Goal: Transaction & Acquisition: Purchase product/service

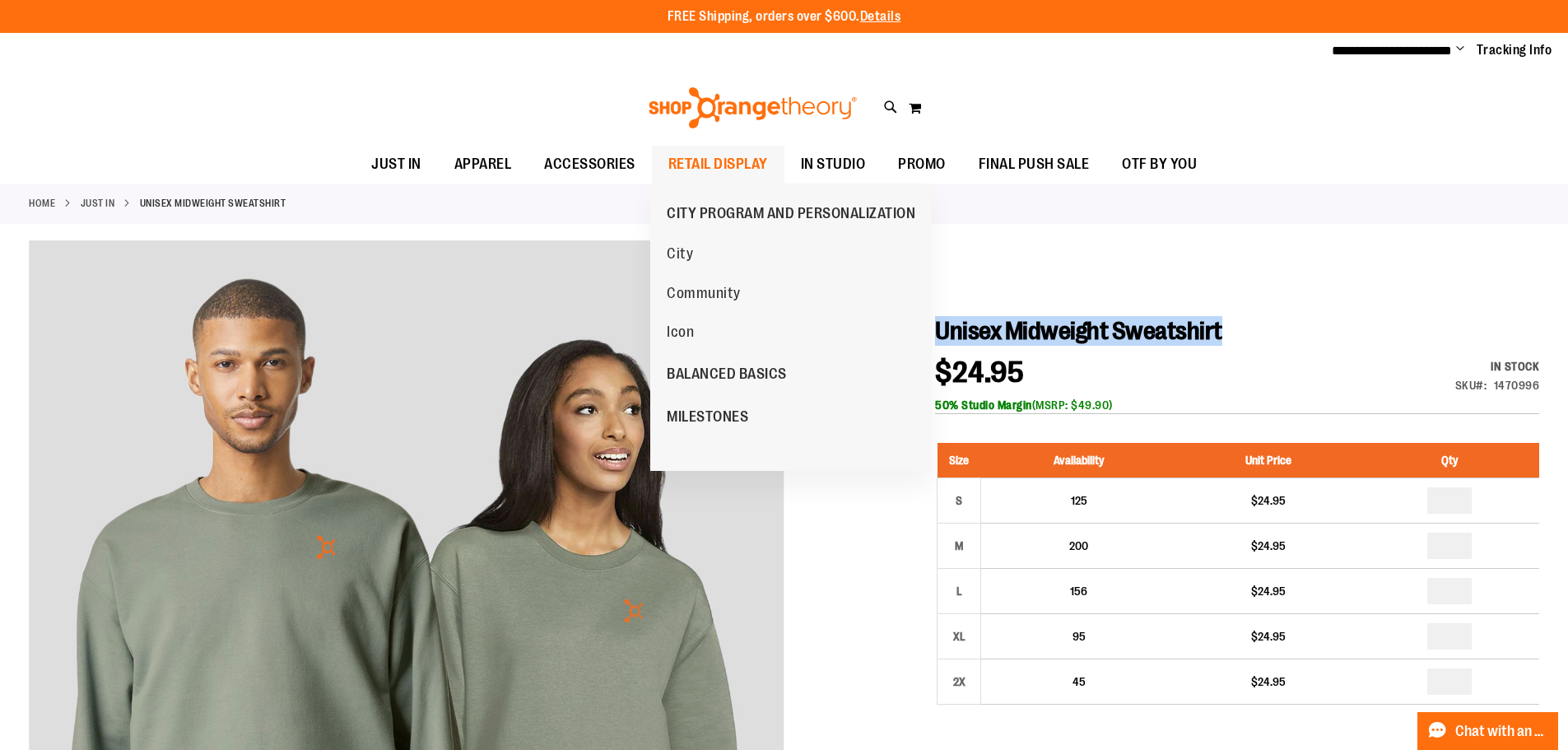
click at [704, 164] on span "RETAIL DISPLAY" at bounding box center [718, 164] width 100 height 37
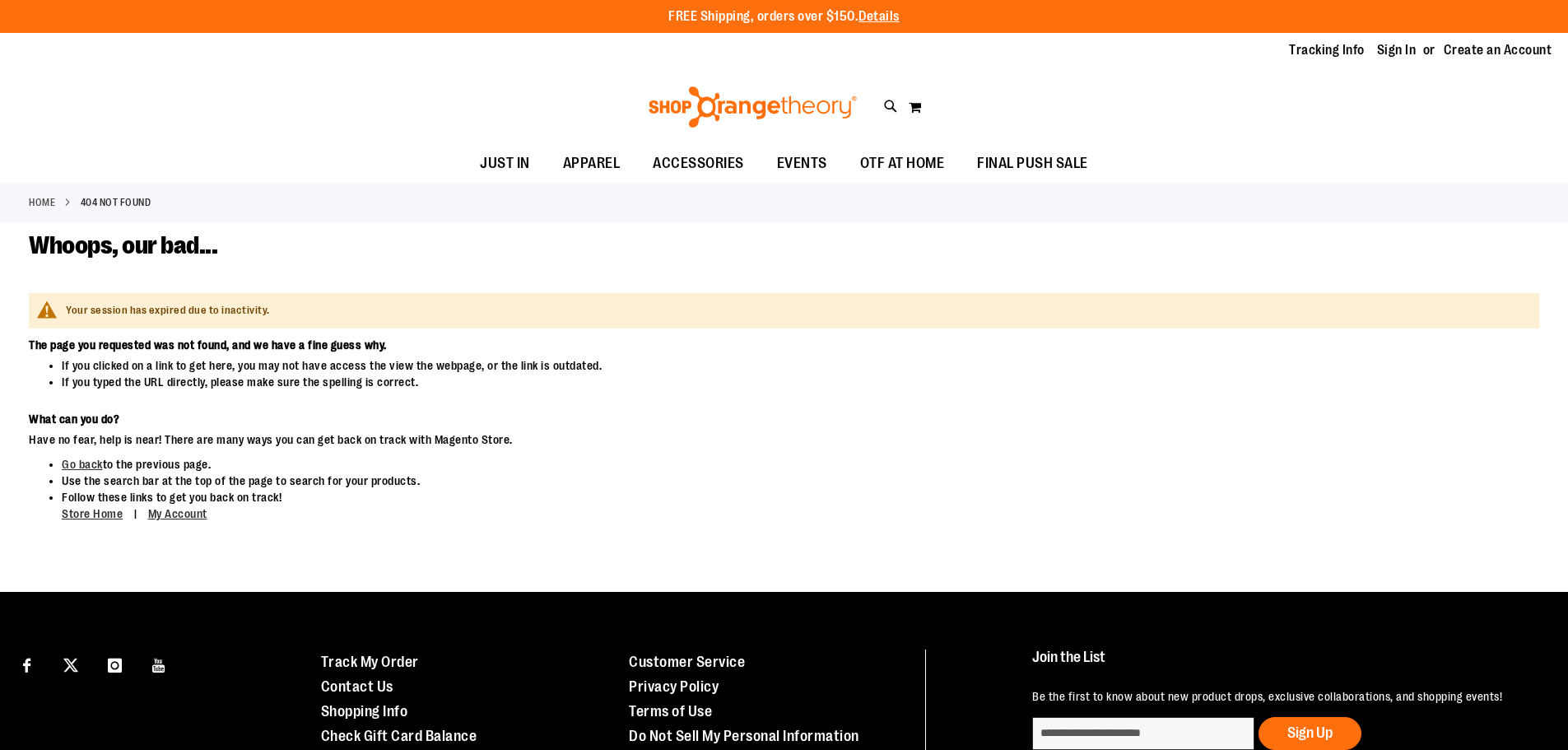
type input "**********"
click at [704, 164] on span "ACCESSORIES" at bounding box center [698, 164] width 91 height 37
click at [1399, 48] on link "Sign In" at bounding box center [1396, 50] width 40 height 18
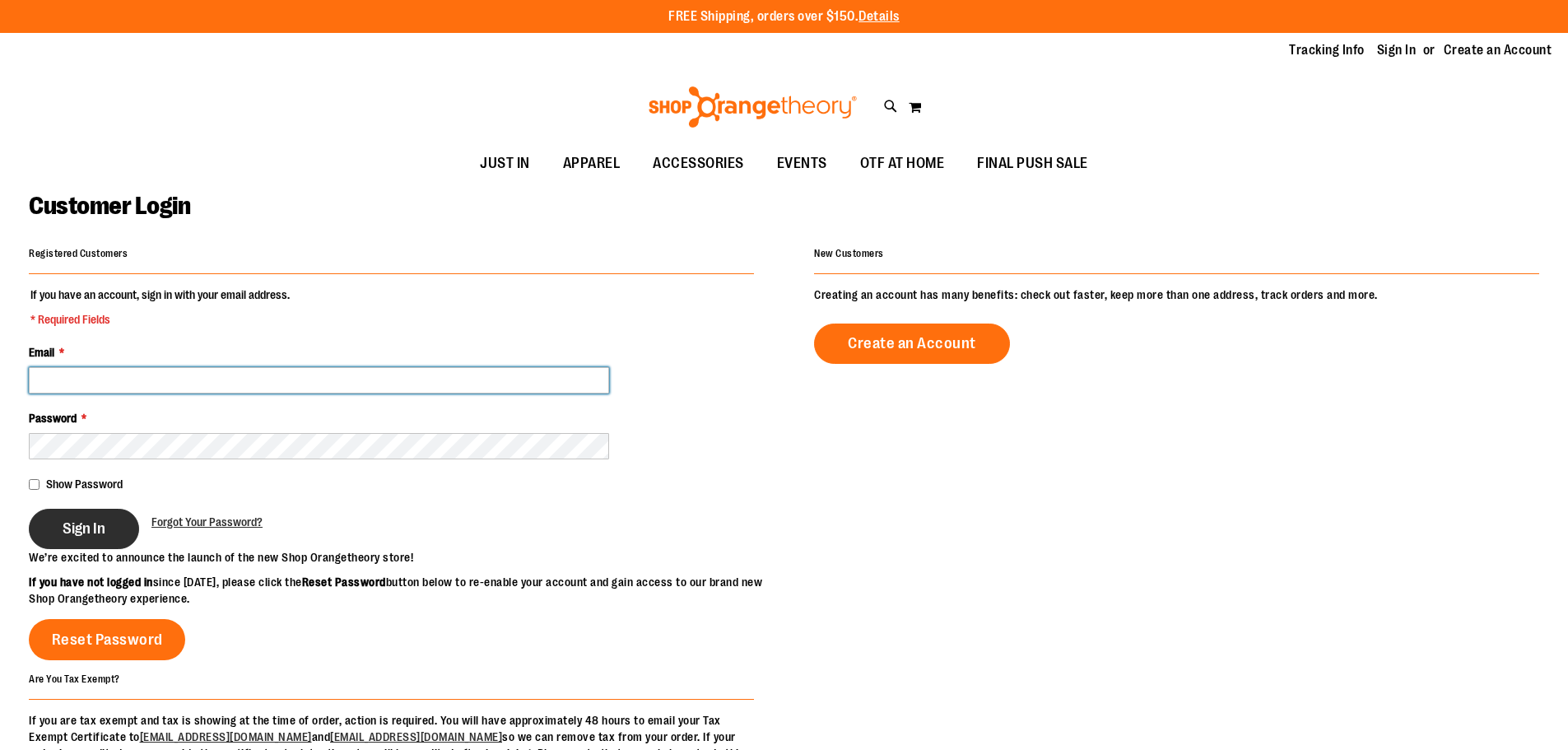
type input "**********"
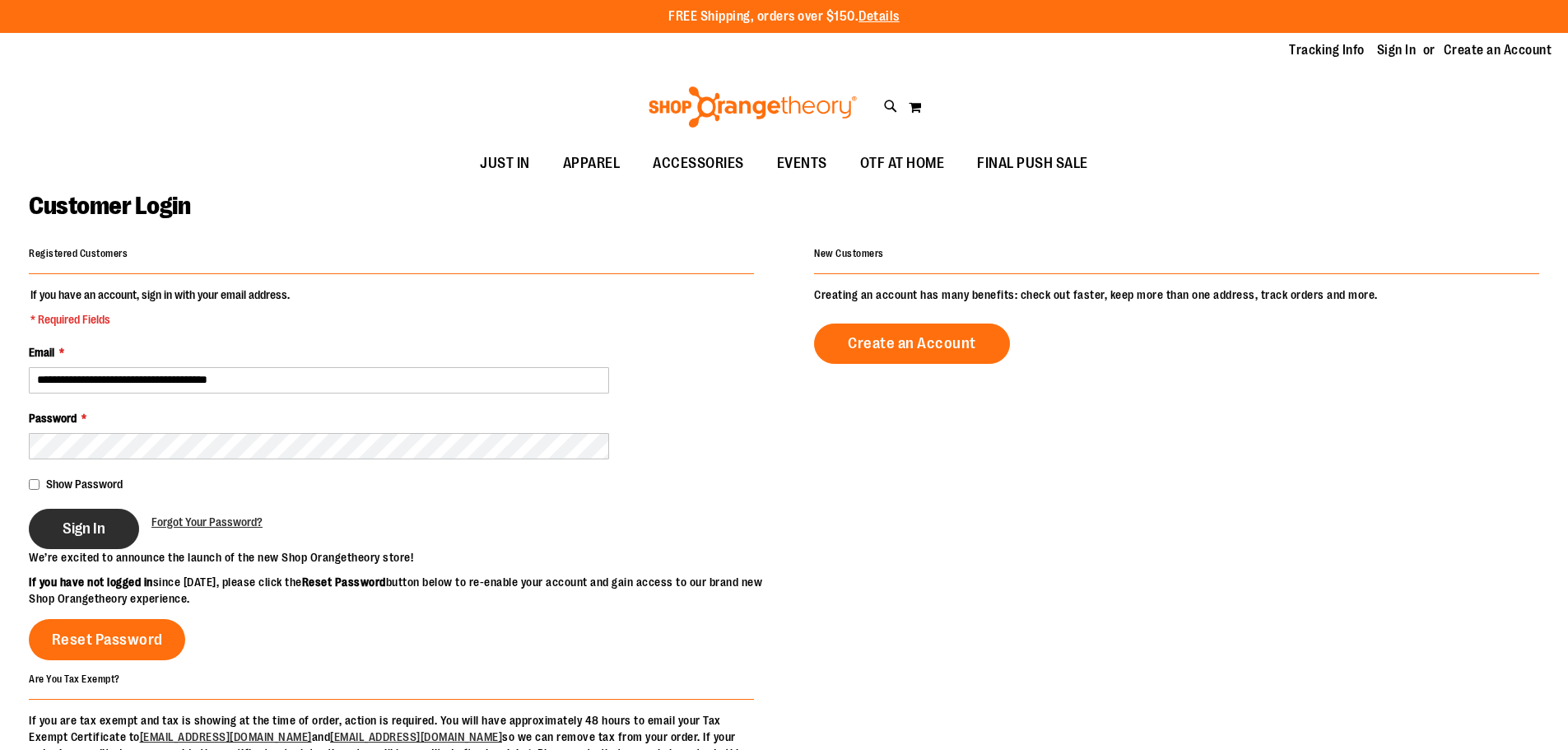
type input "**********"
click at [75, 514] on button "Sign In" at bounding box center [84, 529] width 110 height 41
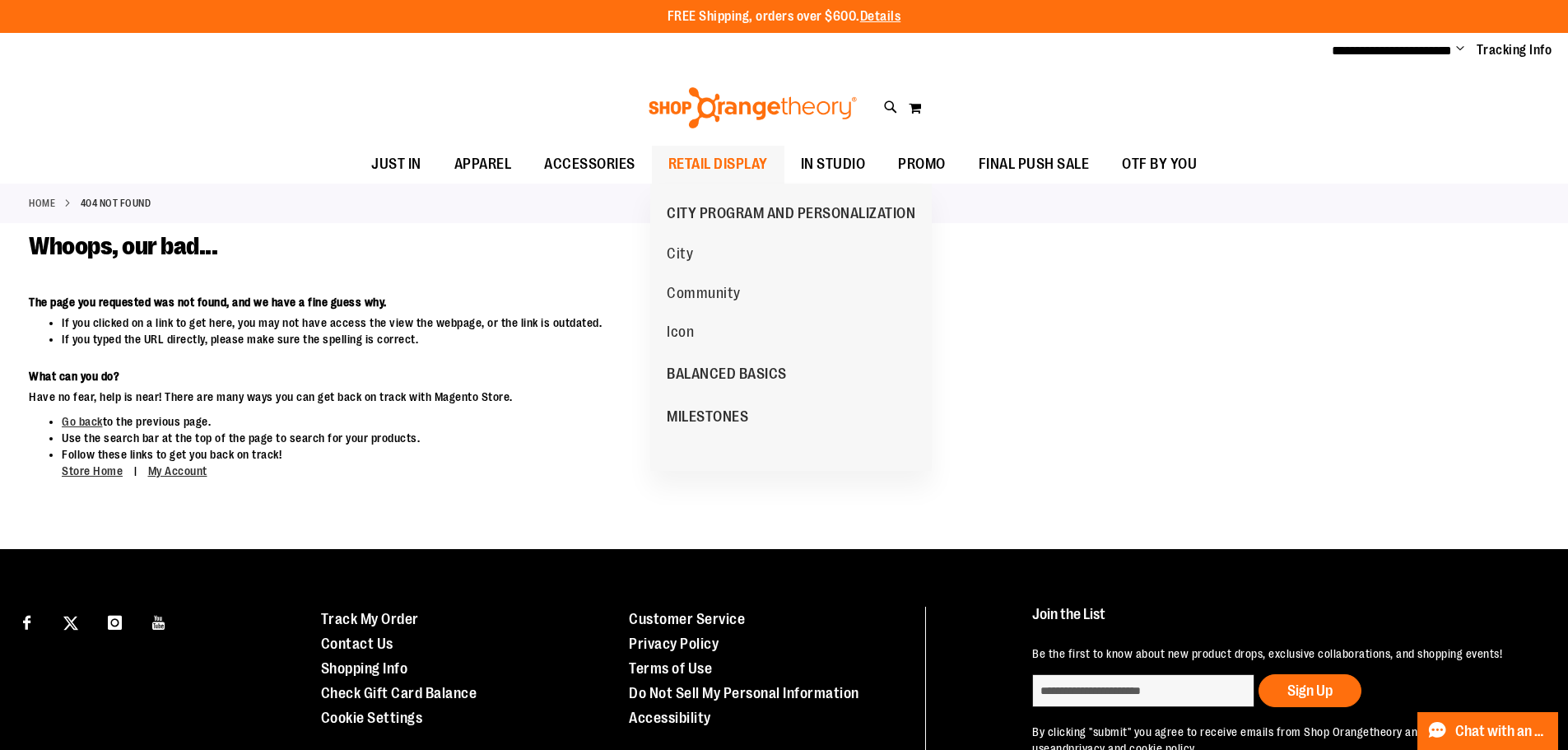
type input "**********"
click at [713, 163] on span "RETAIL DISPLAY" at bounding box center [718, 164] width 100 height 37
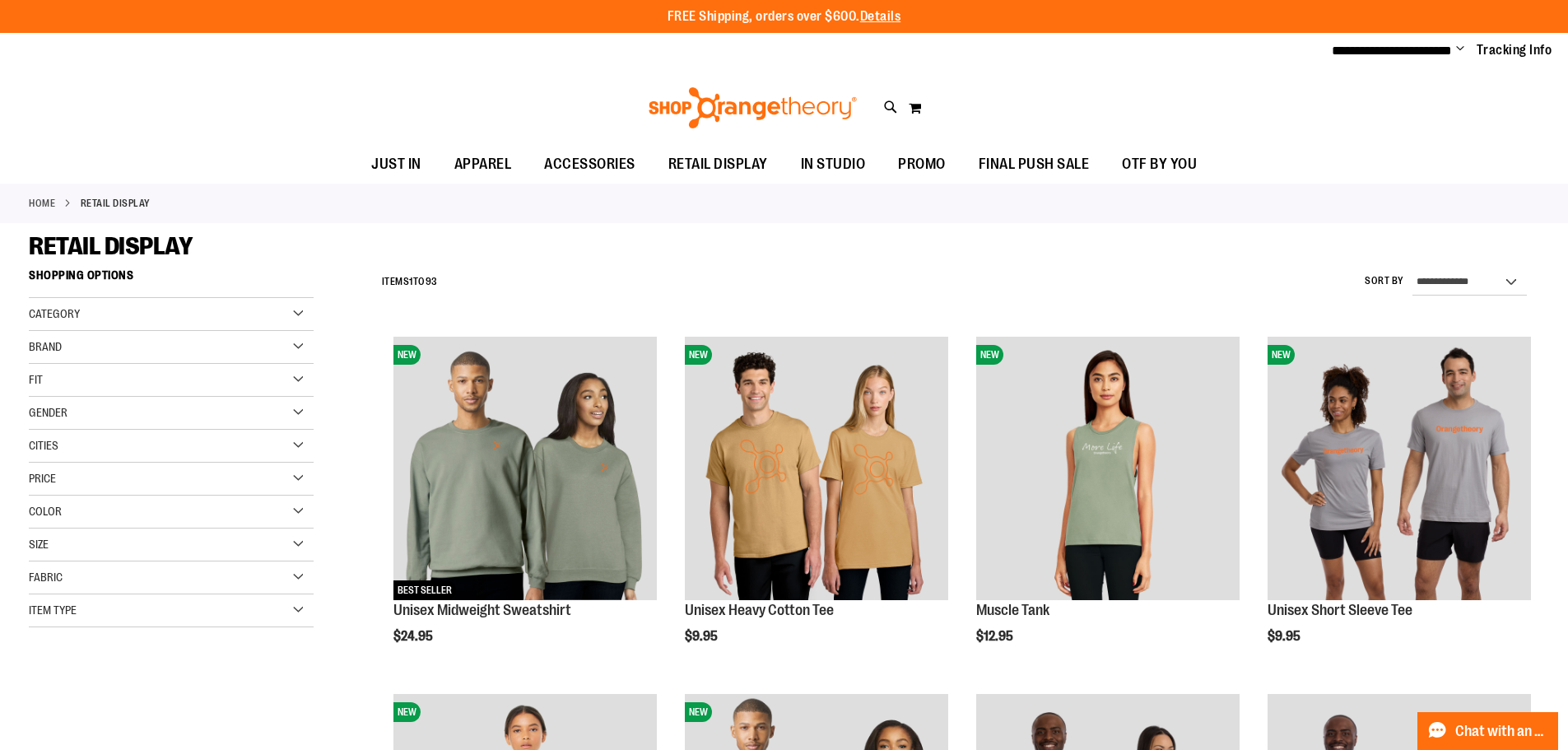
type input "**********"
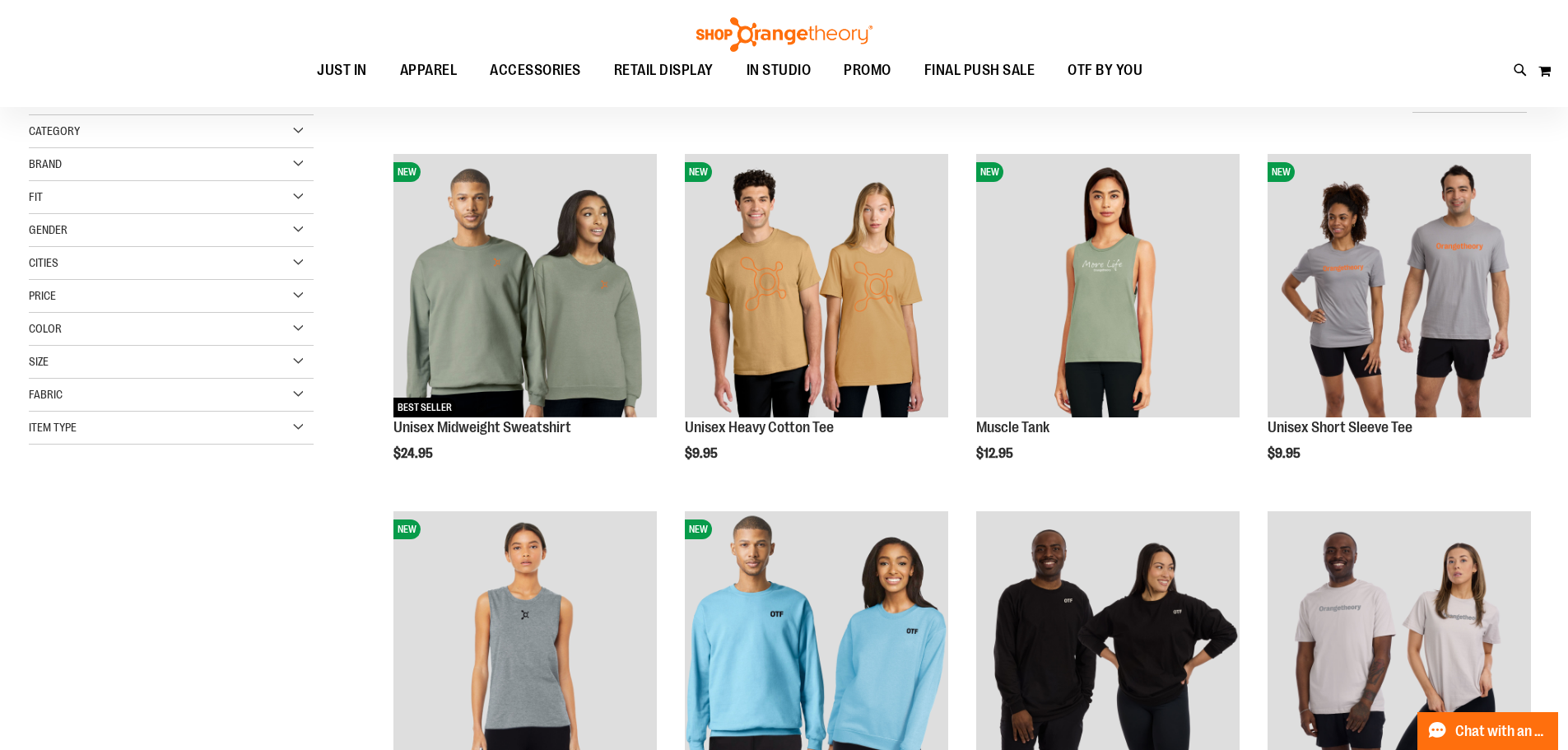
scroll to position [200, 0]
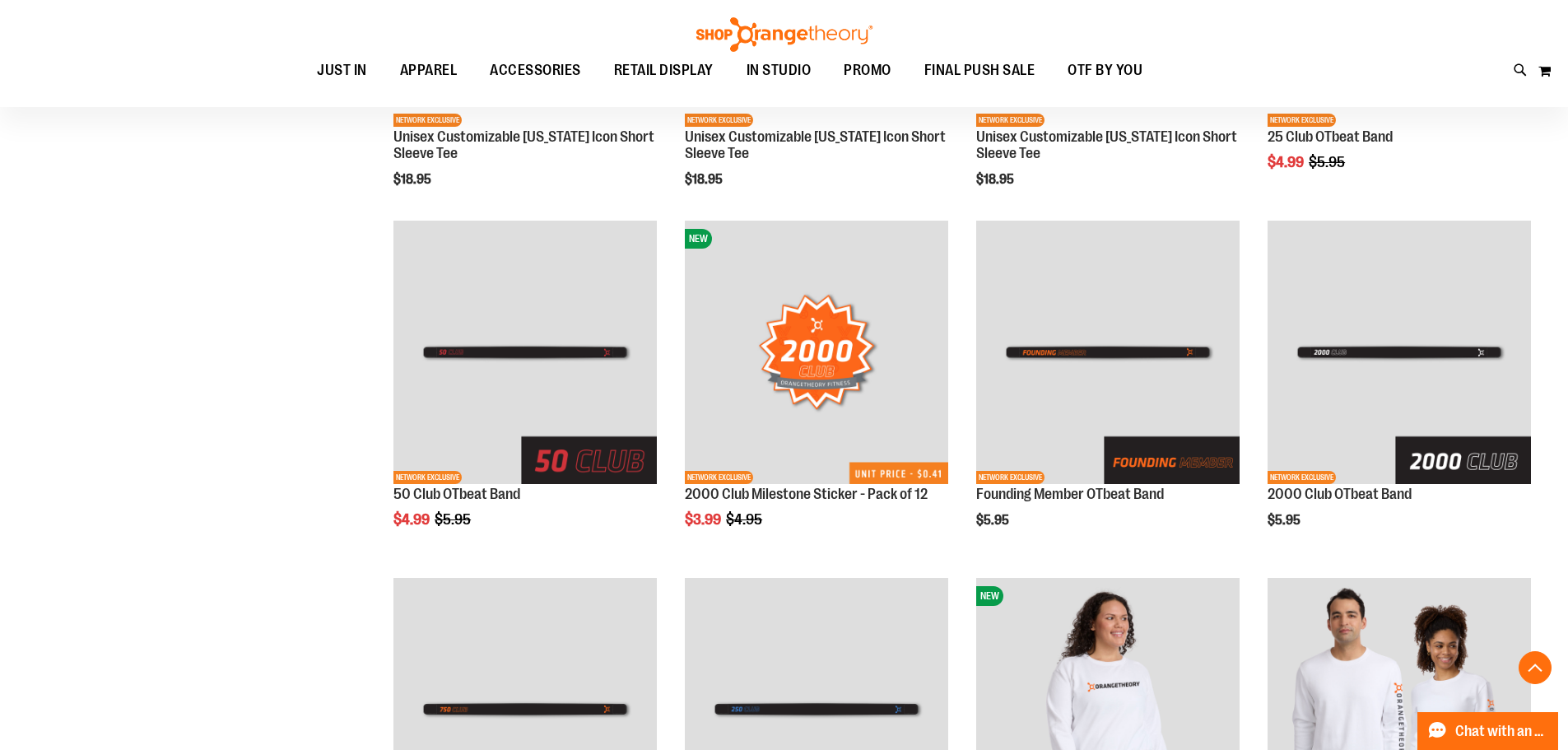
scroll to position [1747, 0]
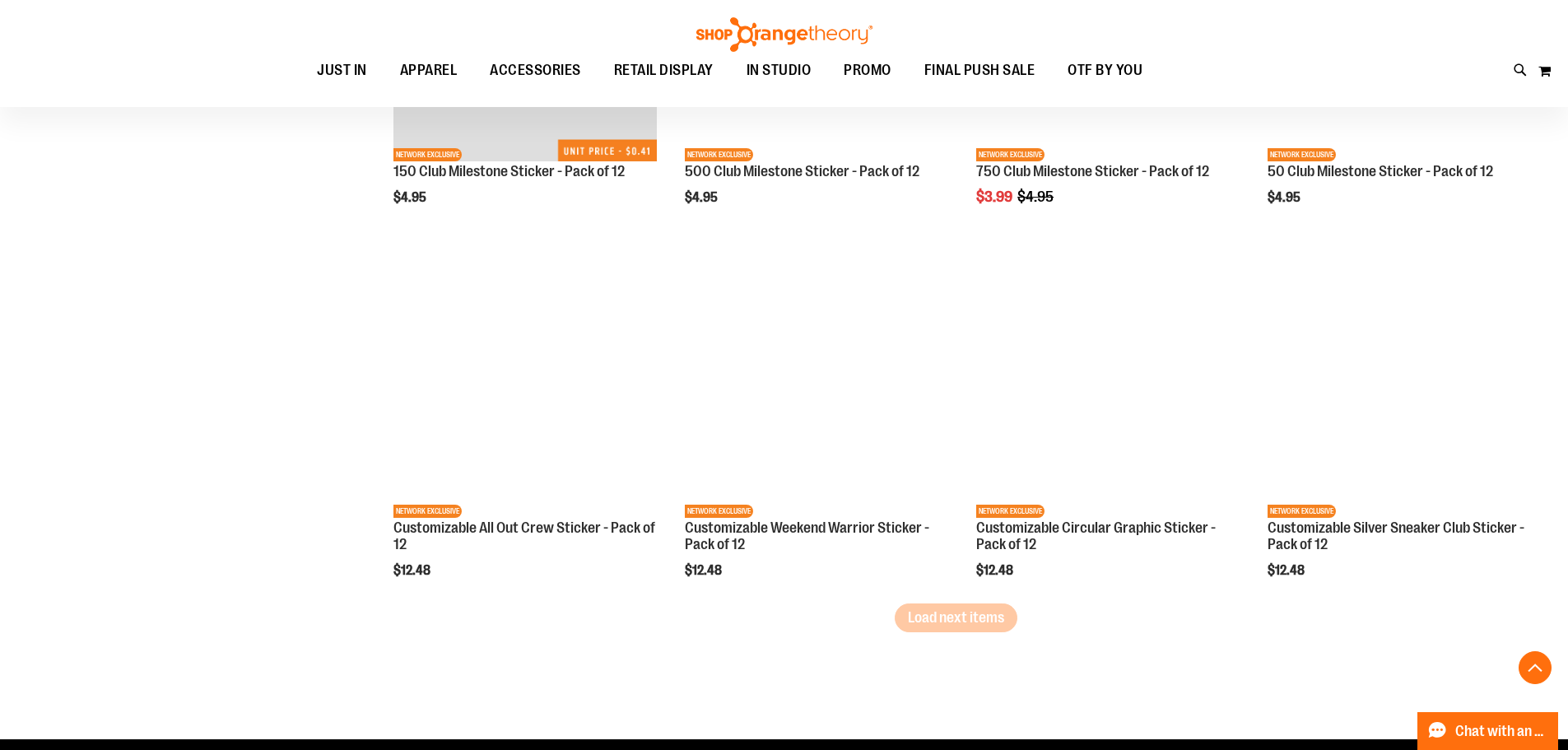
scroll to position [2960, 0]
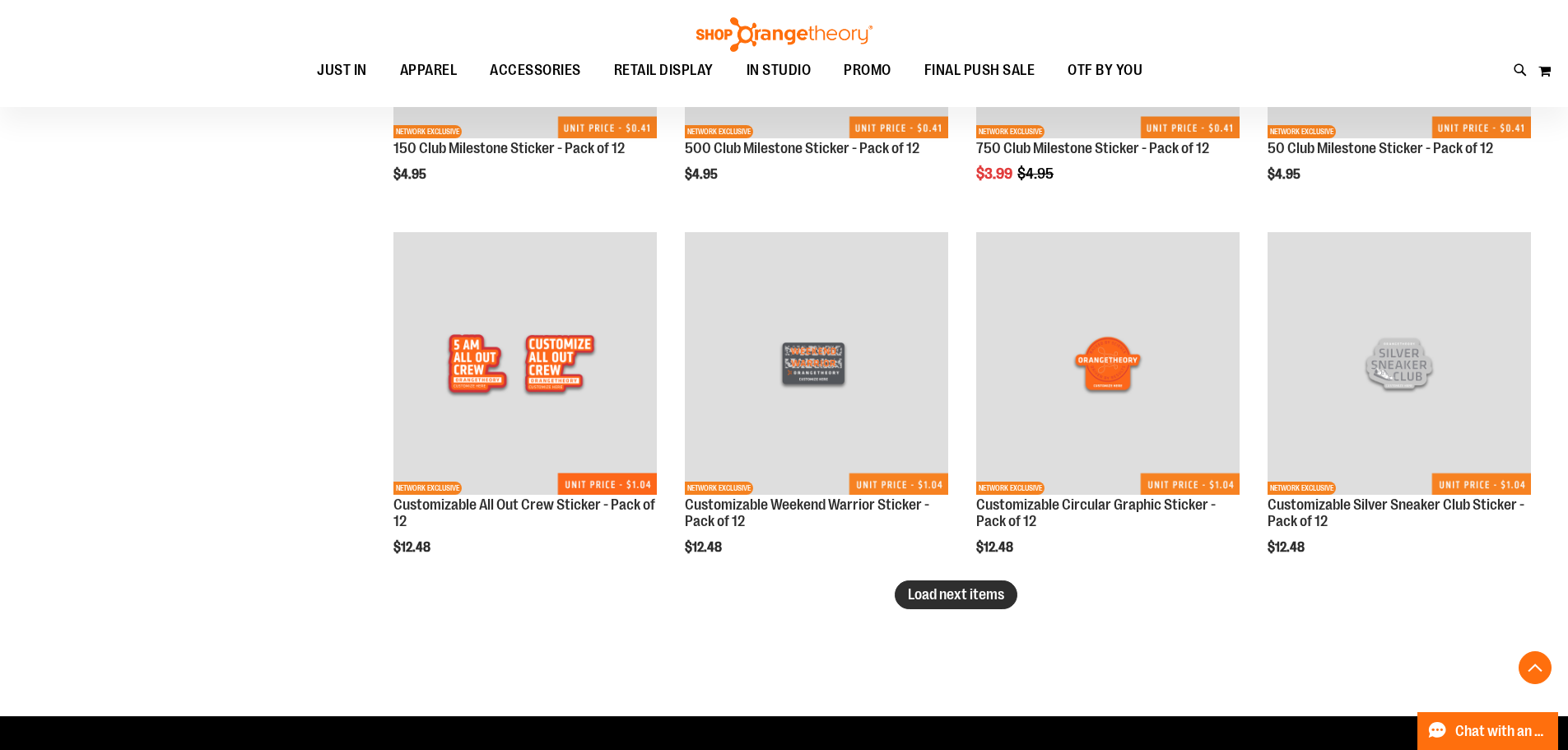
click at [905, 581] on button "Load next items" at bounding box center [956, 595] width 123 height 29
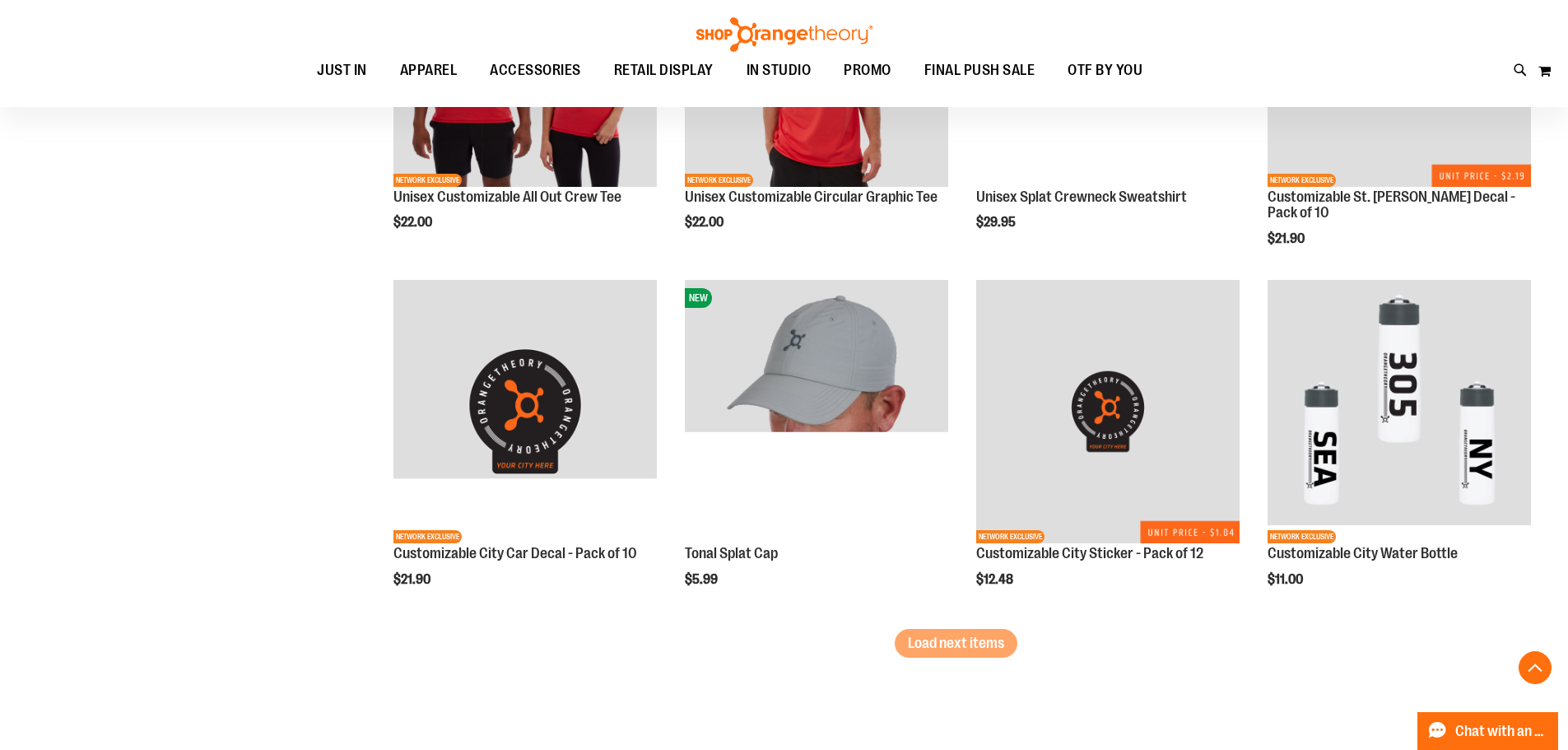
scroll to position [4023, 0]
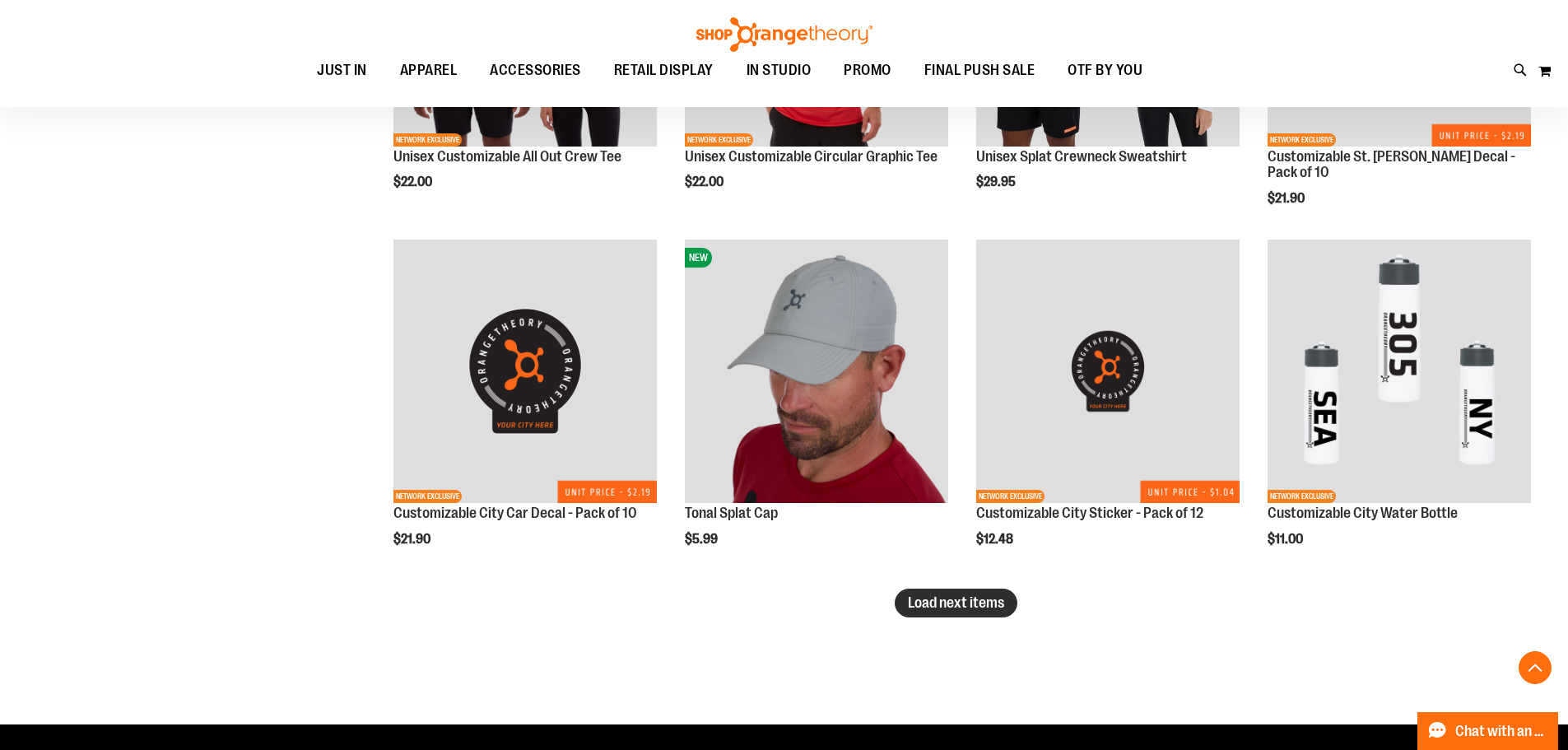
click at [992, 595] on span "Load next items" at bounding box center [956, 602] width 97 height 16
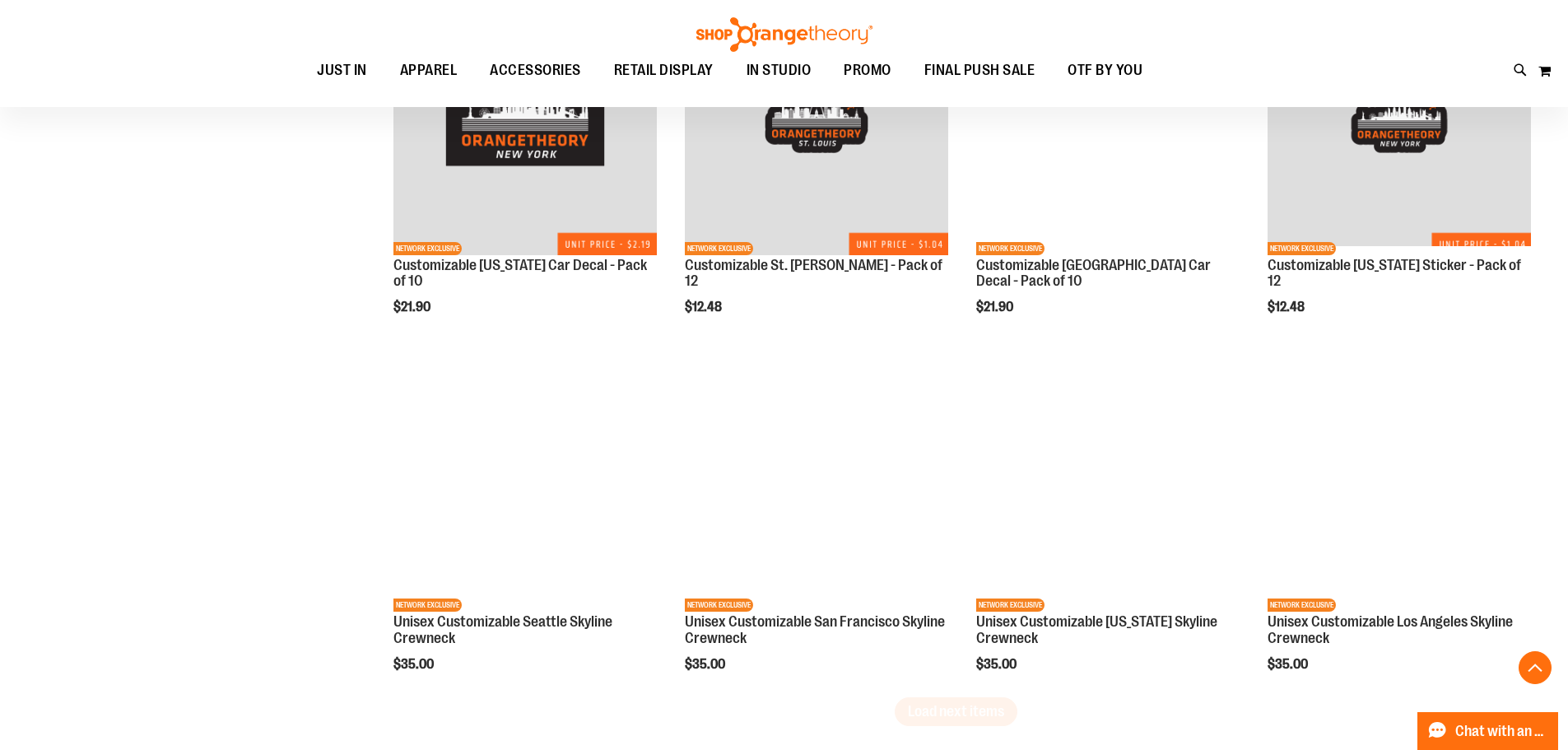
scroll to position [4993, 0]
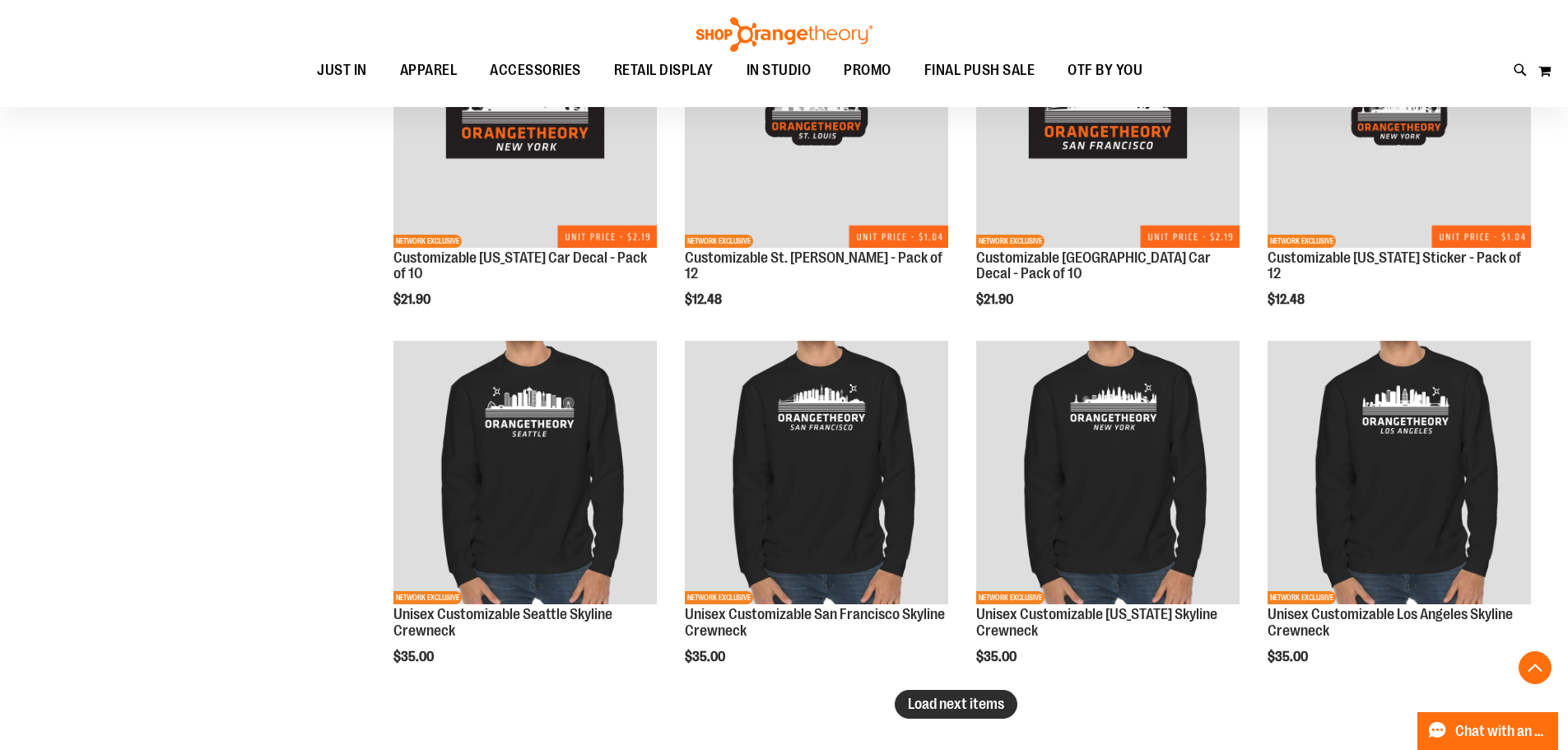
click at [944, 713] on button "Load next items" at bounding box center [956, 704] width 123 height 29
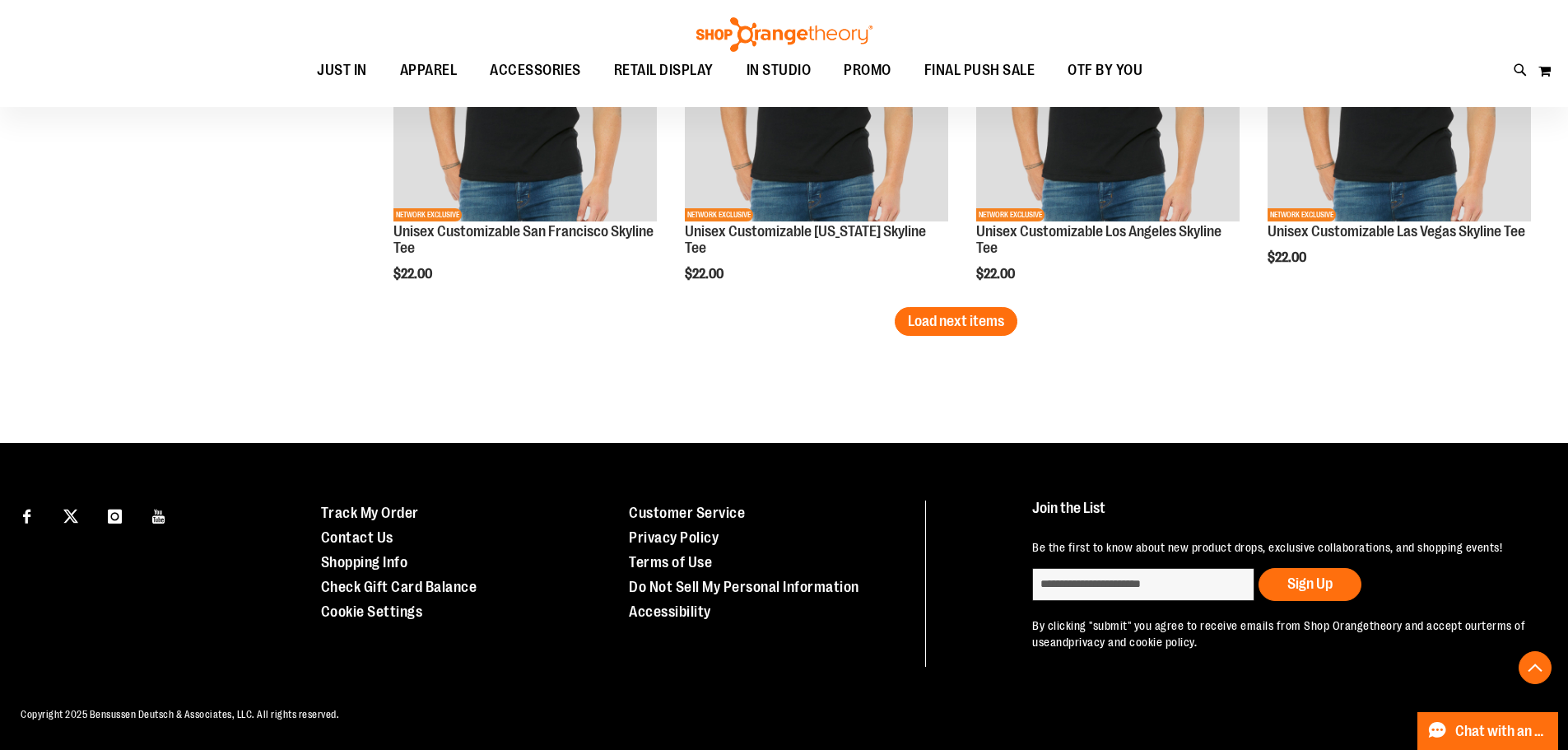
scroll to position [719, 0]
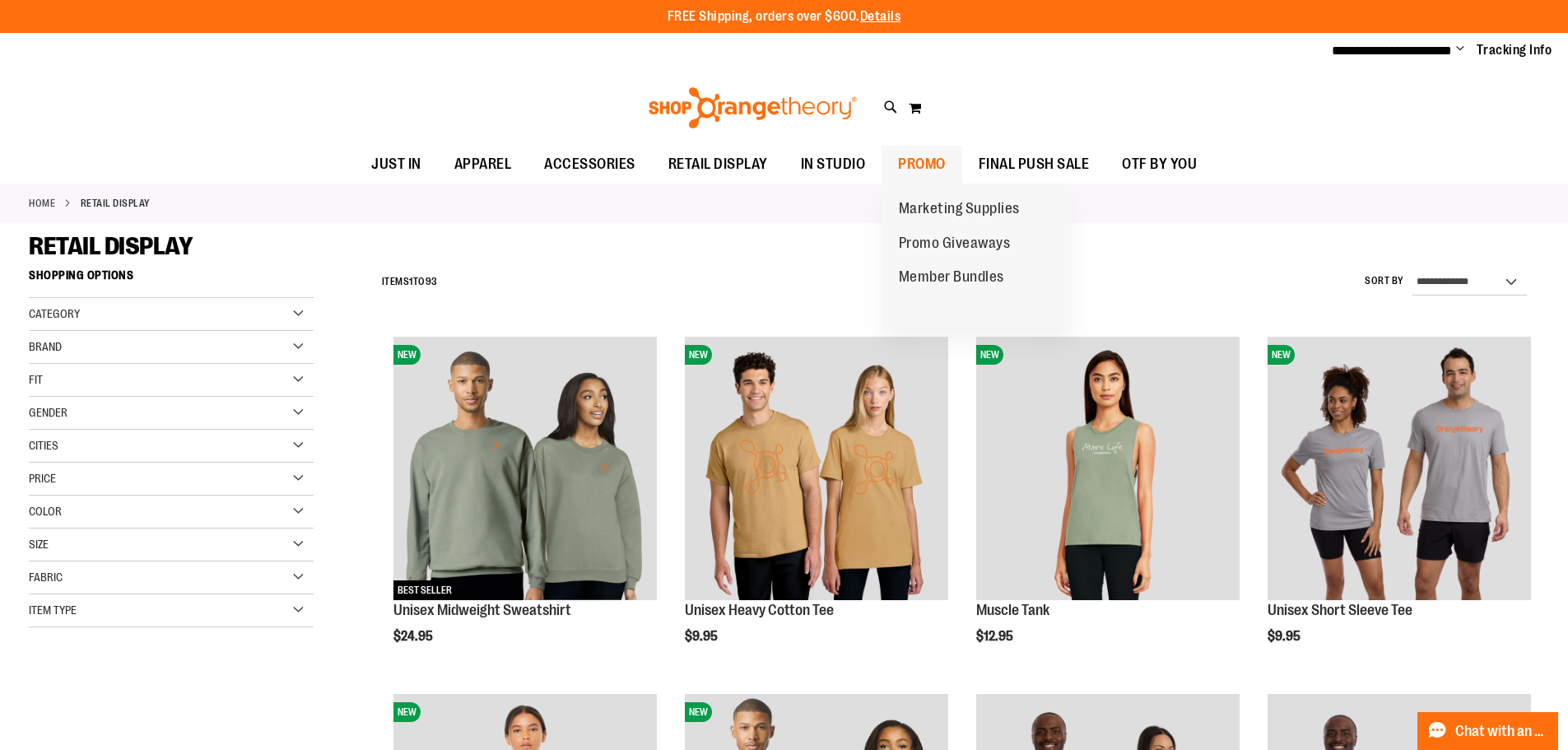
click at [928, 155] on span "PROMO" at bounding box center [922, 164] width 47 height 37
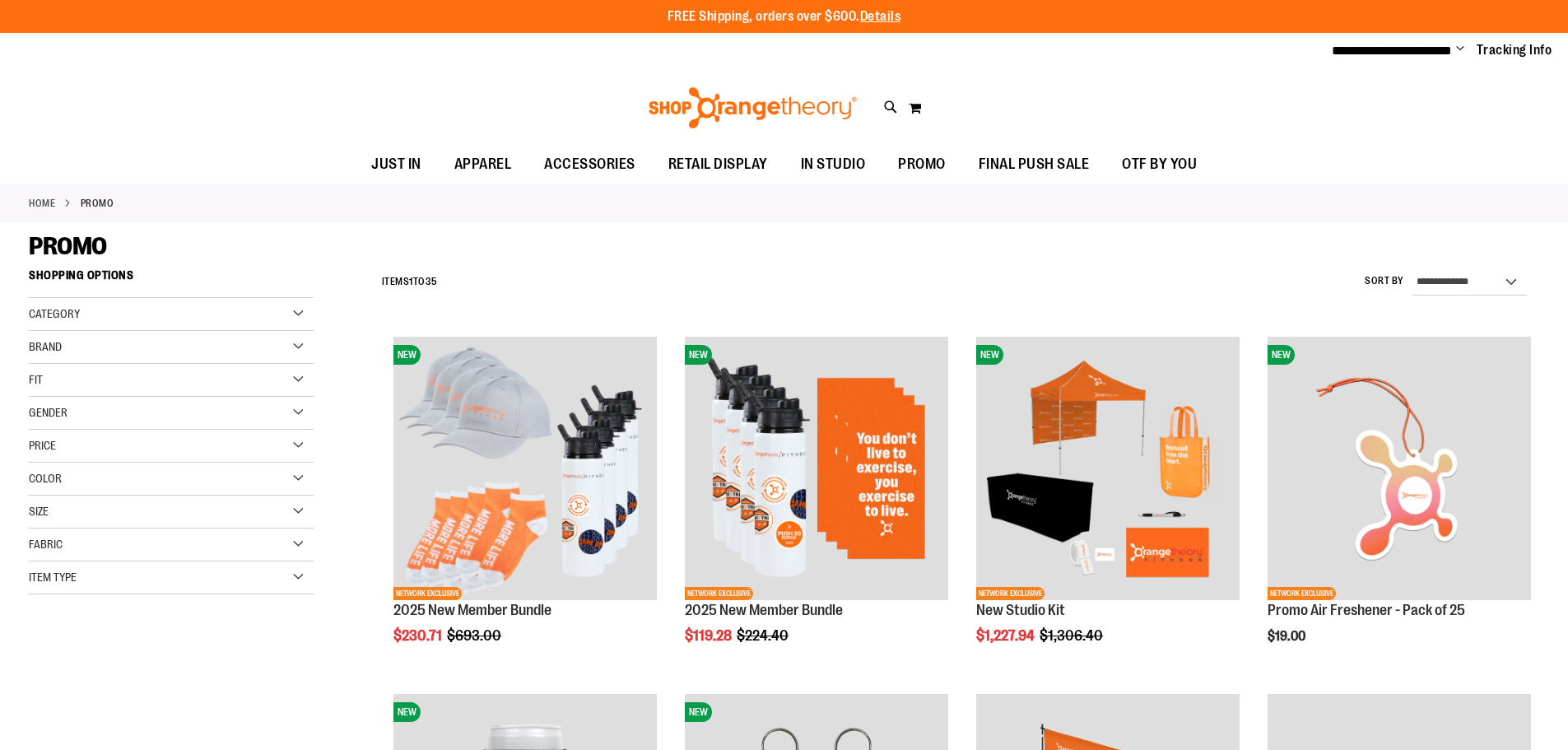
type input "**********"
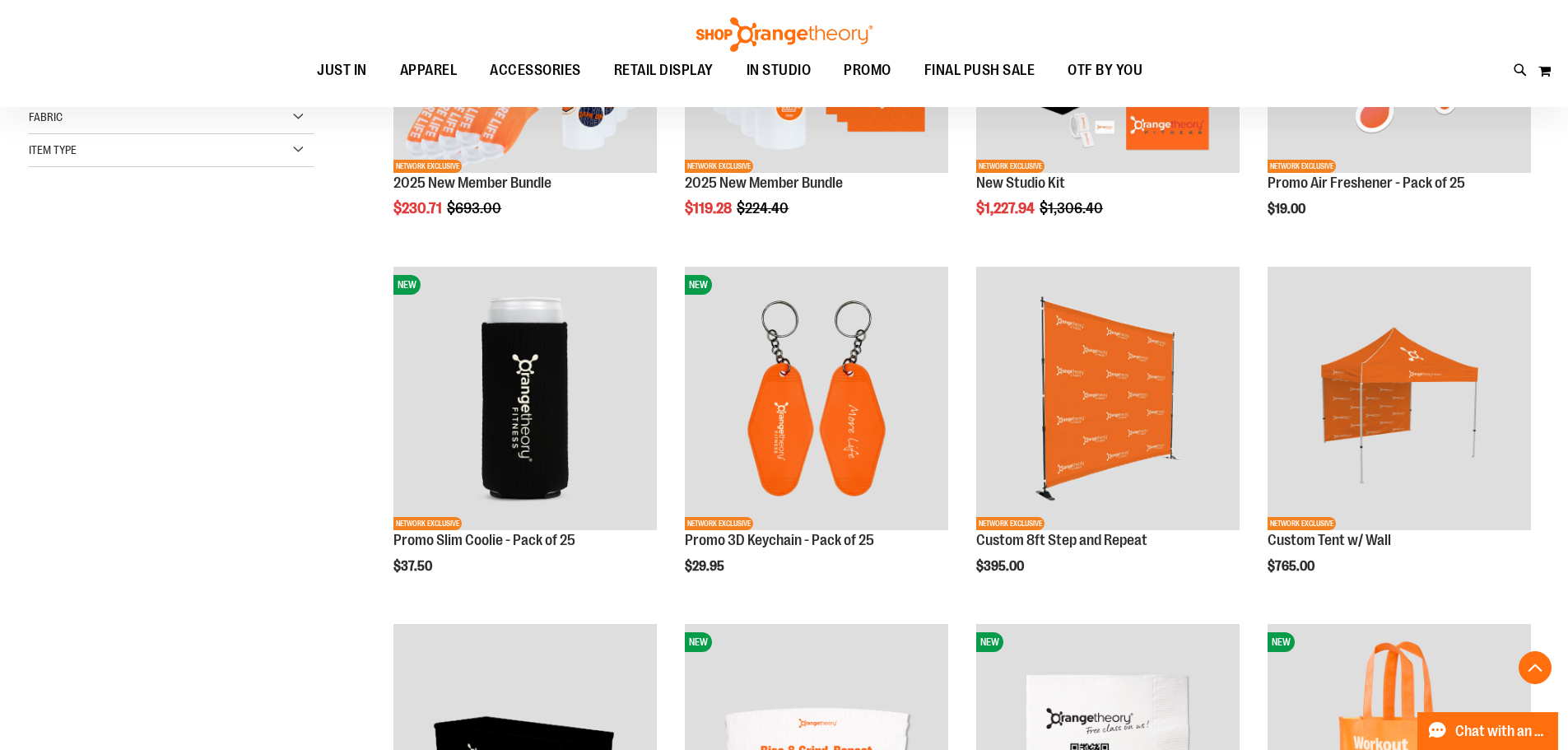
scroll to position [428, 0]
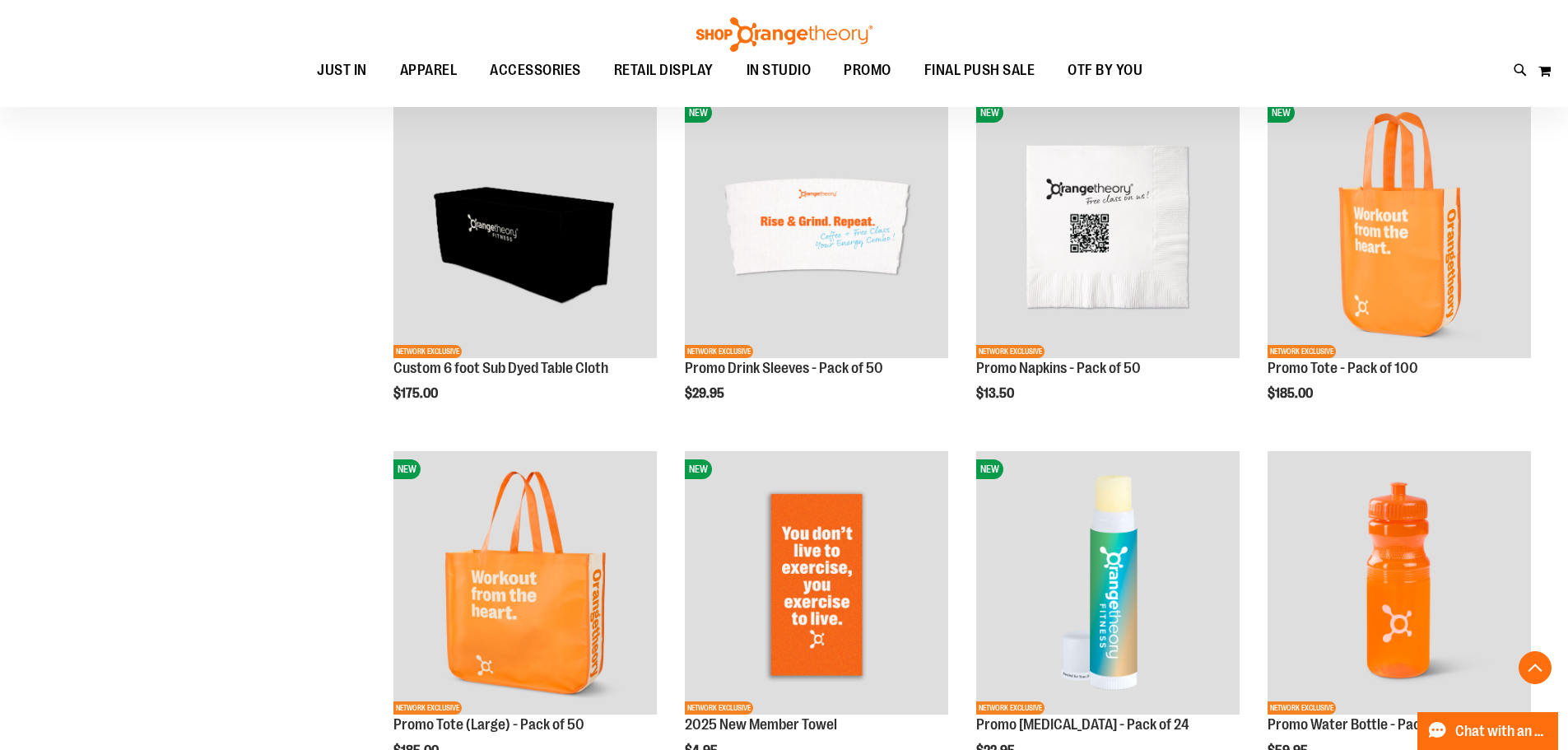
scroll to position [958, 0]
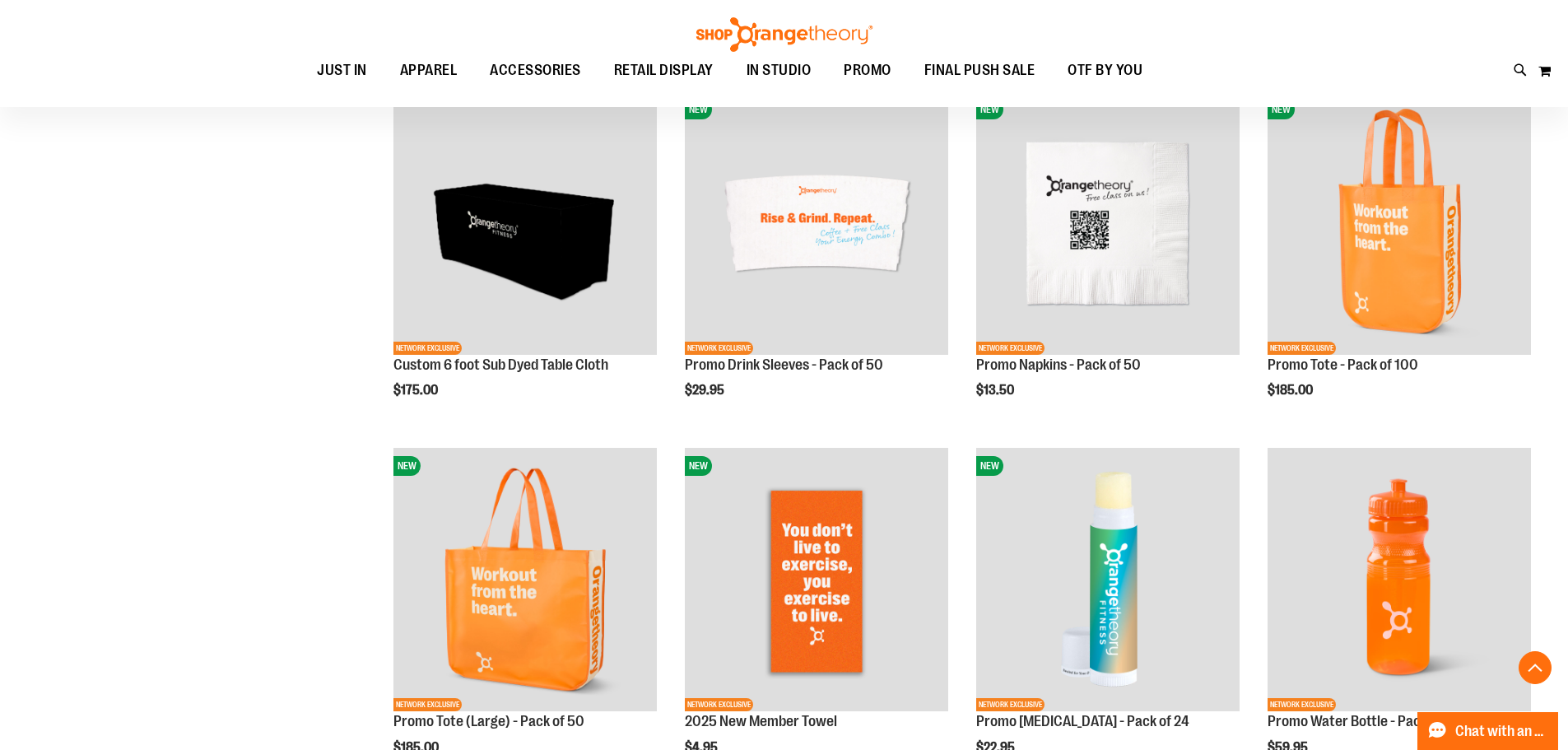
drag, startPoint x: 1579, startPoint y: 197, endPoint x: 1577, endPoint y: 541, distance: 344.0
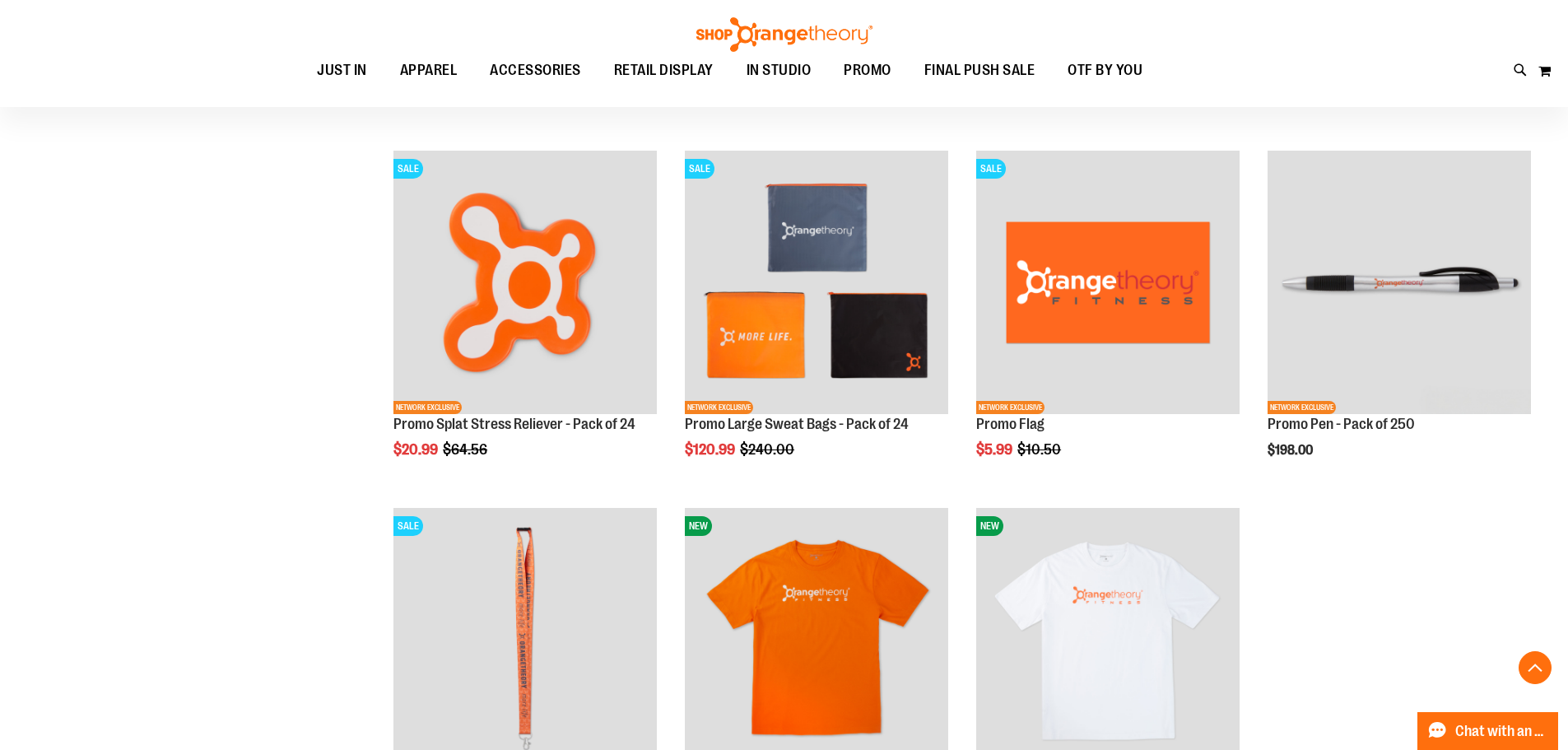
scroll to position [2693, 0]
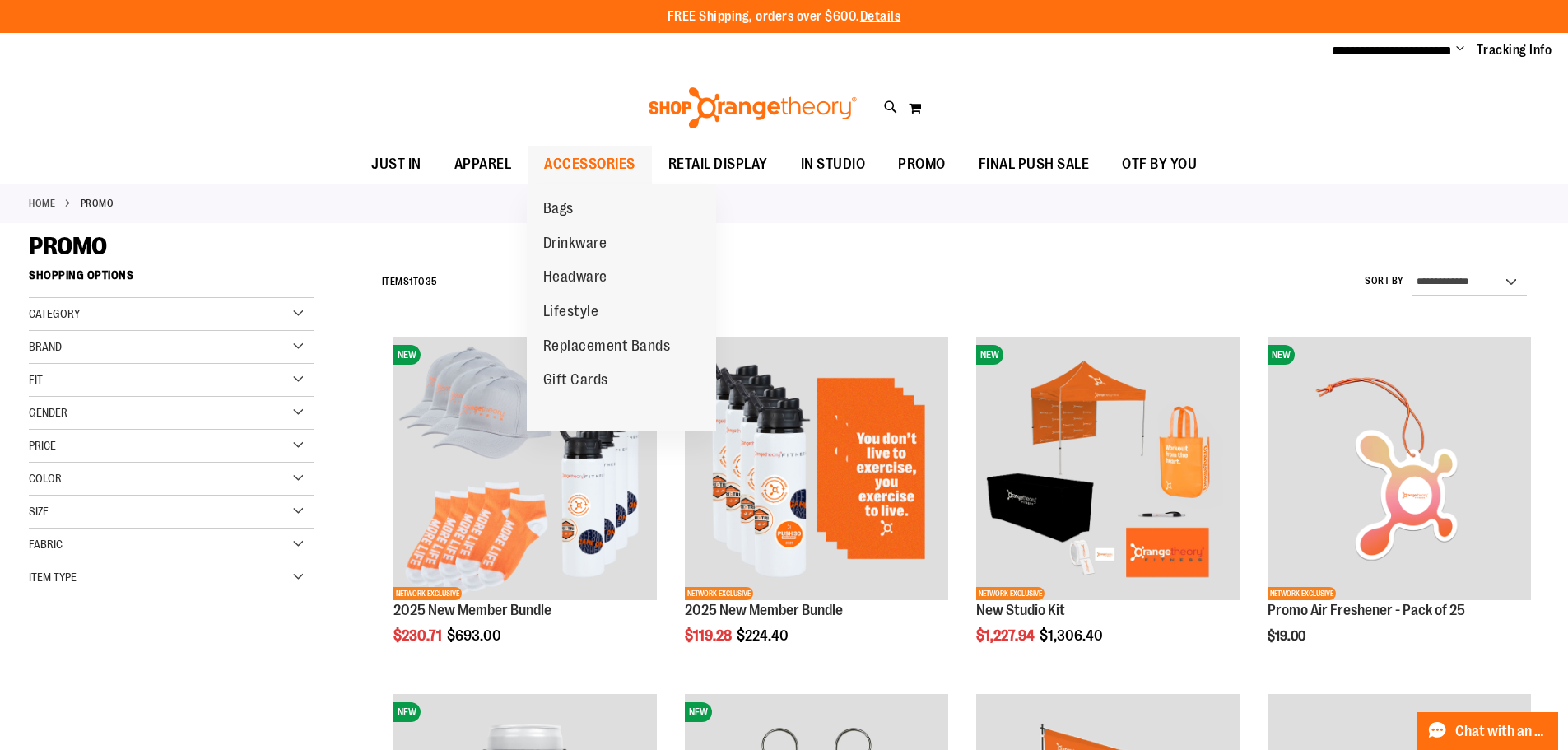
click at [625, 172] on span "ACCESSORIES" at bounding box center [590, 164] width 91 height 37
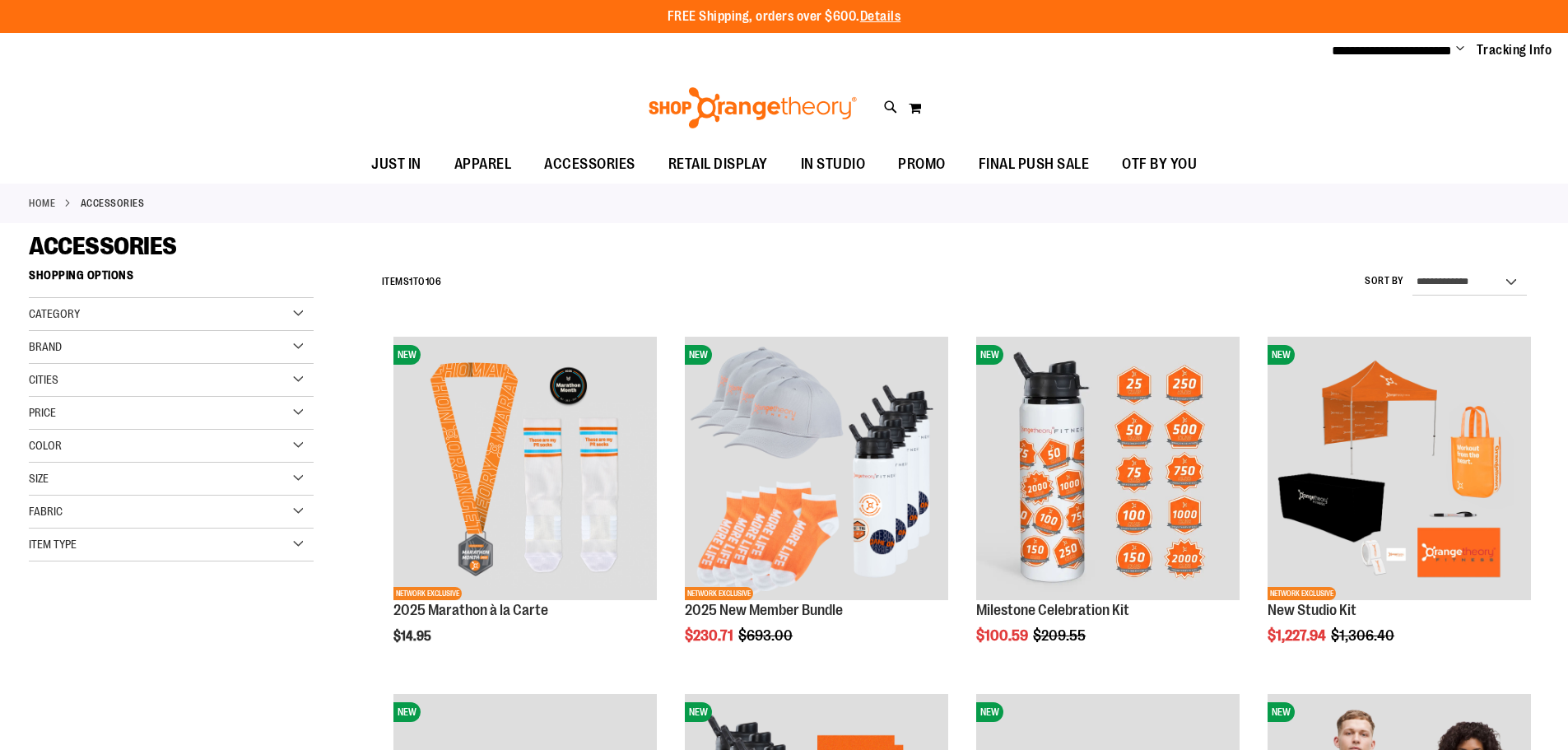
type input "**********"
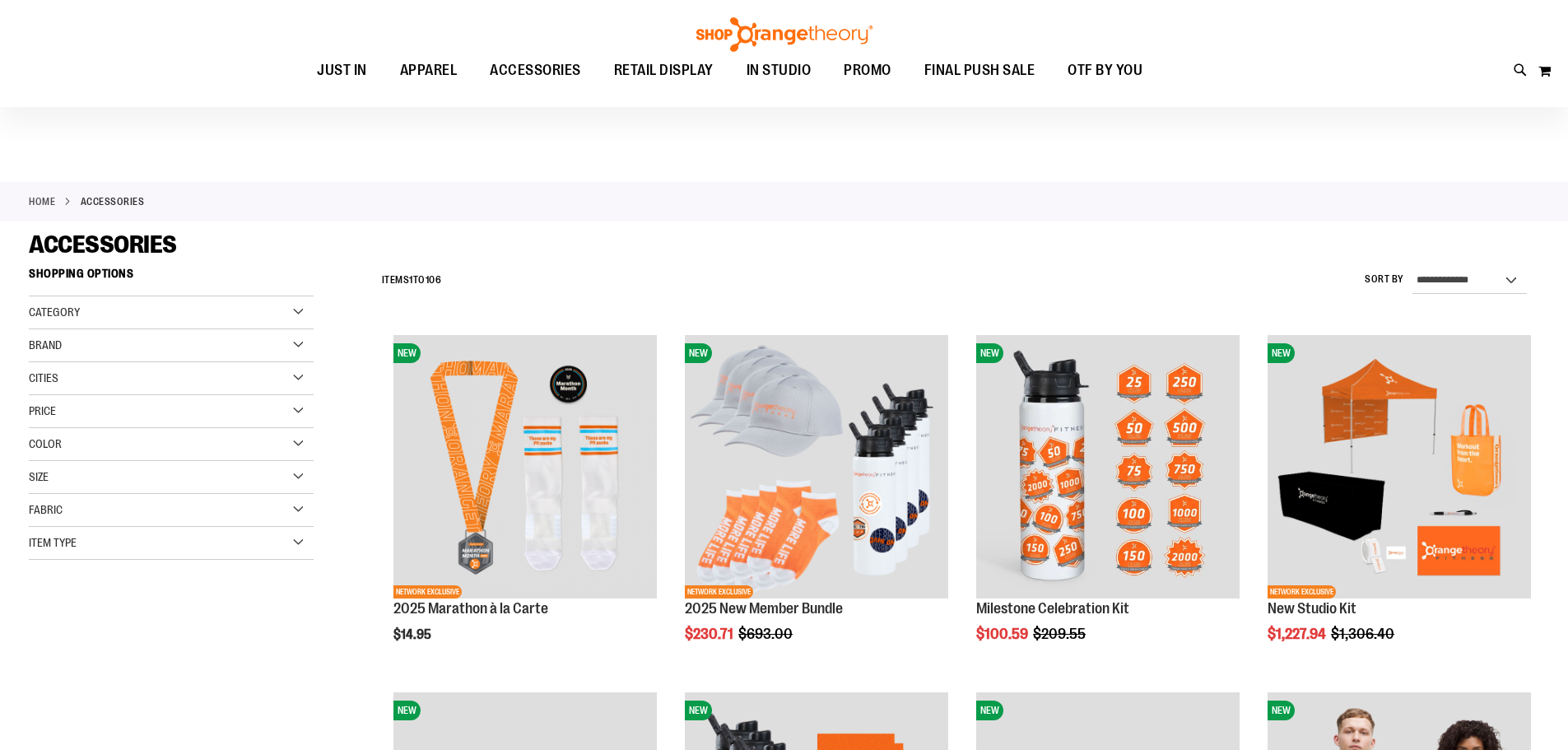
scroll to position [269, 0]
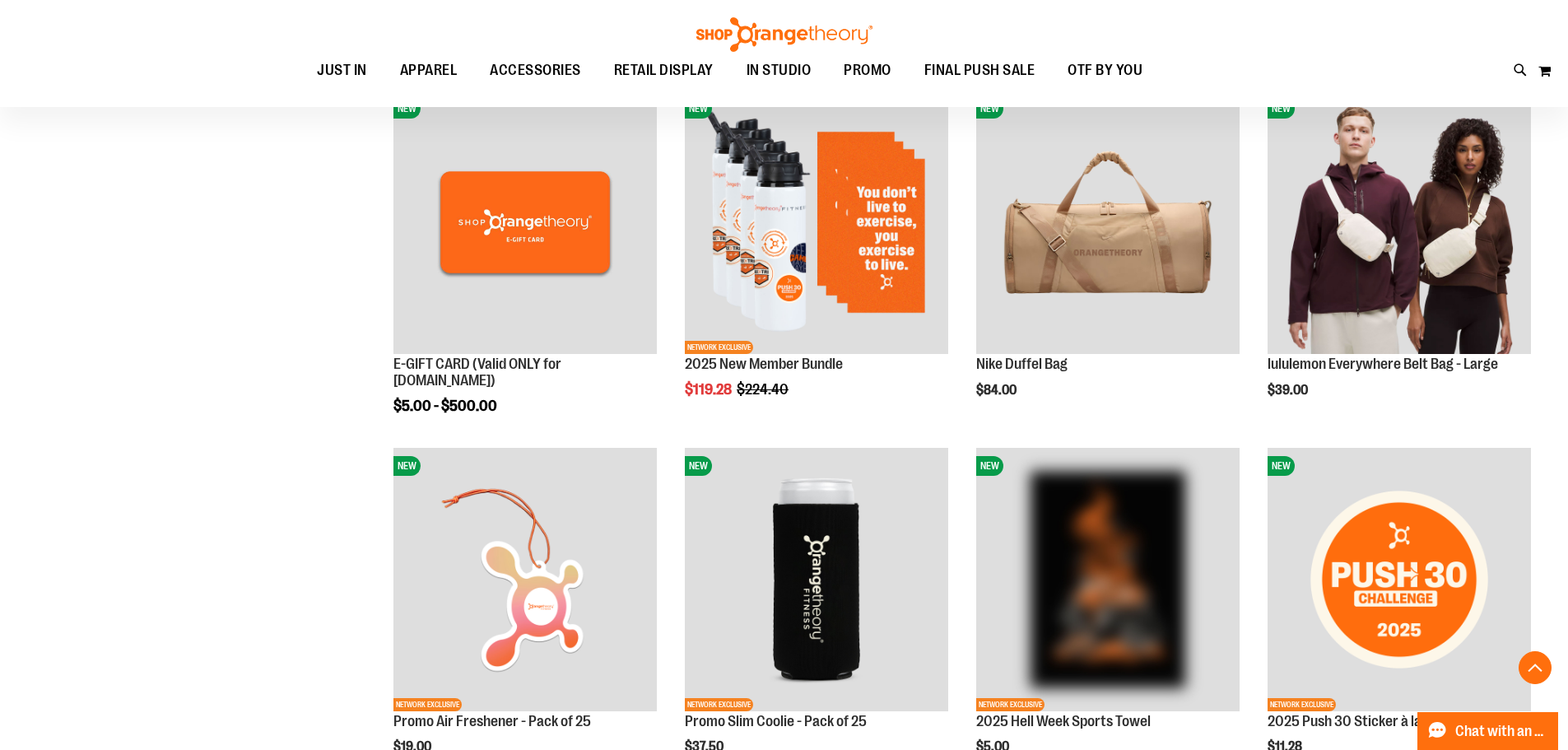
scroll to position [784, 0]
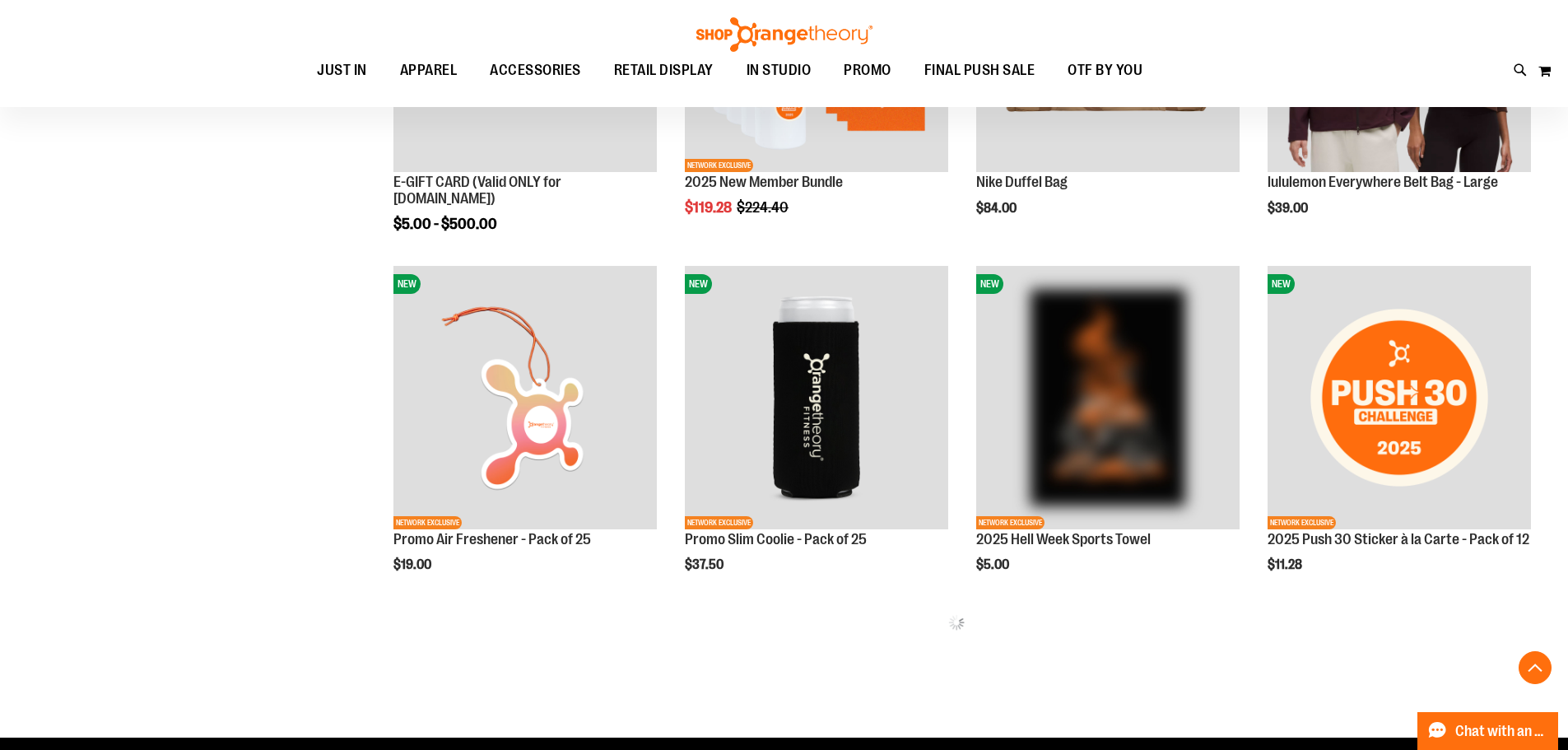
drag, startPoint x: 1579, startPoint y: 211, endPoint x: 1579, endPoint y: 536, distance: 325.0
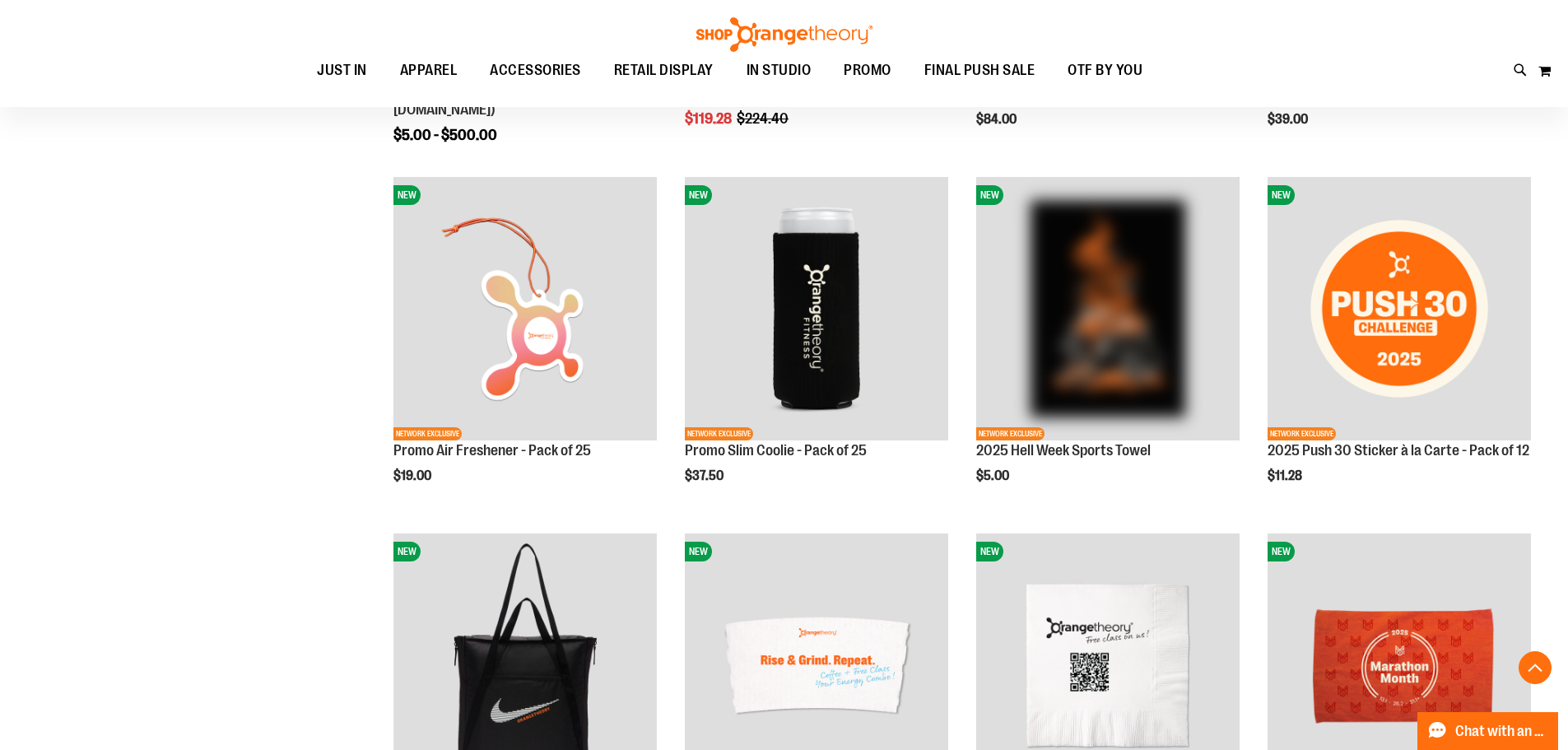
scroll to position [880, 0]
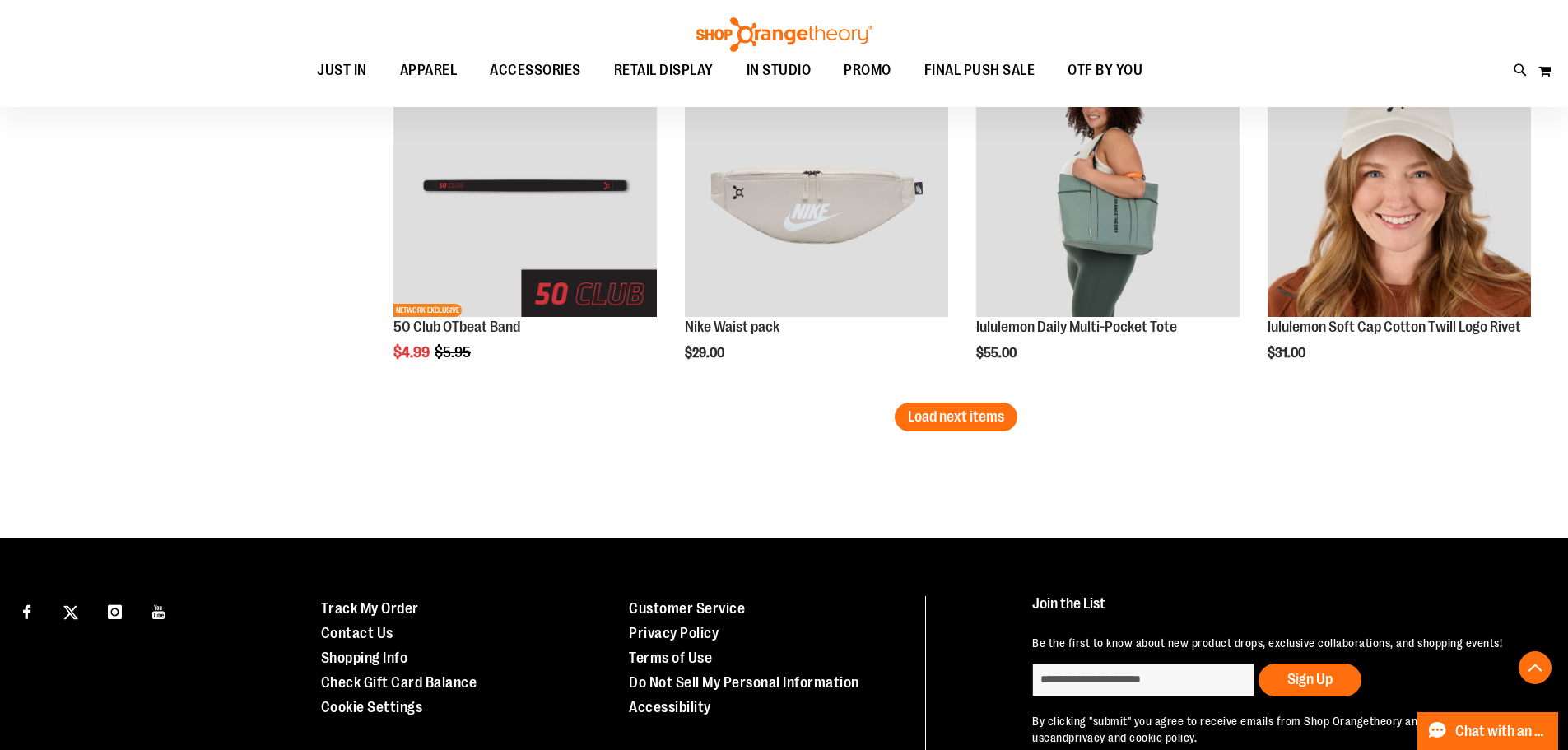
scroll to position [3142, 0]
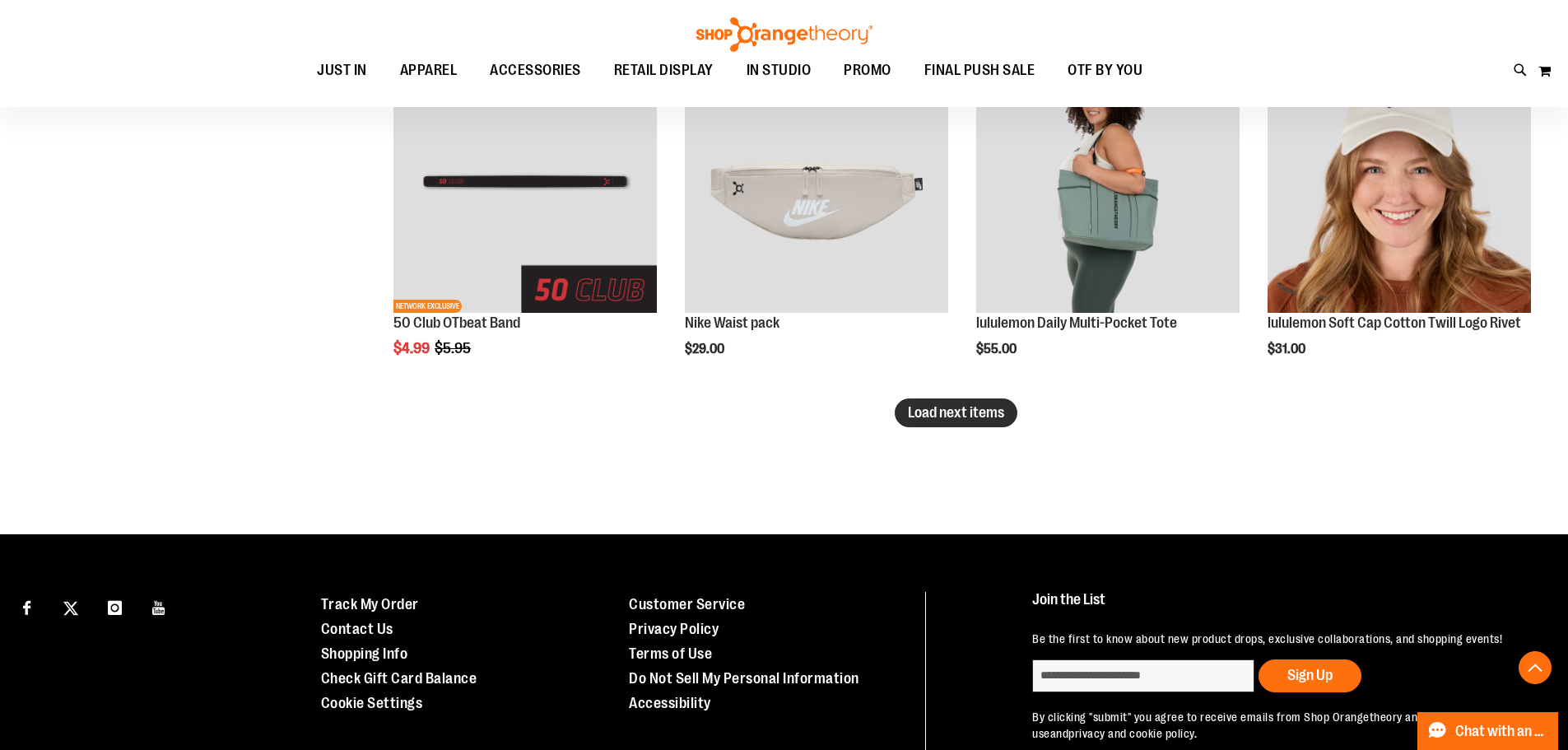
click at [968, 420] on span "Load next items" at bounding box center [956, 412] width 97 height 16
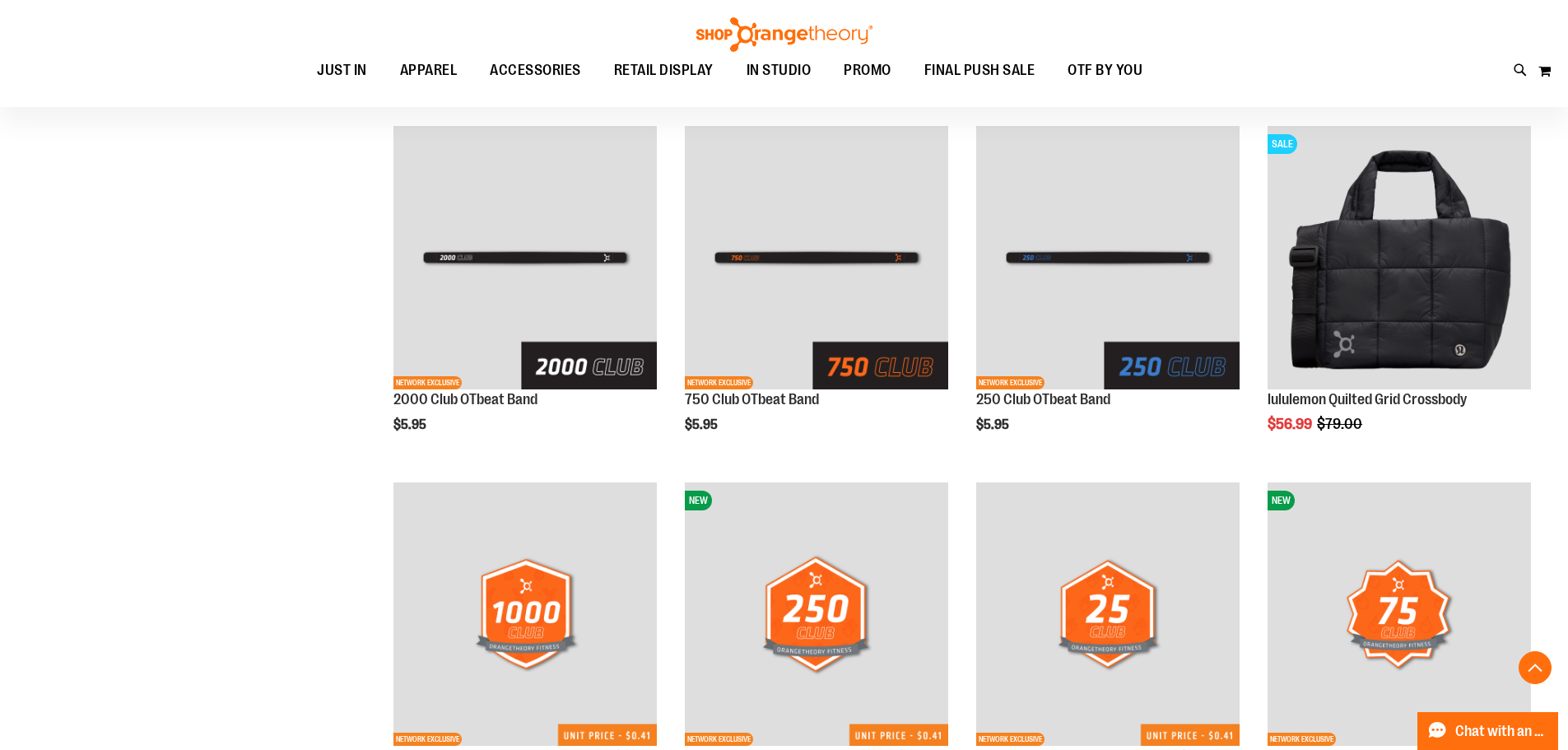
scroll to position [4304, 0]
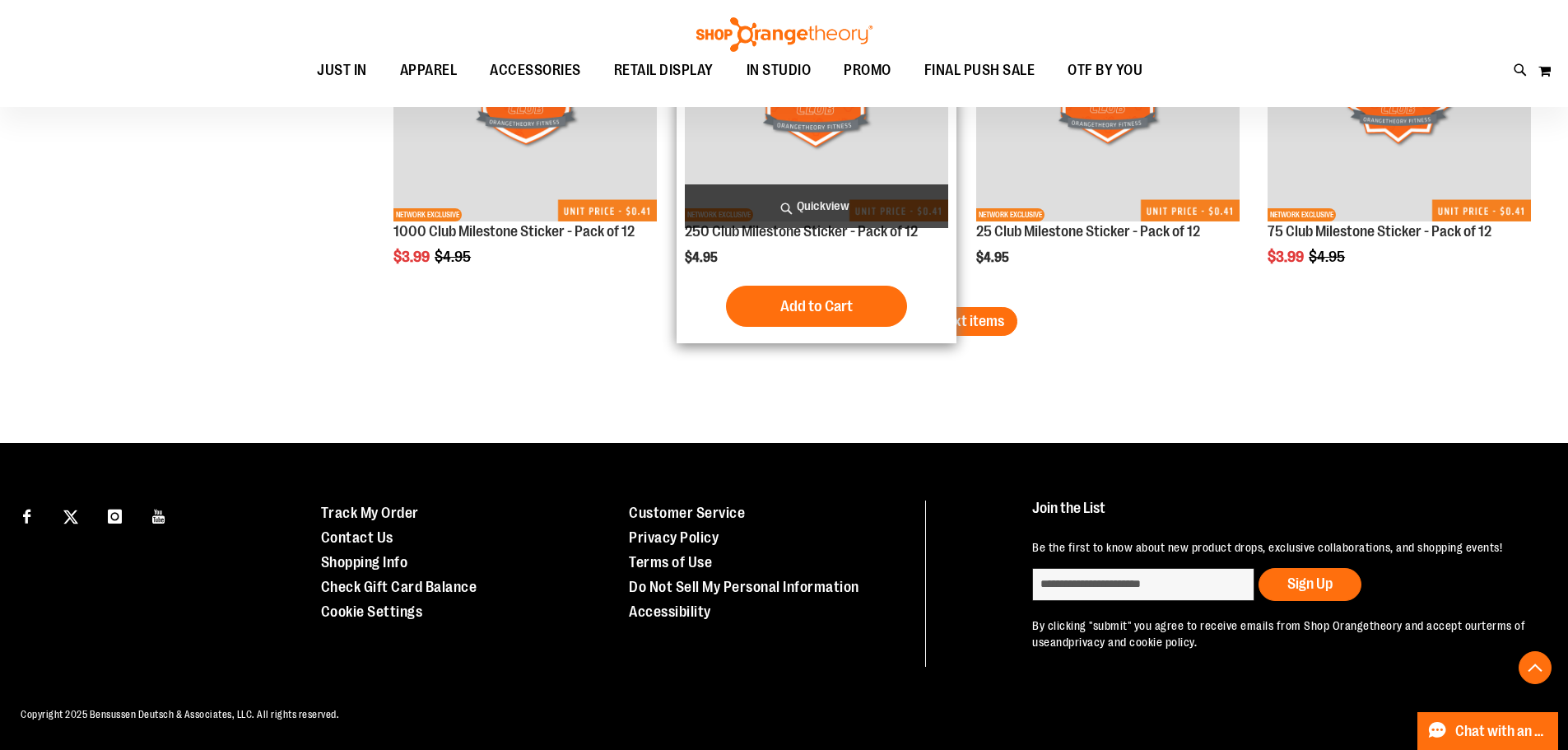
drag, startPoint x: 956, startPoint y: 319, endPoint x: 945, endPoint y: 319, distance: 11.0
click at [955, 319] on span "Load next items" at bounding box center [956, 320] width 97 height 16
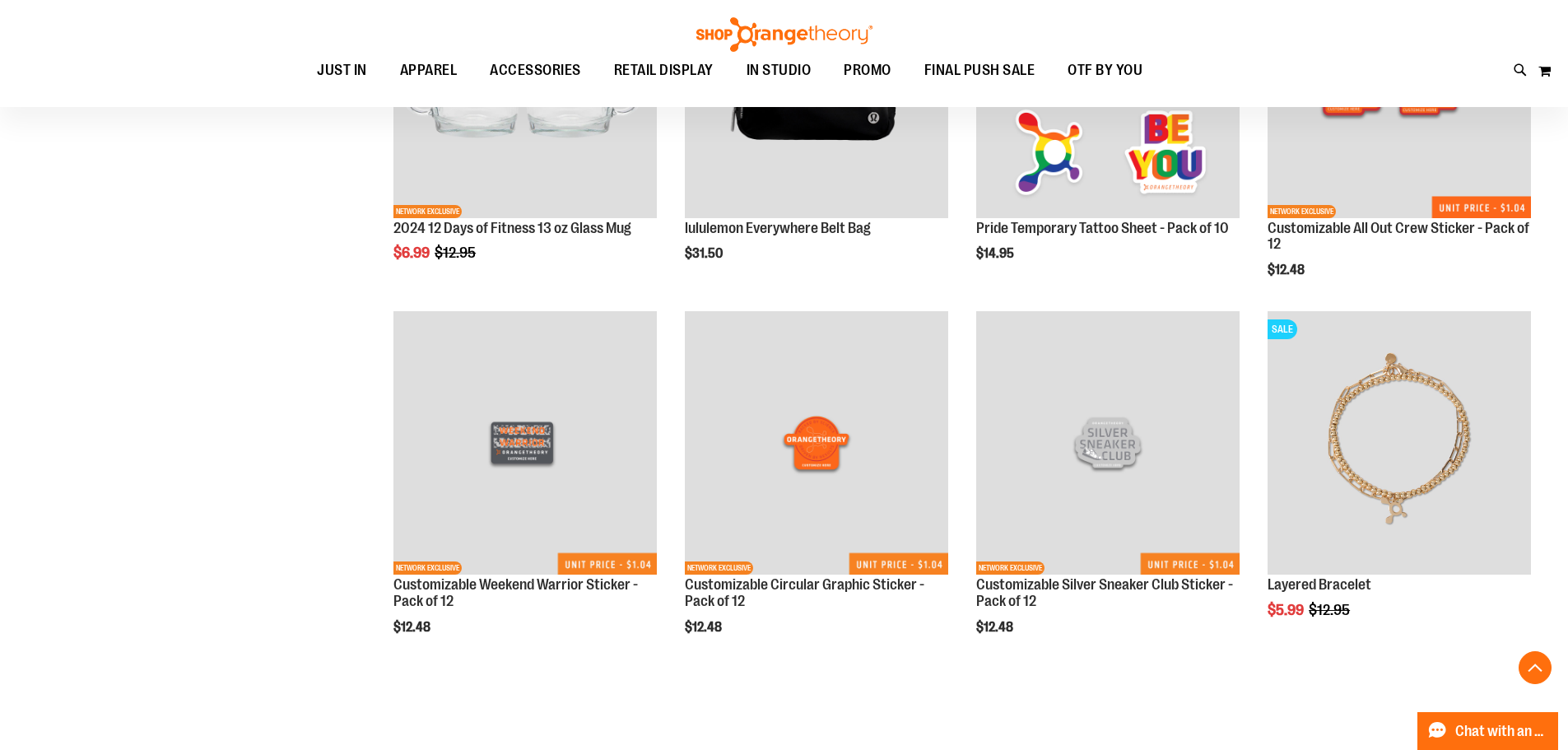
scroll to position [5030, 0]
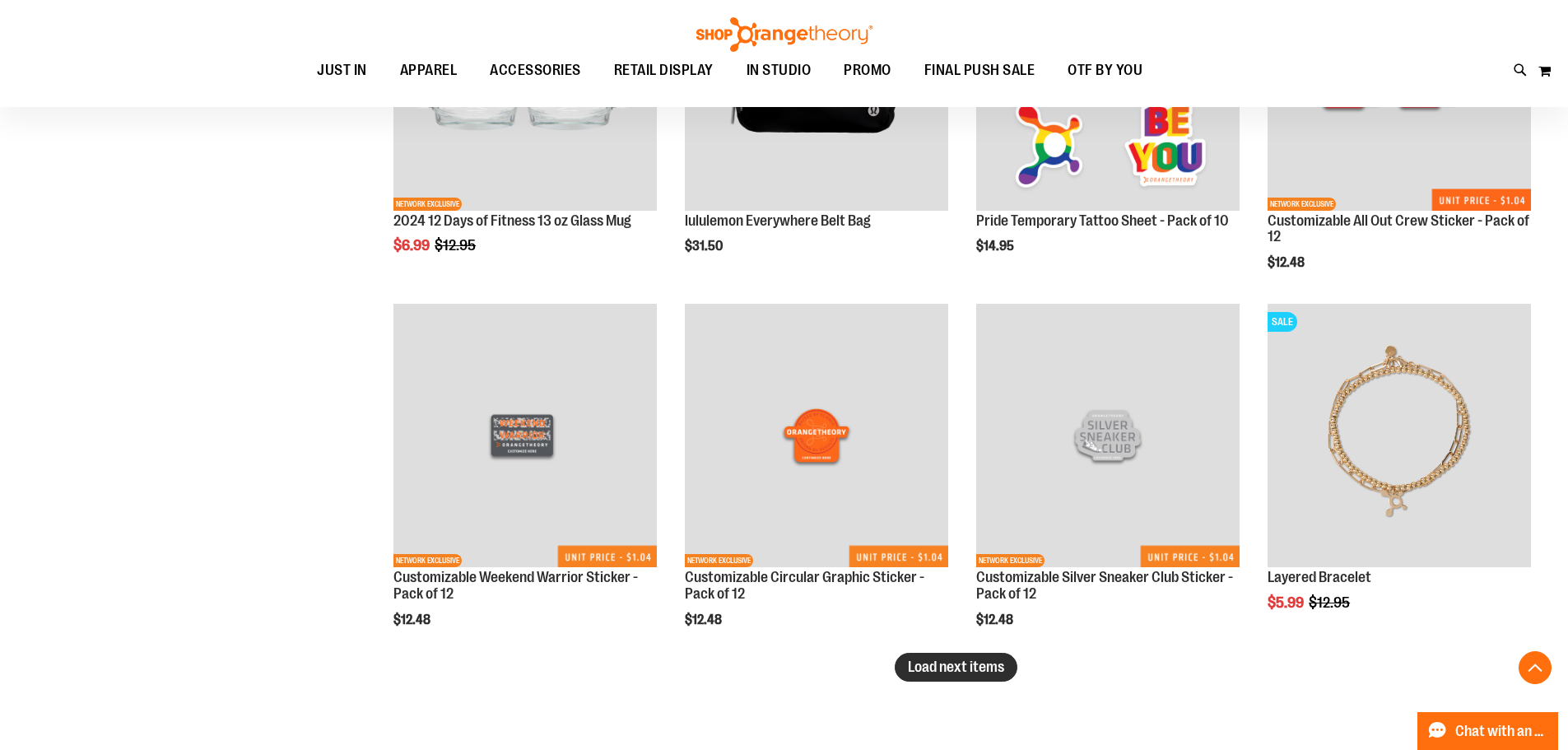
click at [967, 675] on span "Load next items" at bounding box center [956, 666] width 97 height 16
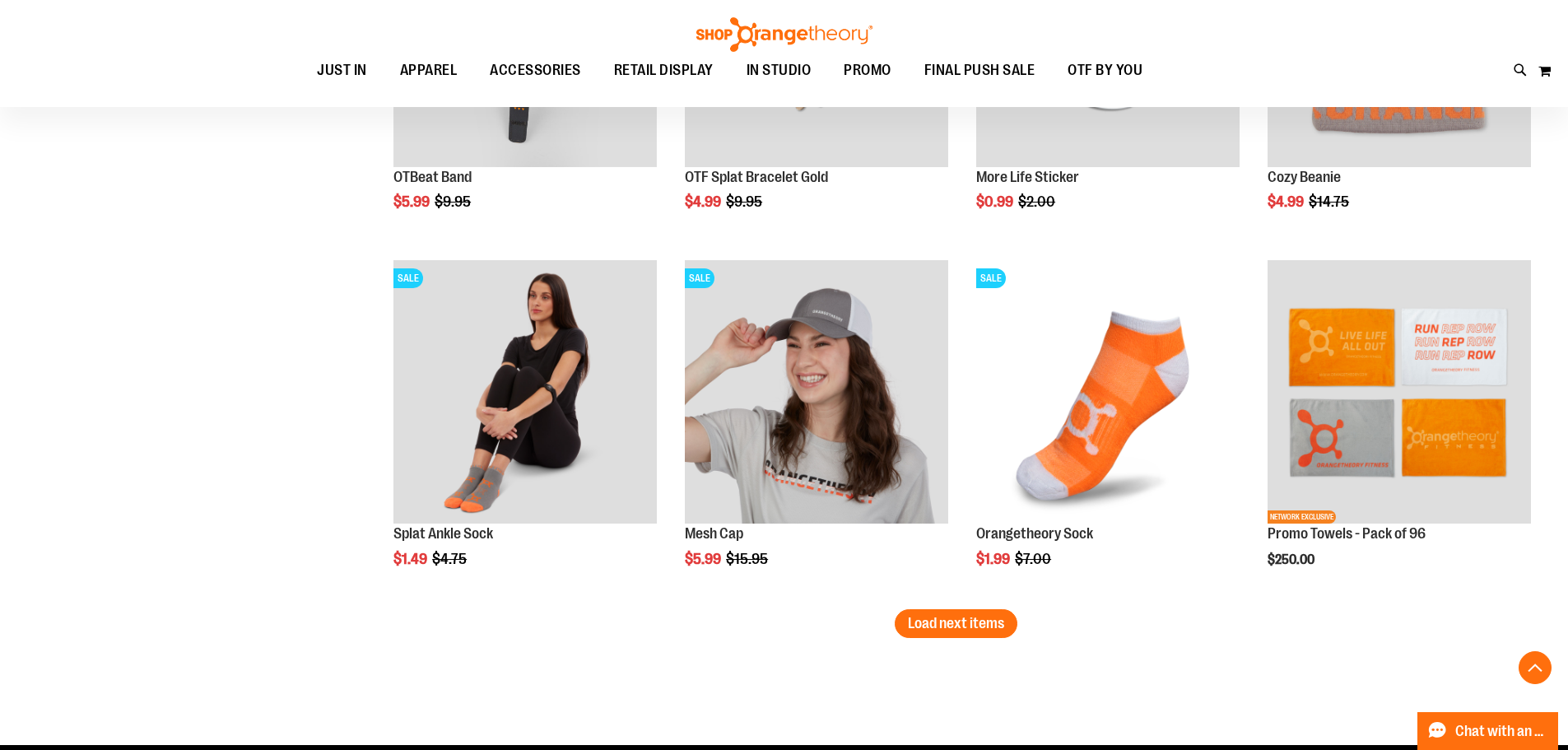
scroll to position [6136, 0]
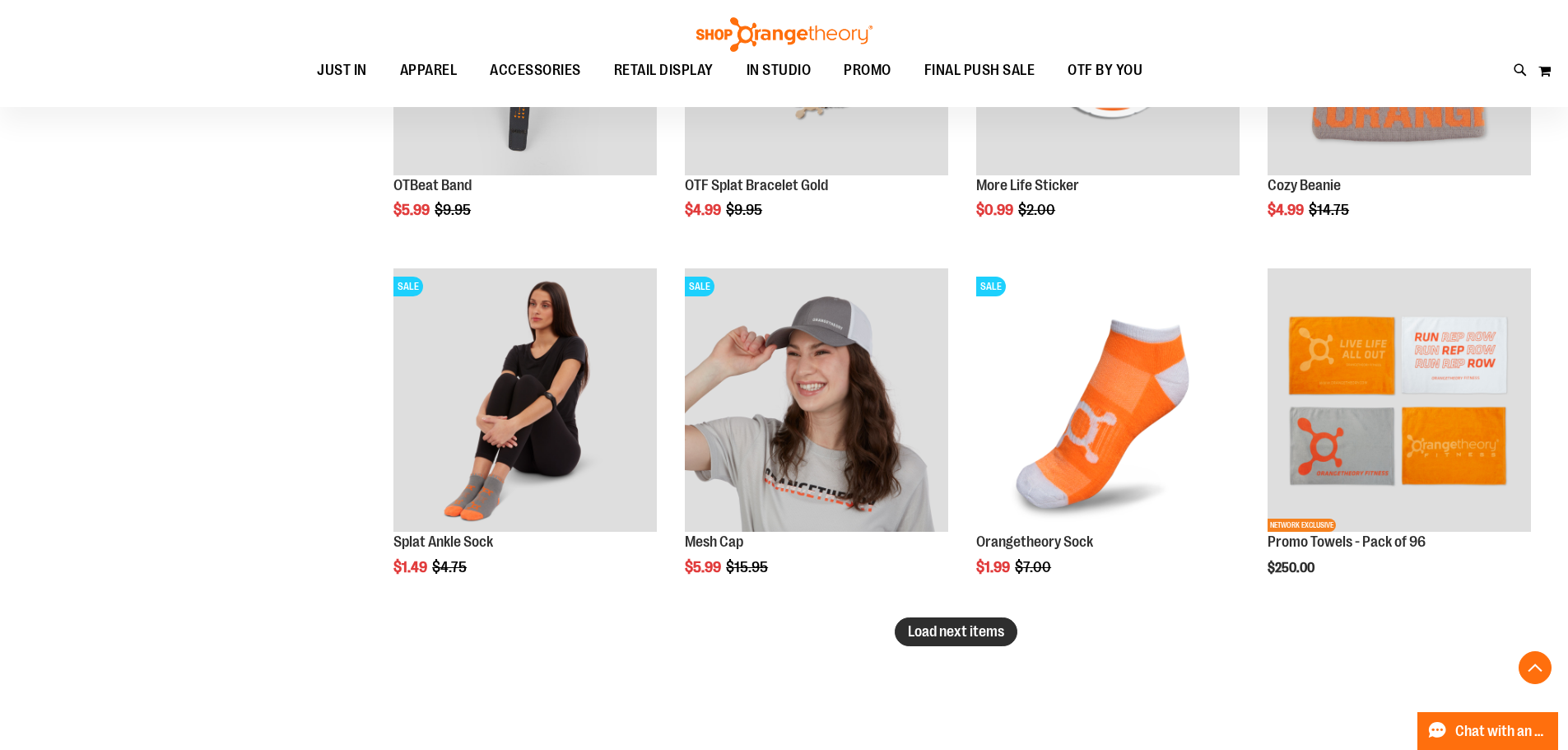
click at [967, 632] on span "Load next items" at bounding box center [956, 631] width 97 height 16
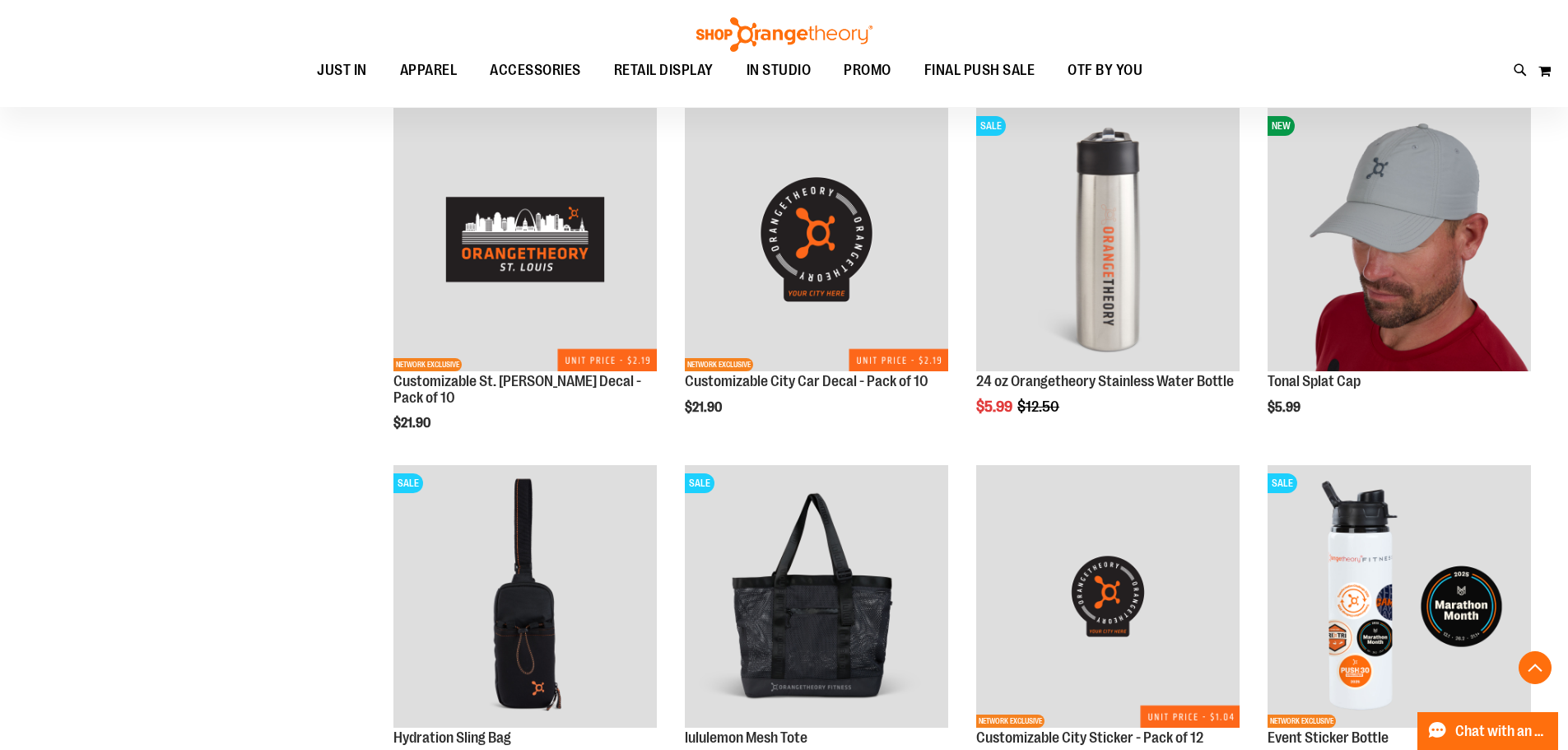
scroll to position [7192, 0]
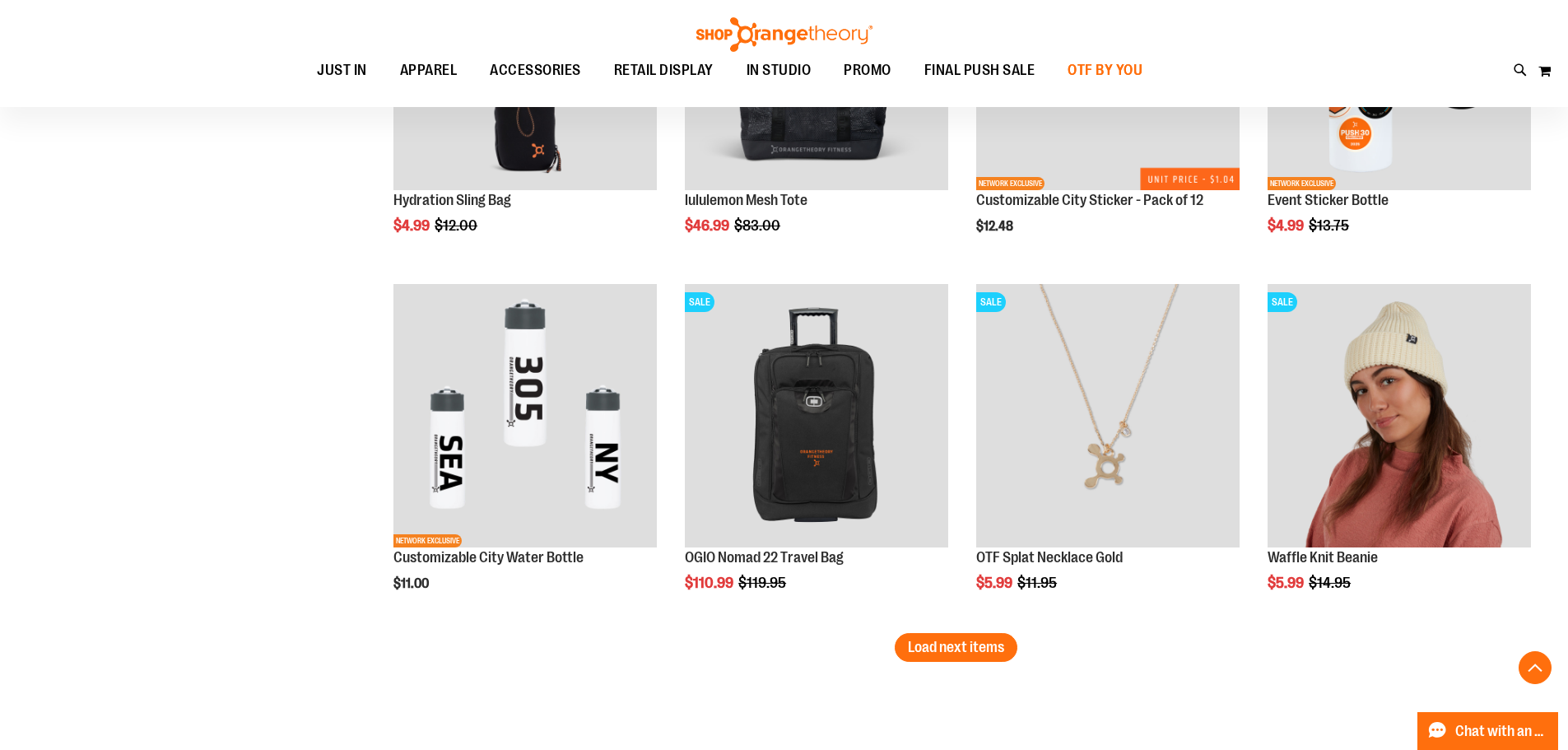
click at [1133, 75] on span "OTF BY YOU" at bounding box center [1105, 70] width 75 height 37
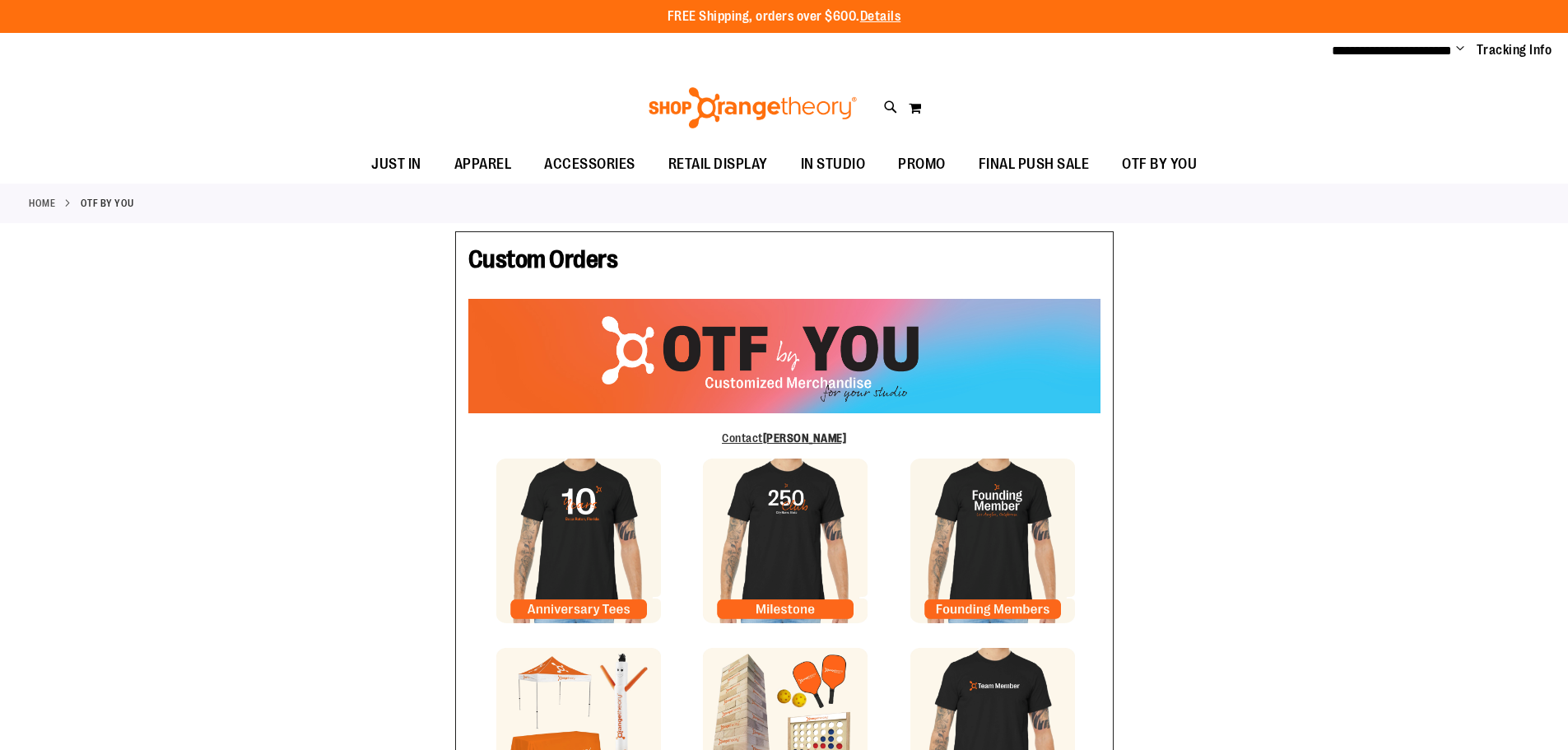
type input "**********"
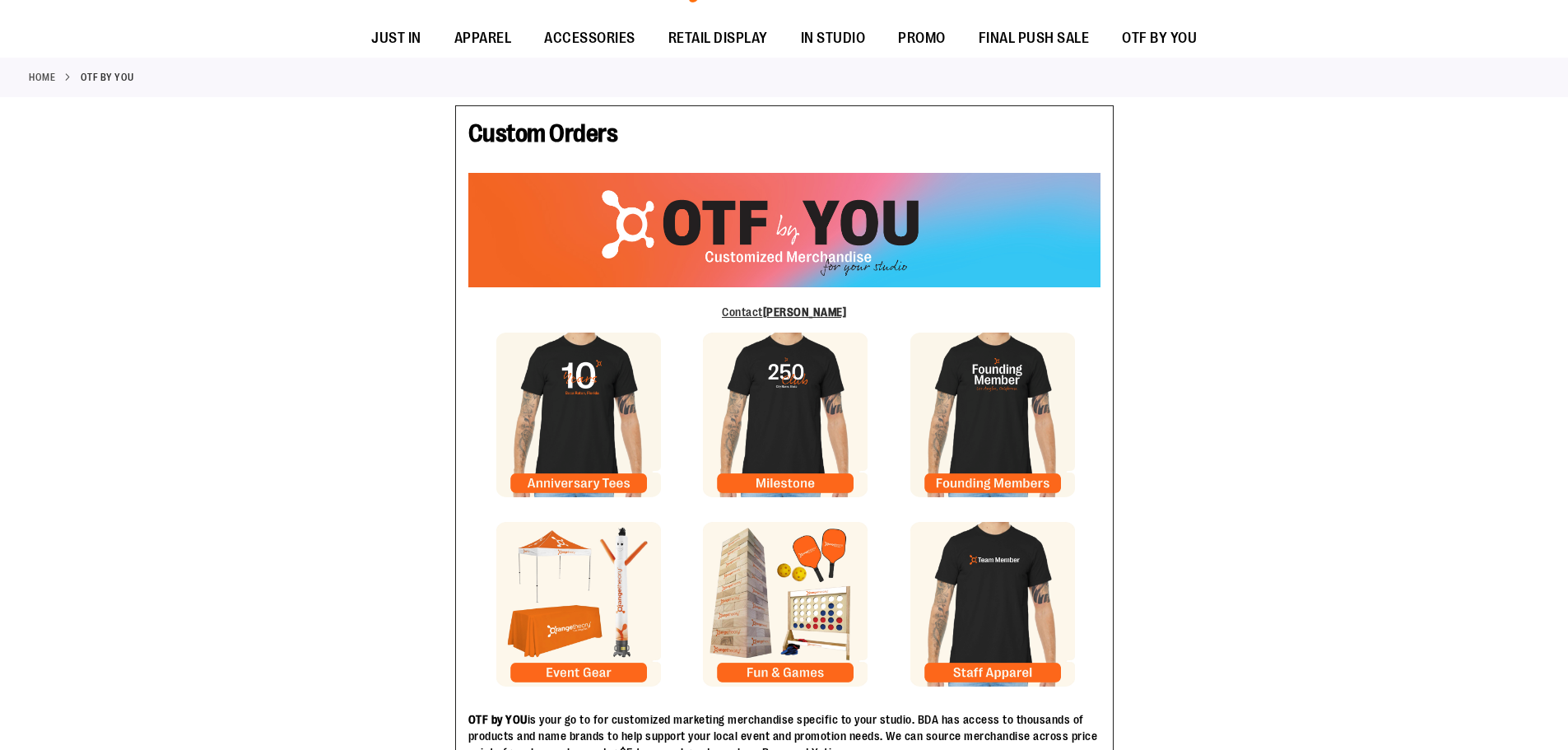
scroll to position [180, 0]
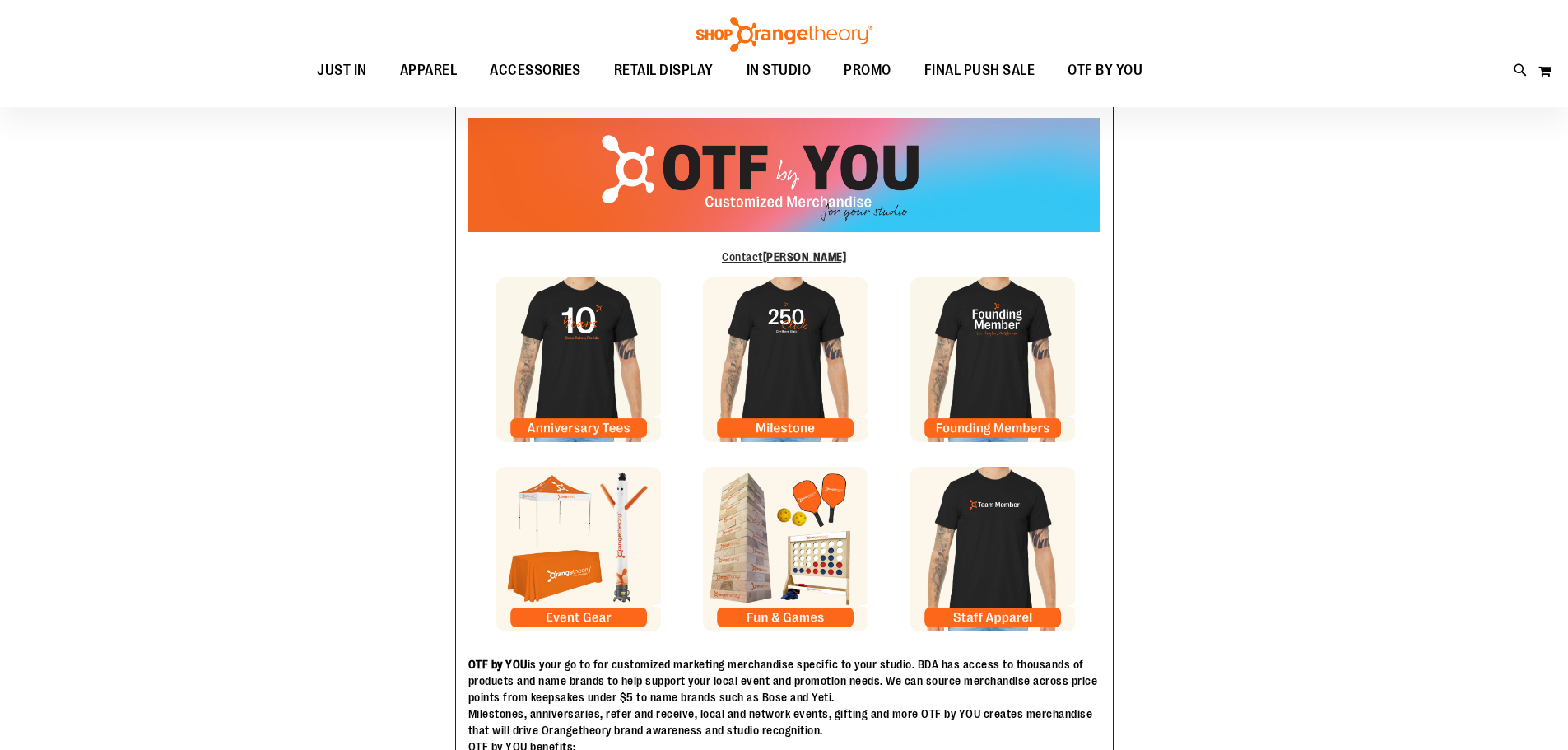
click at [583, 427] on img at bounding box center [579, 359] width 164 height 164
click at [760, 431] on img at bounding box center [785, 359] width 164 height 164
click at [956, 424] on img at bounding box center [993, 359] width 164 height 164
click at [955, 605] on img at bounding box center [993, 549] width 164 height 164
click at [802, 628] on img at bounding box center [785, 549] width 164 height 164
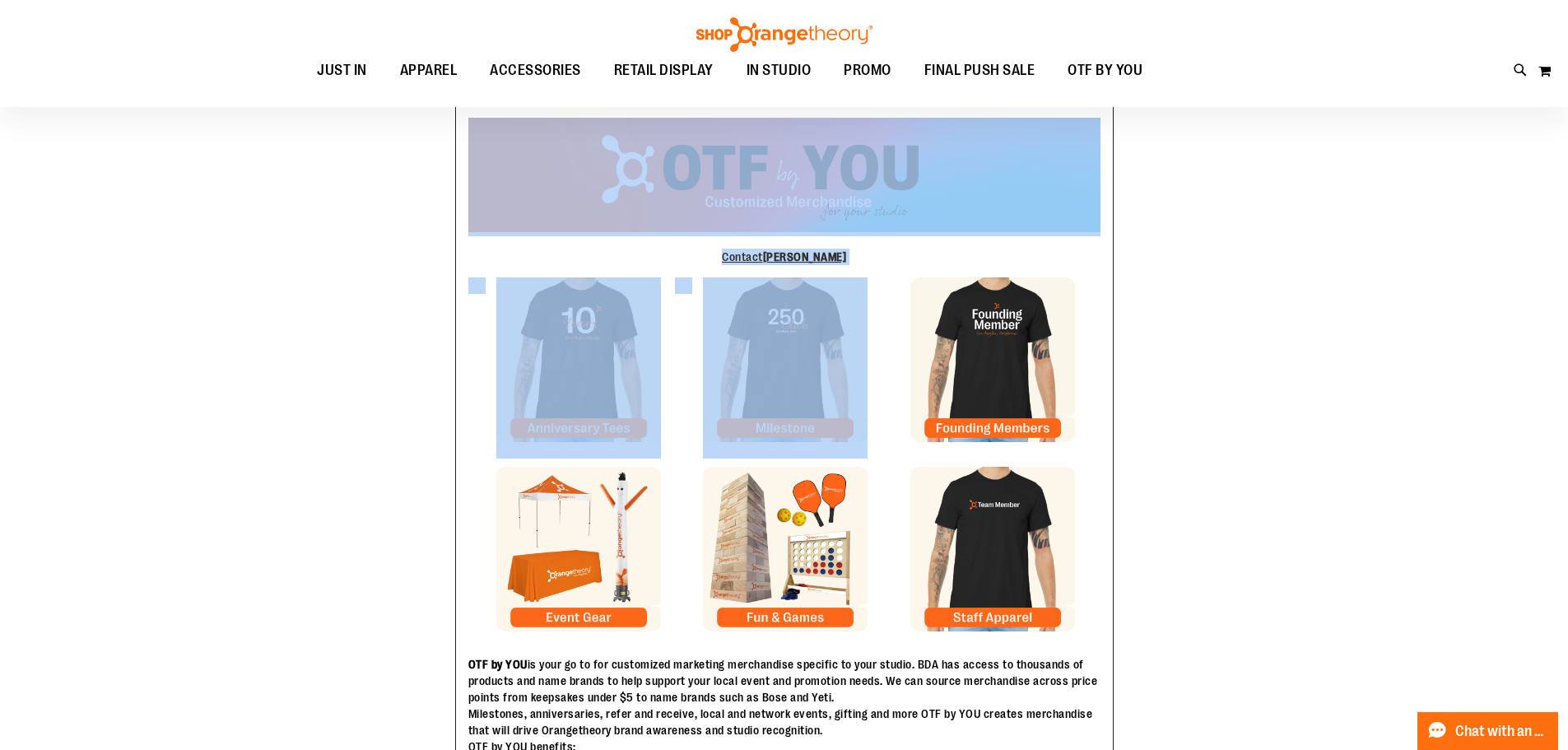
drag, startPoint x: 774, startPoint y: 295, endPoint x: 698, endPoint y: 355, distance: 96.8
click at [610, 614] on img at bounding box center [579, 549] width 164 height 164
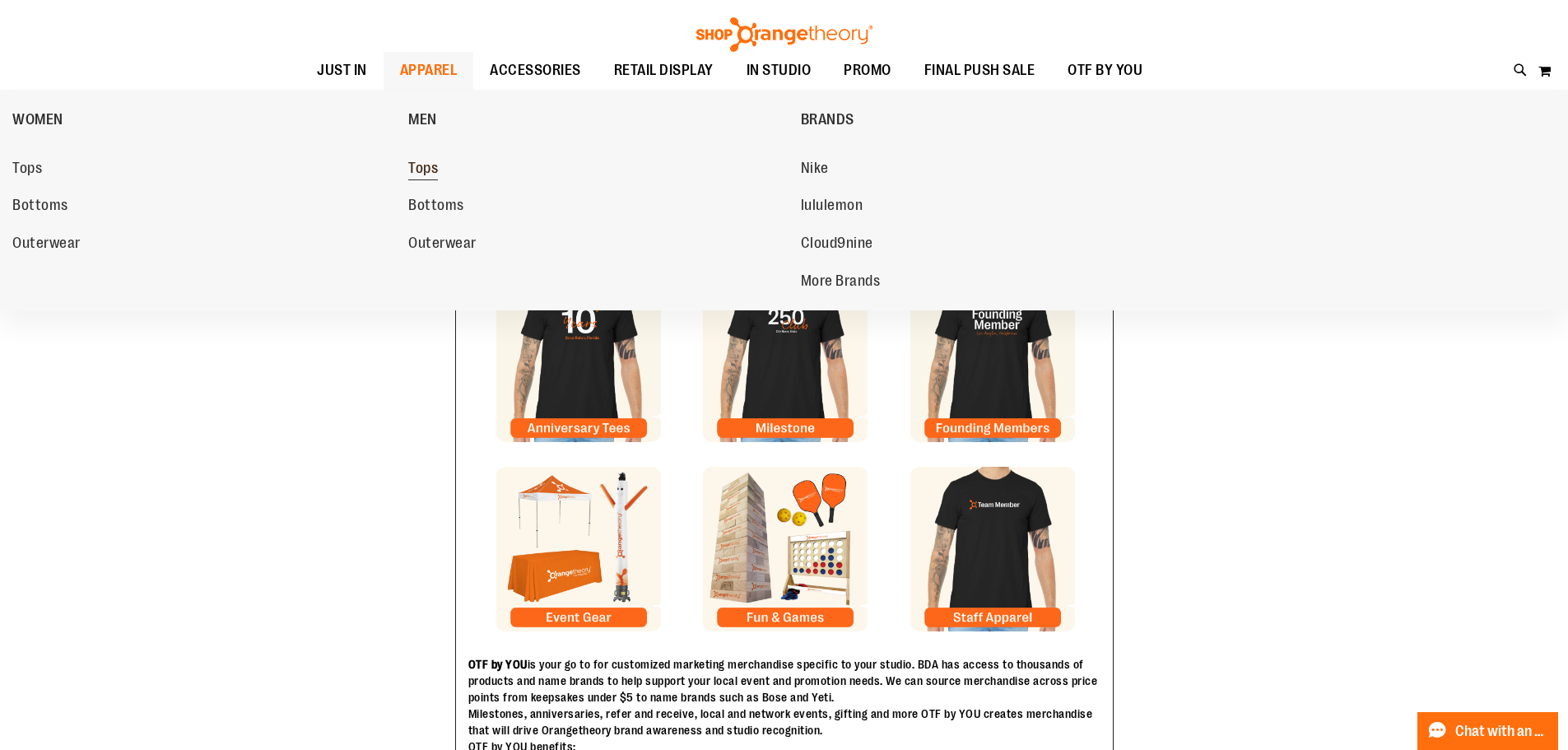
click at [425, 167] on span "Tops" at bounding box center [423, 169] width 30 height 20
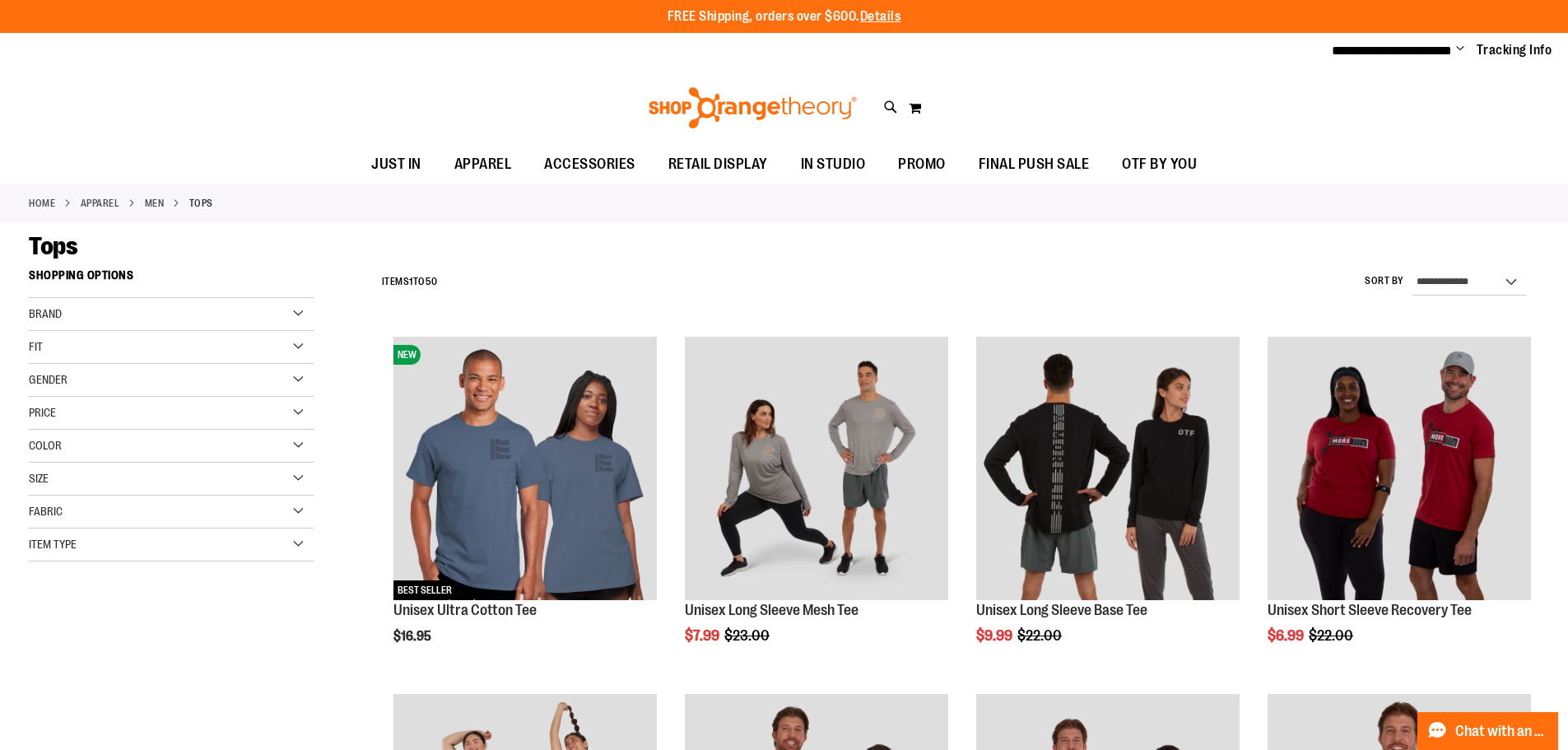
type input "**********"
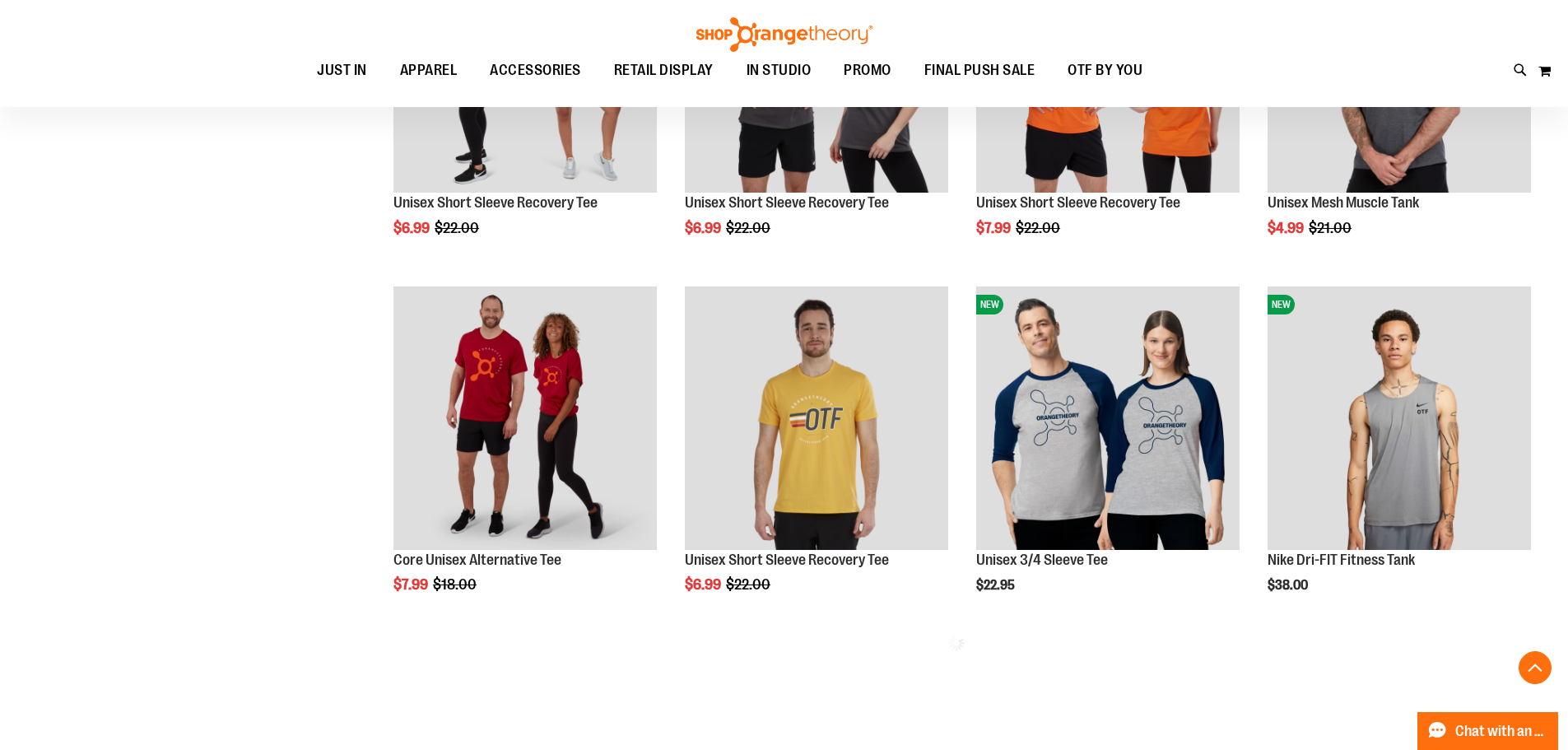
scroll to position [1016, 0]
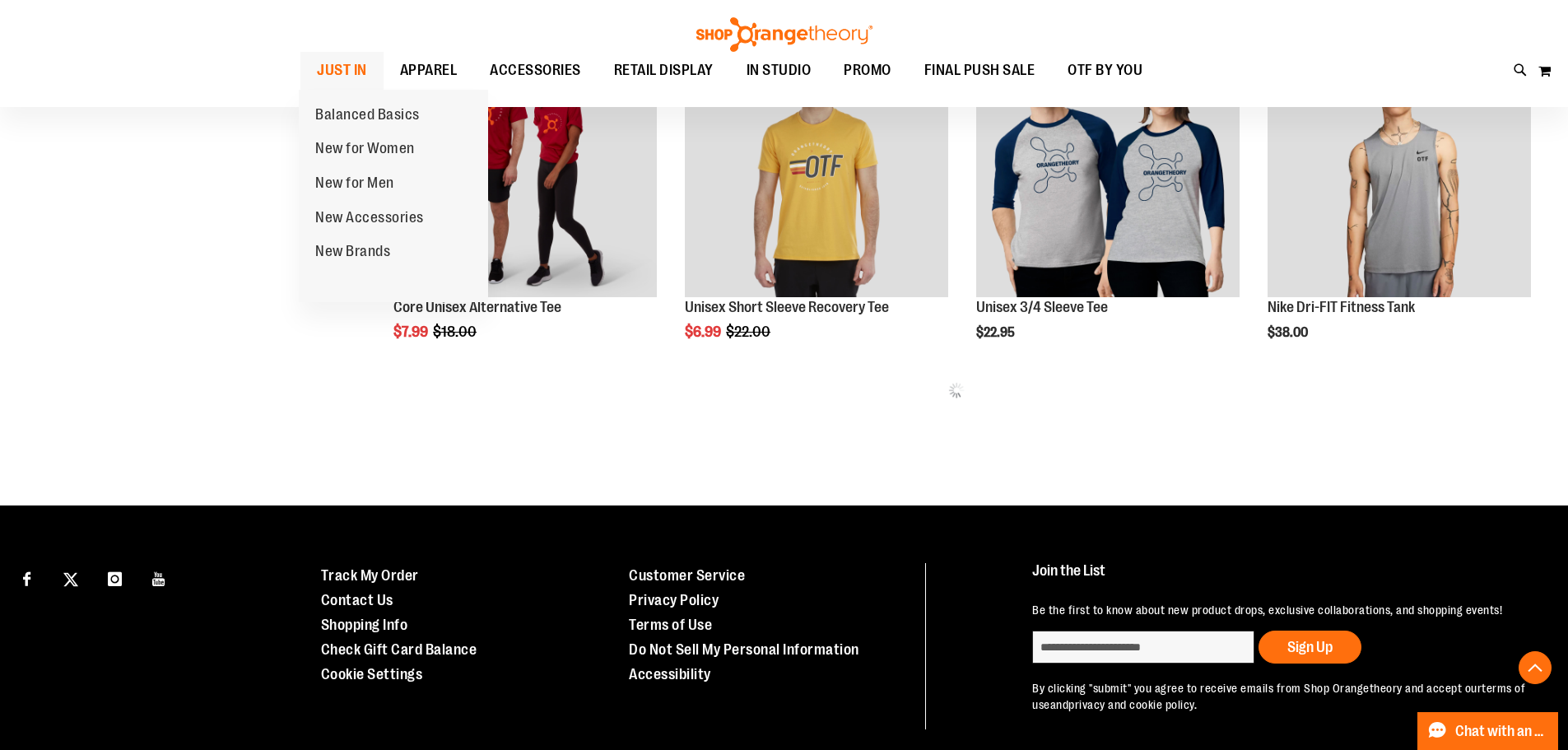
click at [330, 77] on span "JUST IN" at bounding box center [341, 70] width 50 height 37
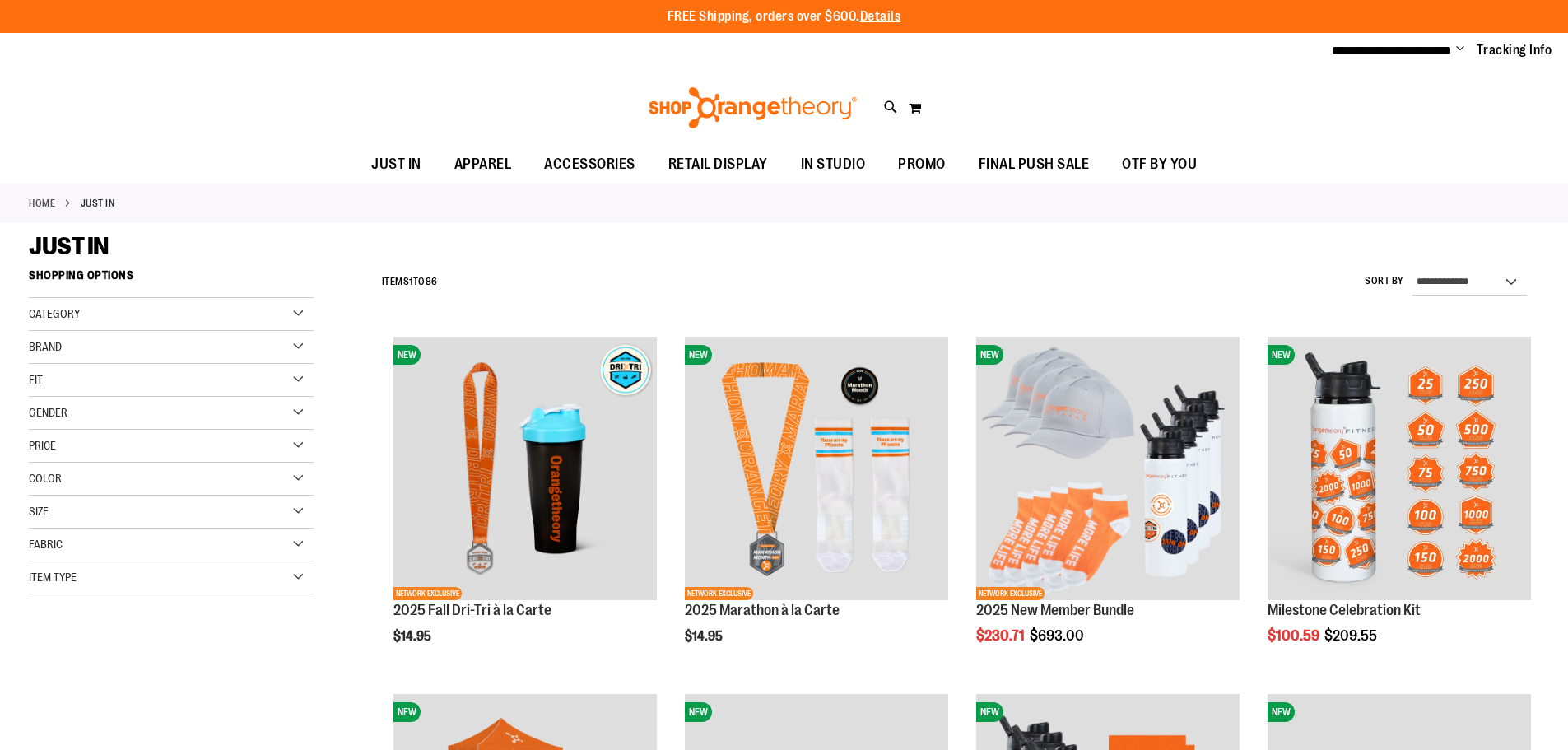
type input "**********"
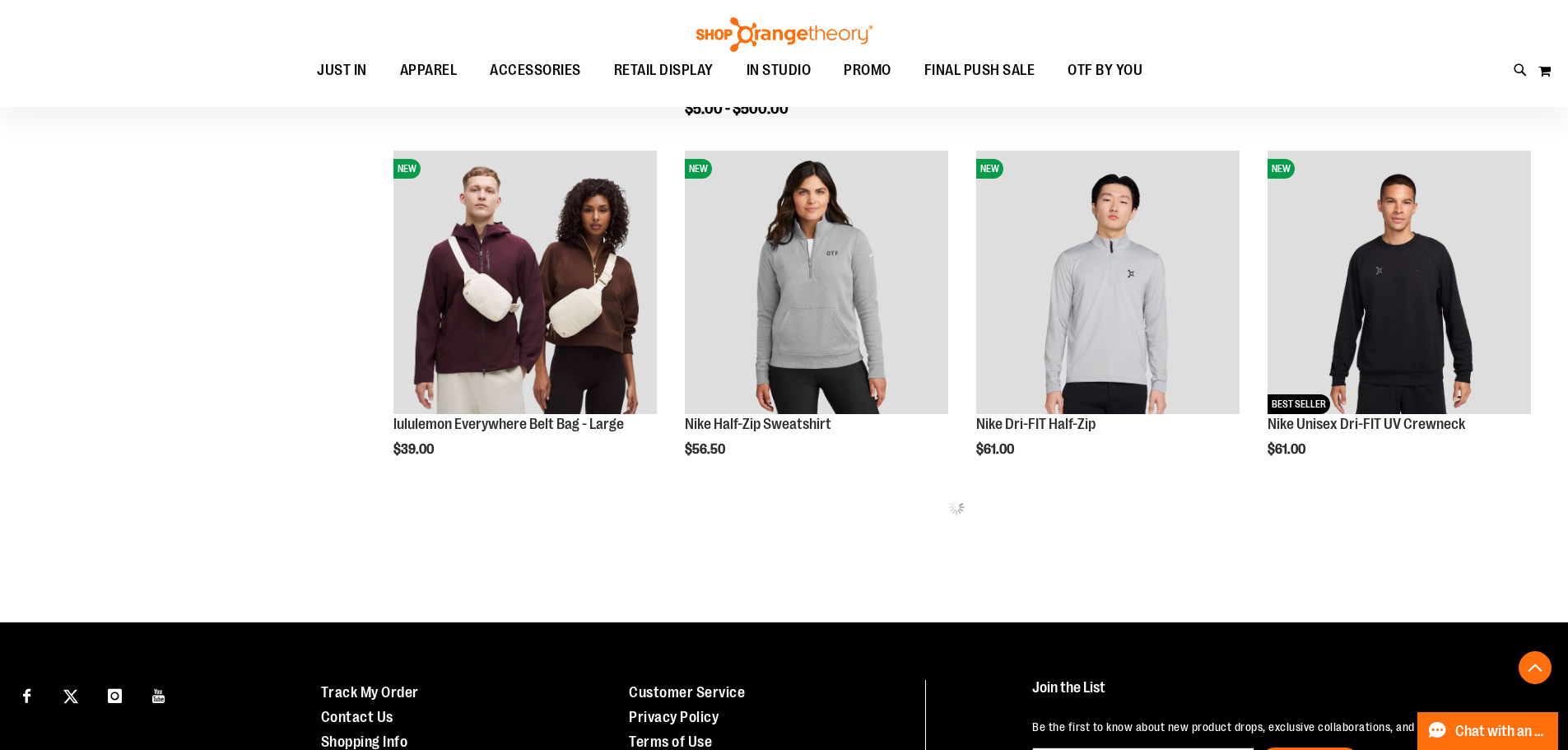
drag, startPoint x: 1579, startPoint y: 274, endPoint x: 1577, endPoint y: 689, distance: 415.0
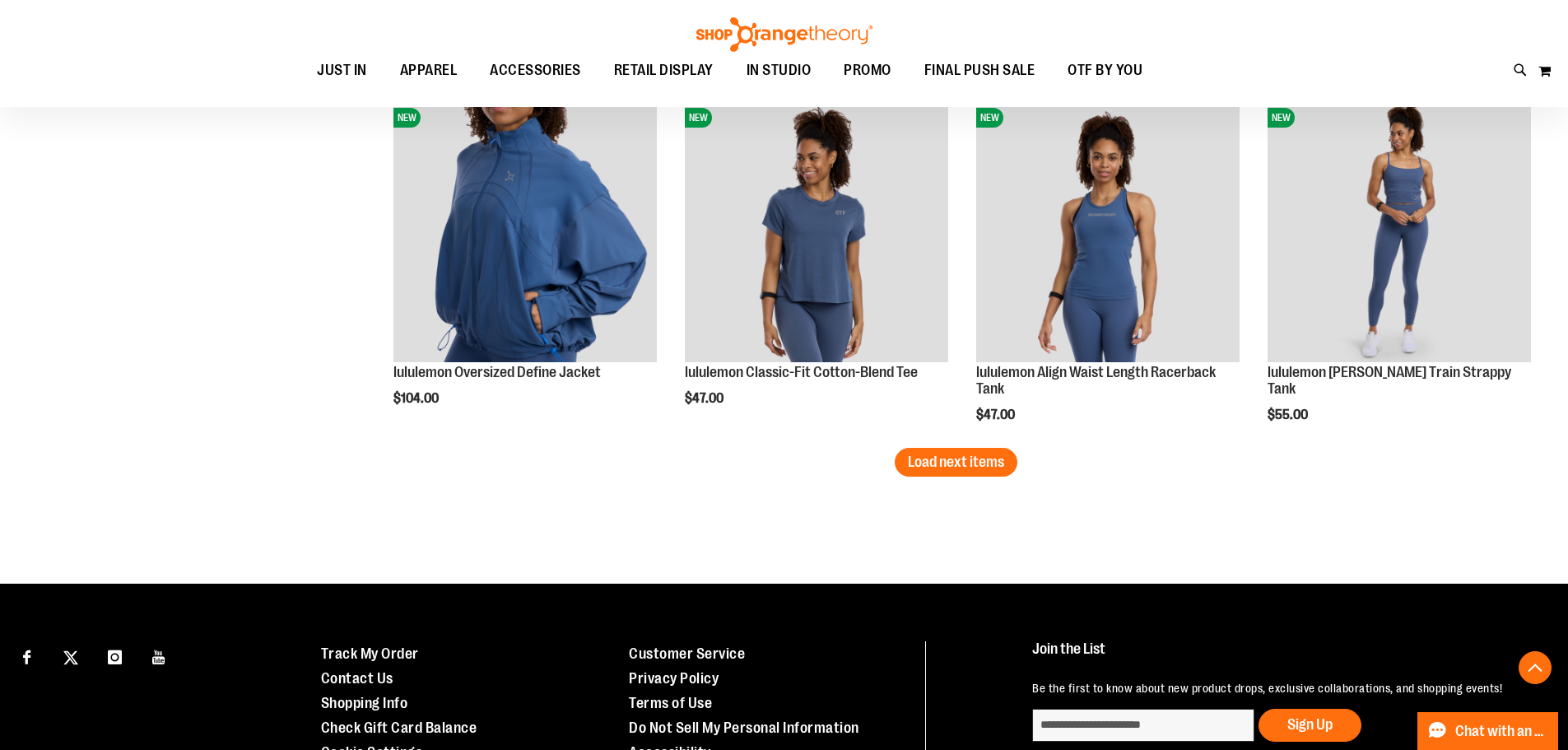
scroll to position [3188, 0]
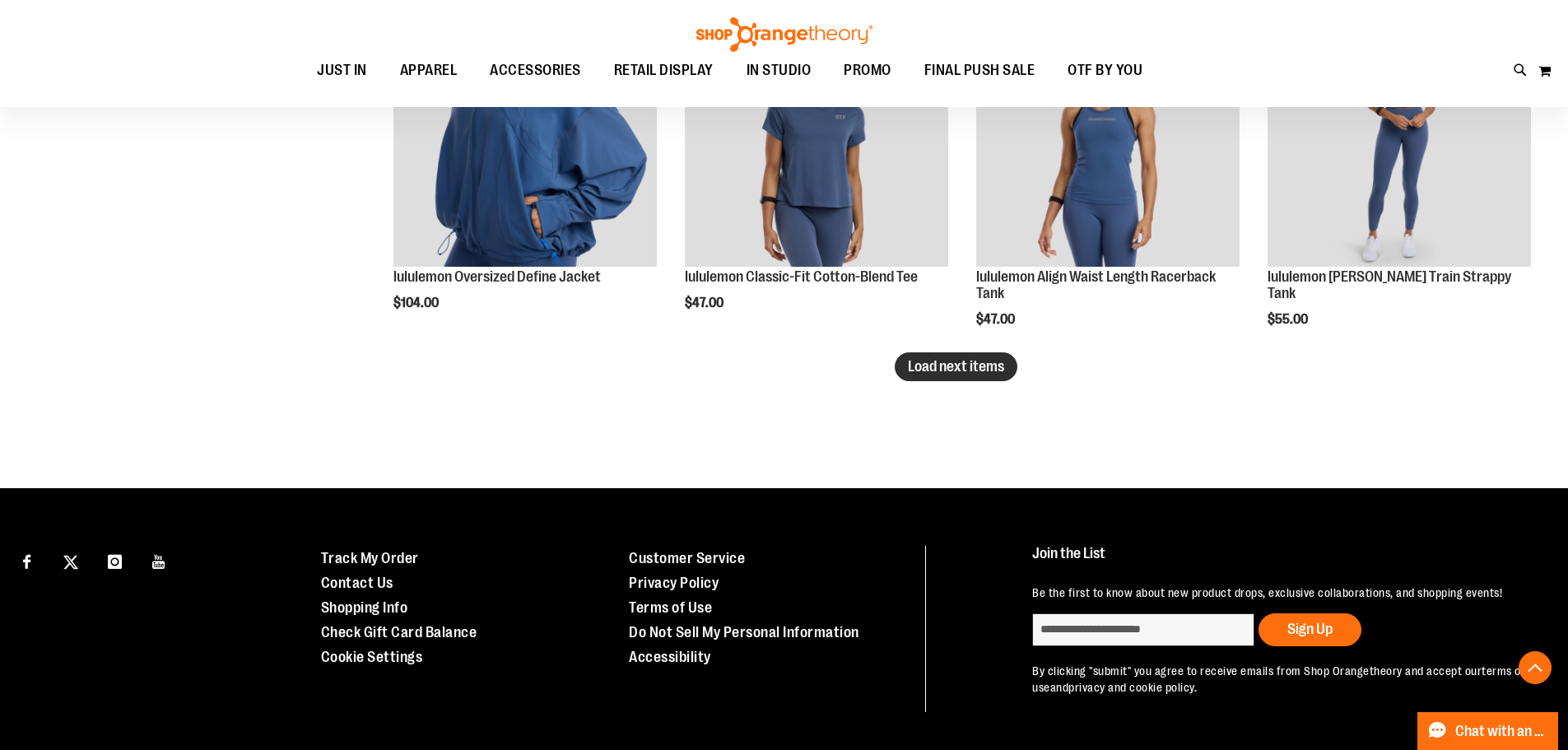
click at [983, 380] on button "Load next items" at bounding box center [956, 367] width 123 height 29
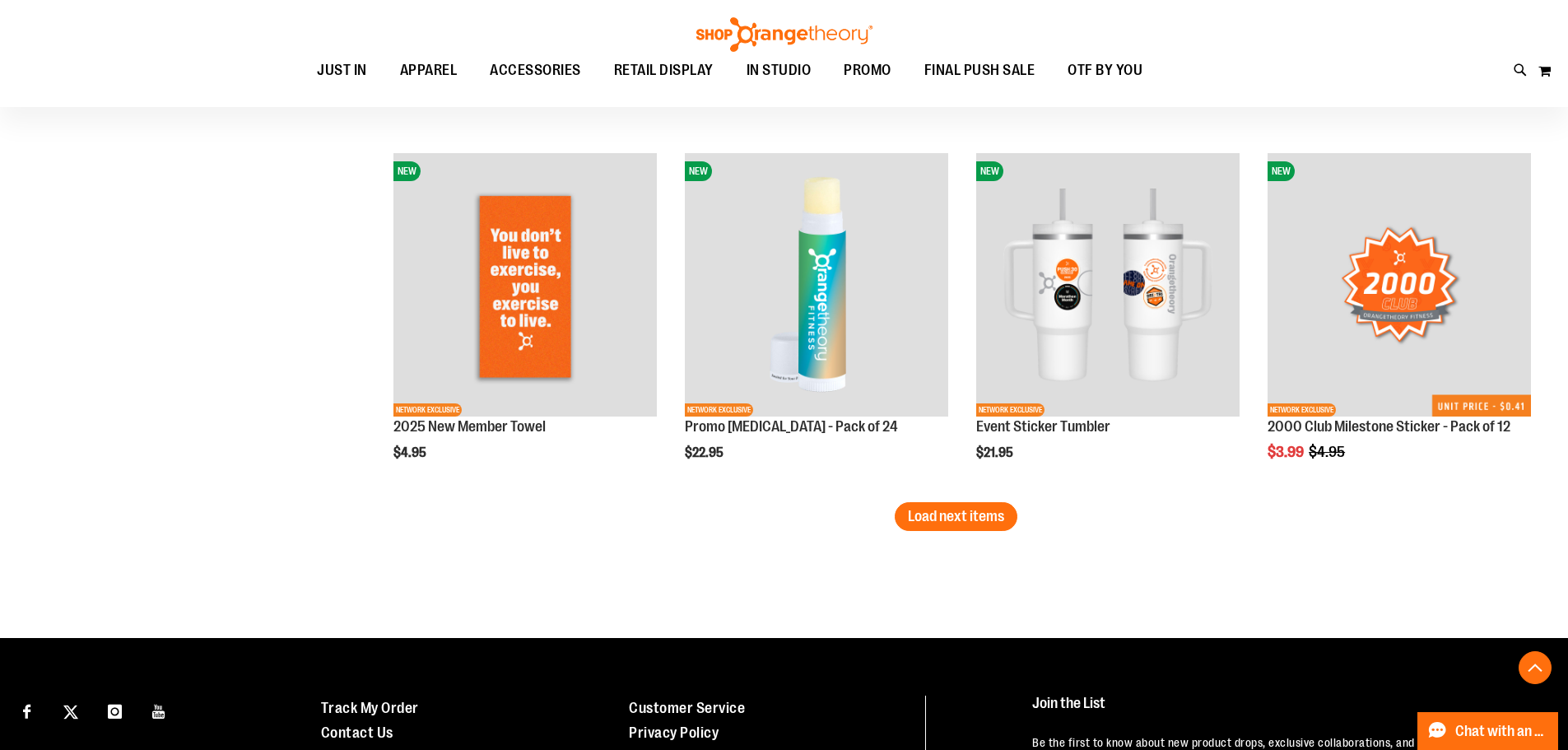
scroll to position [4271, 0]
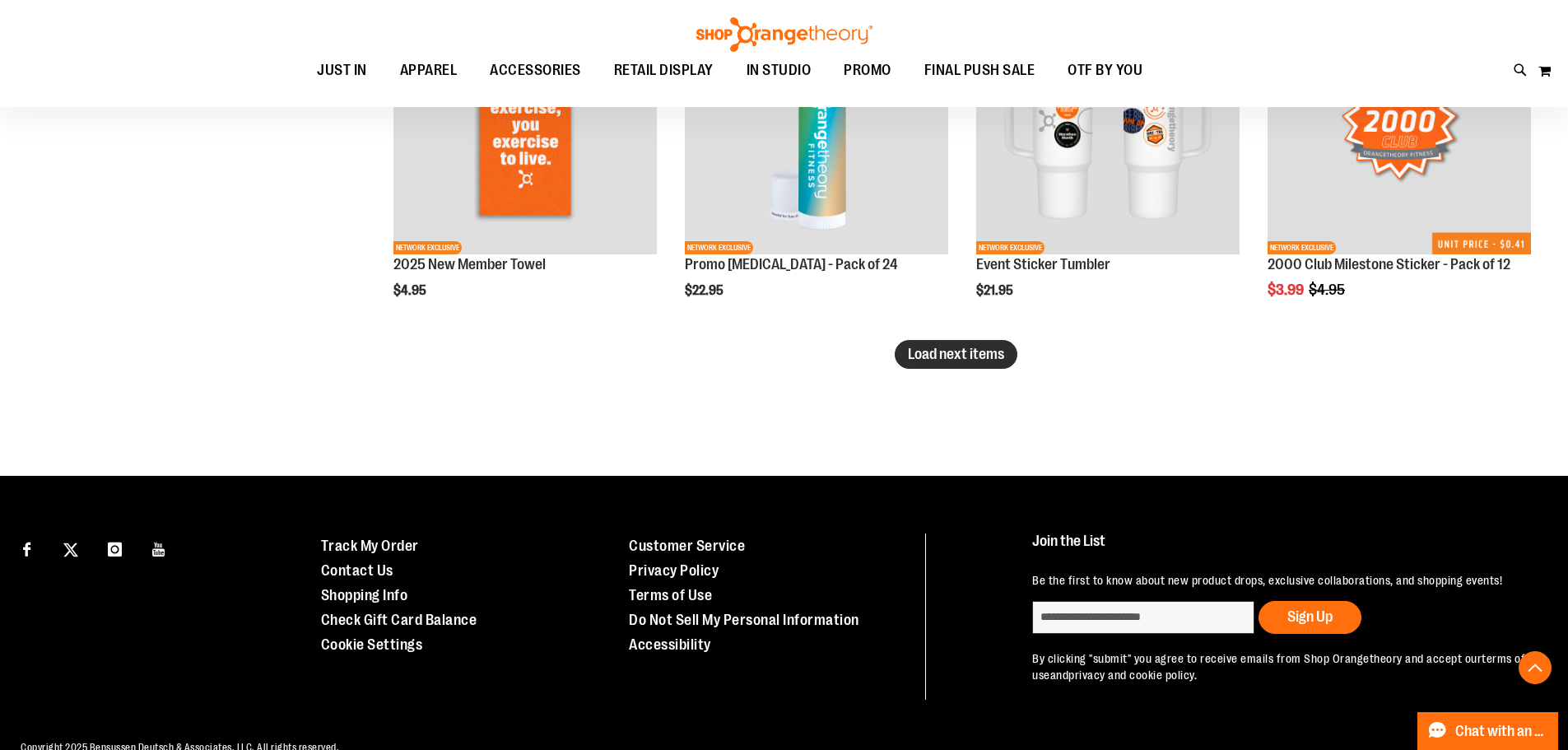
click at [952, 361] on span "Load next items" at bounding box center [956, 353] width 97 height 16
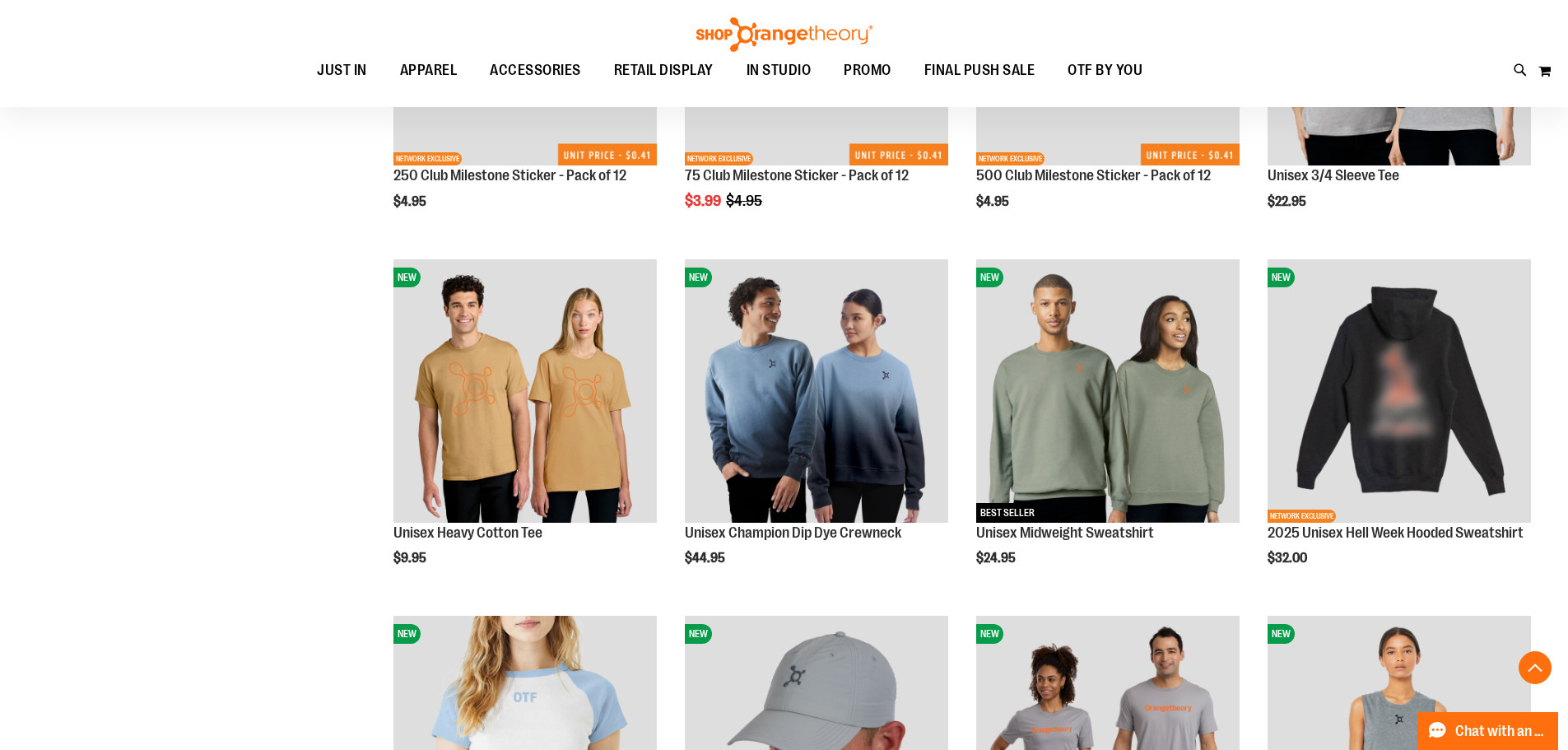
scroll to position [4773, 0]
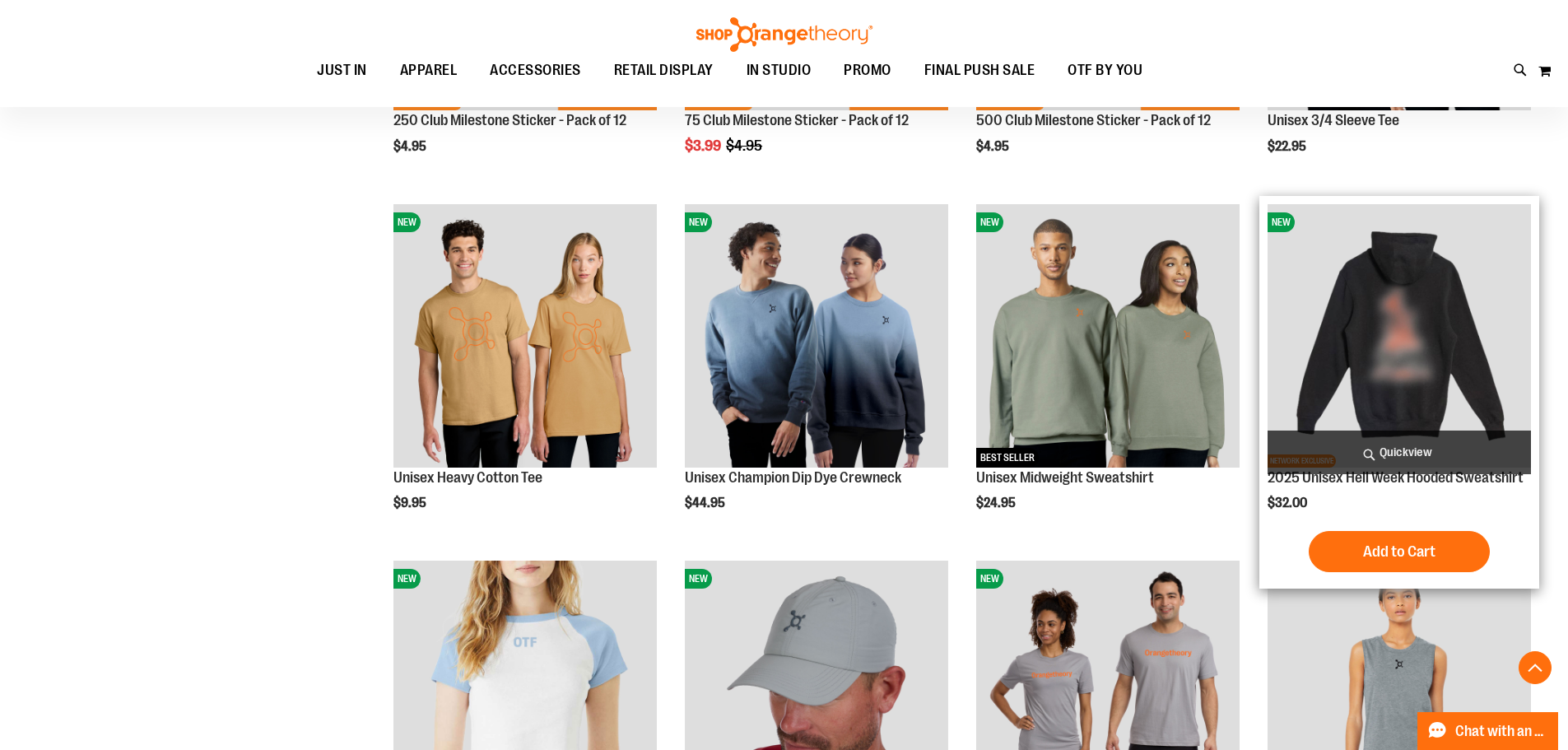
click at [1407, 381] on img "product" at bounding box center [1399, 336] width 263 height 264
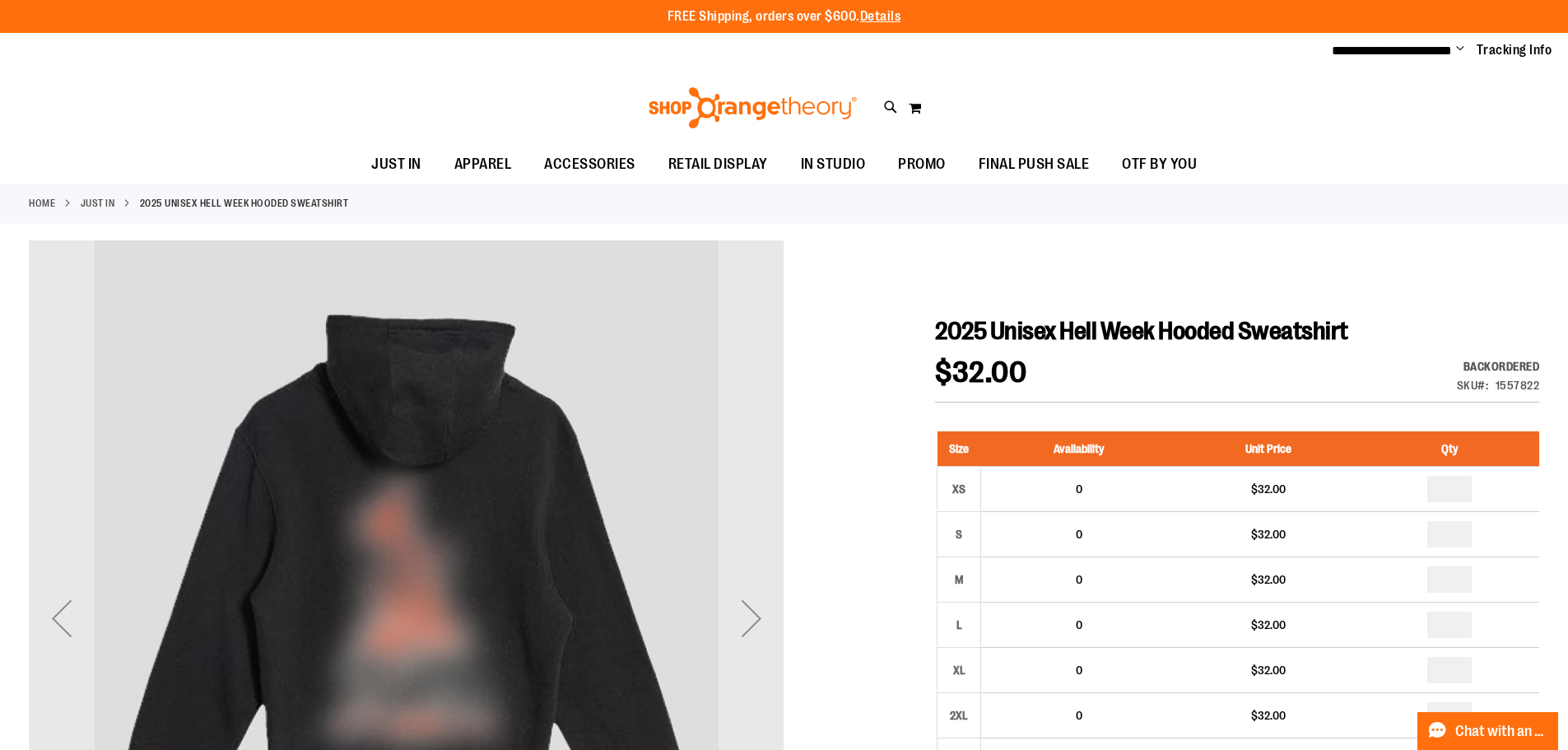
type input "**********"
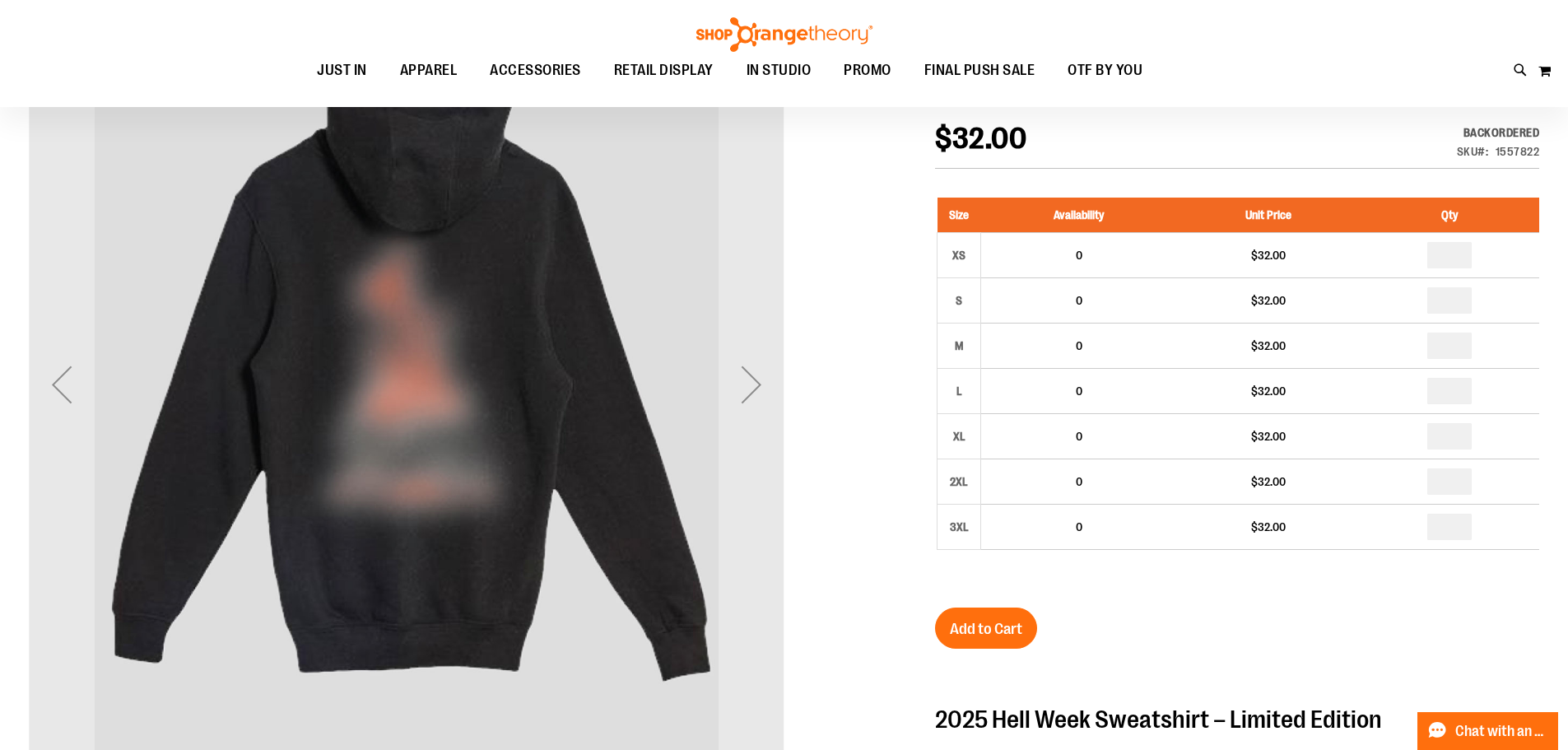
scroll to position [172, 0]
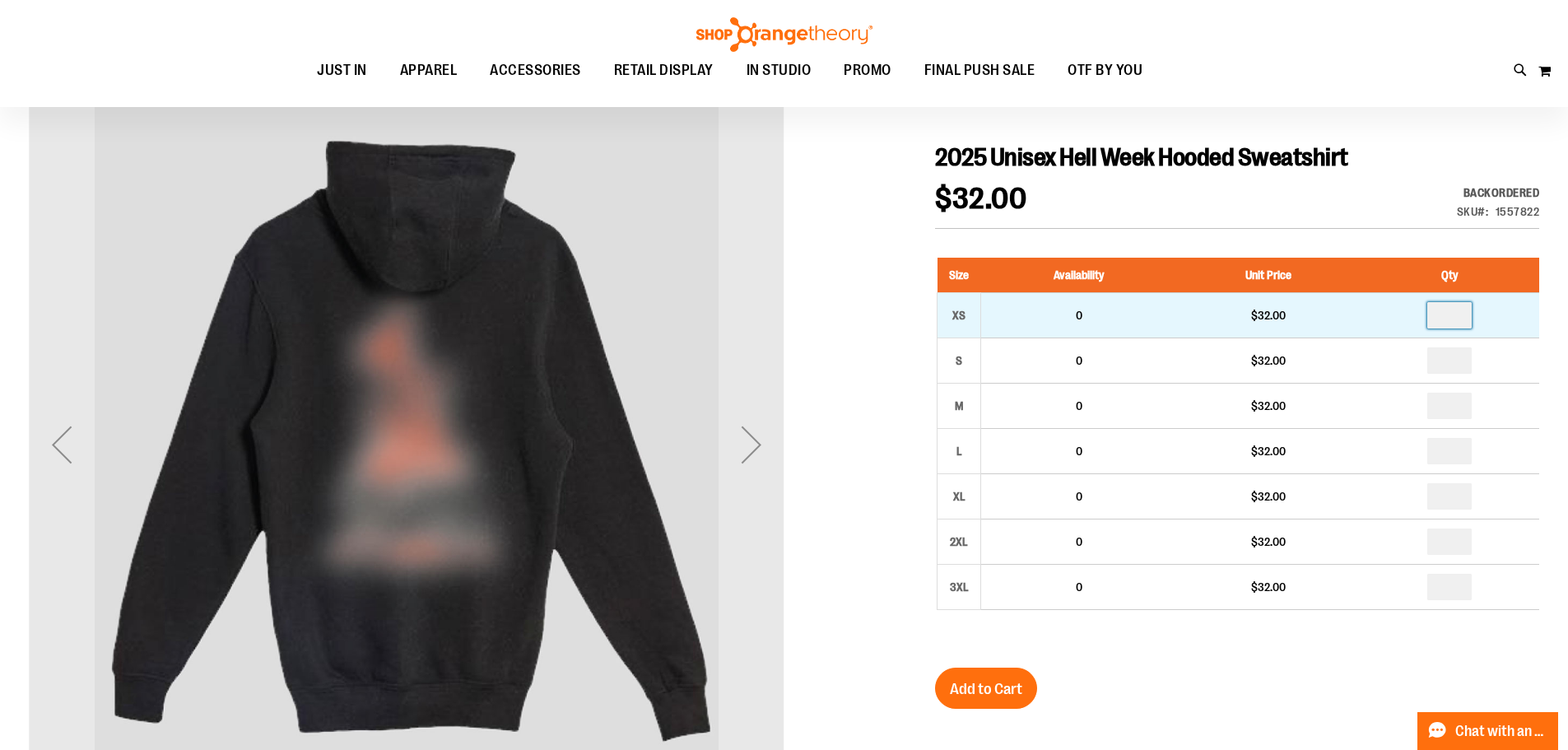
click at [1449, 308] on input "number" at bounding box center [1449, 315] width 44 height 26
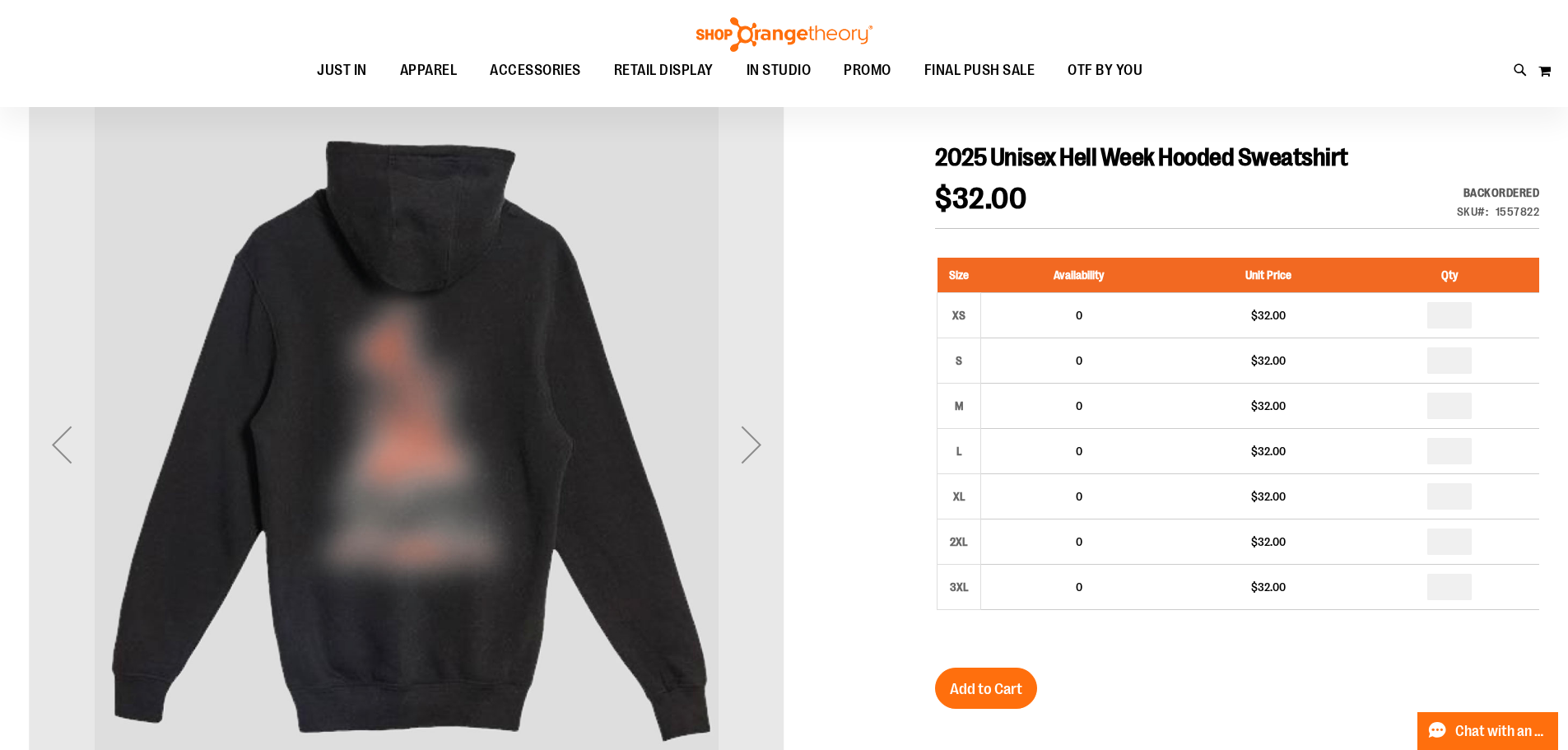
type input "*"
click at [1357, 215] on div "$32.00 Backordered Only %1 left SKU 1557822" at bounding box center [1237, 207] width 604 height 44
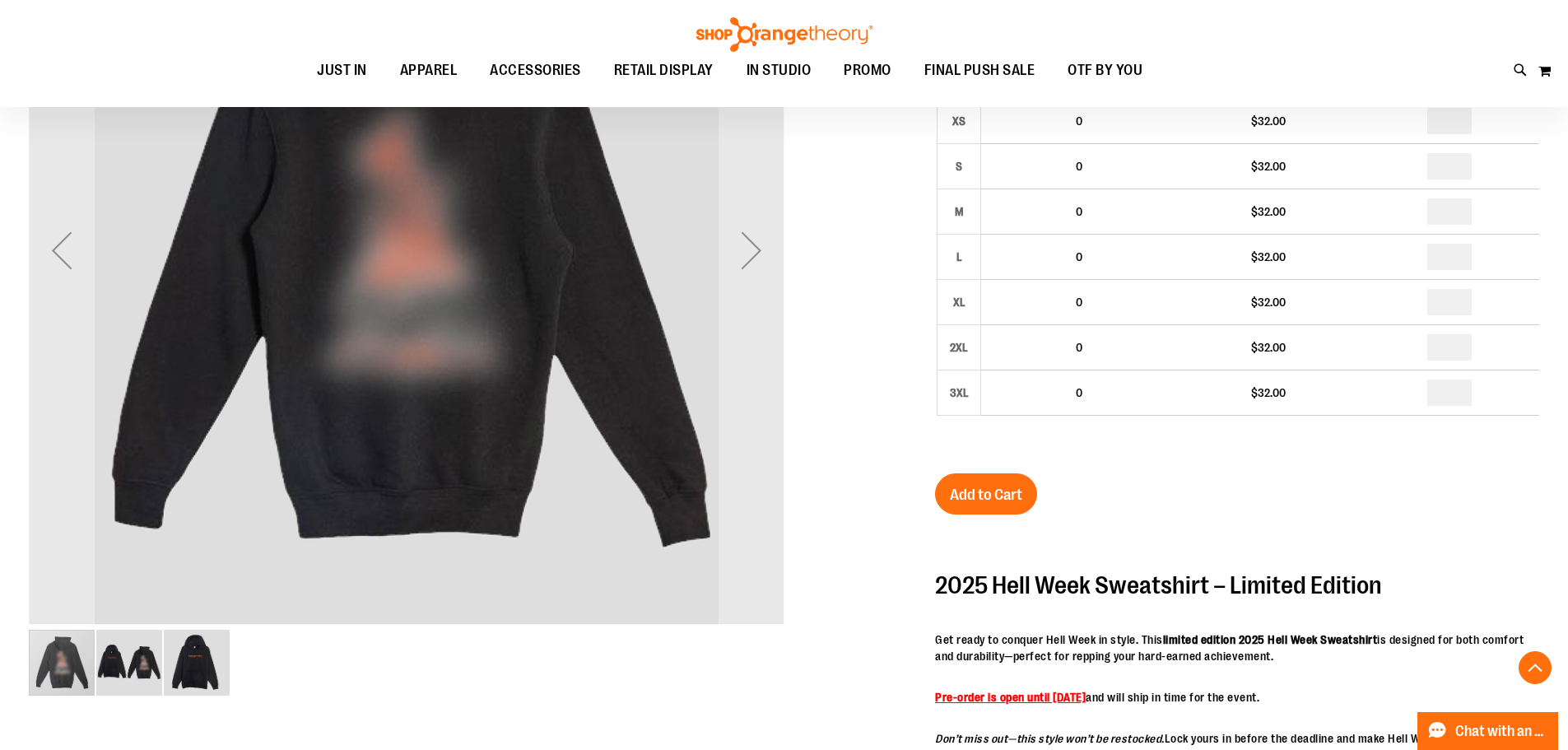
scroll to position [364, 0]
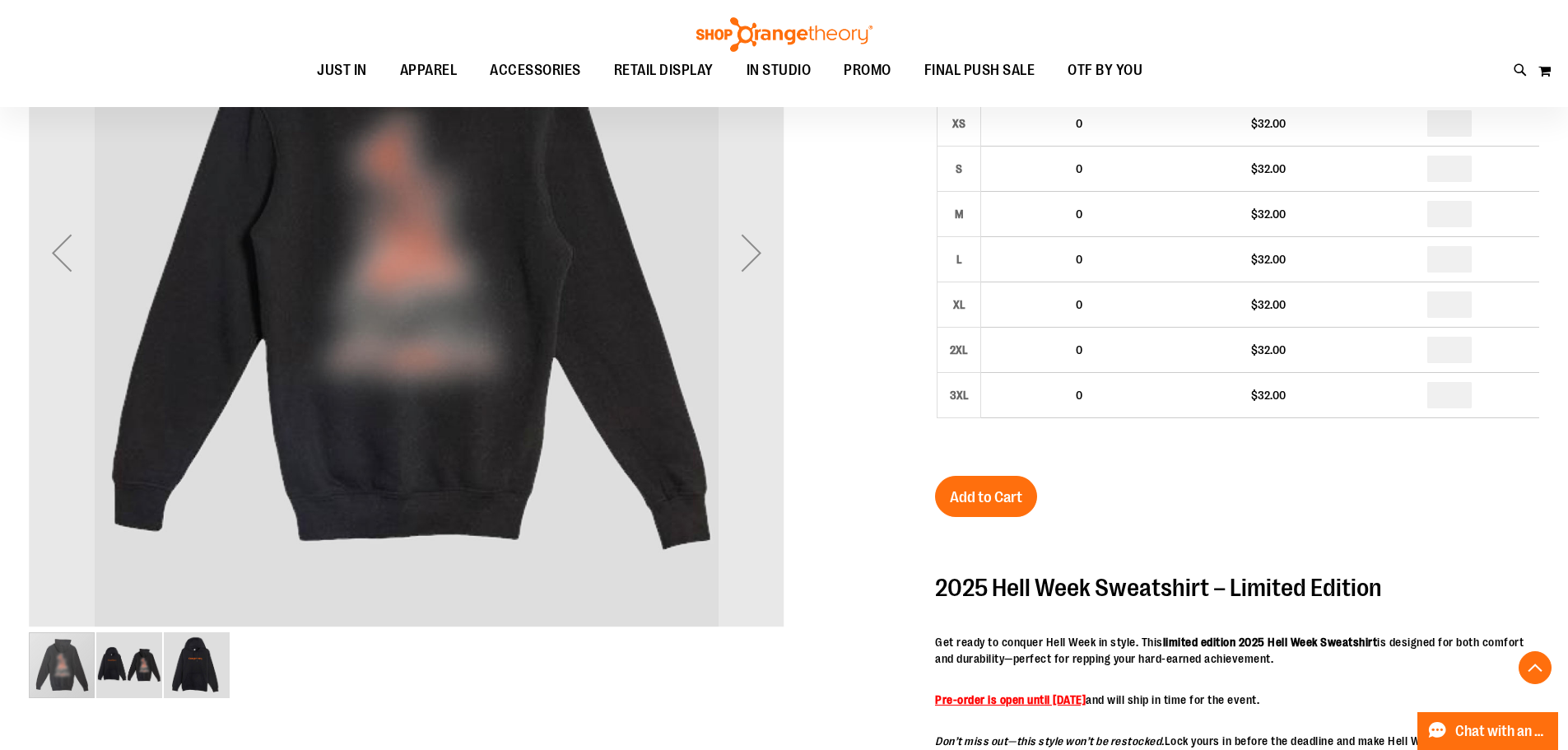
click at [217, 658] on img "image 3 of 3" at bounding box center [197, 665] width 66 height 66
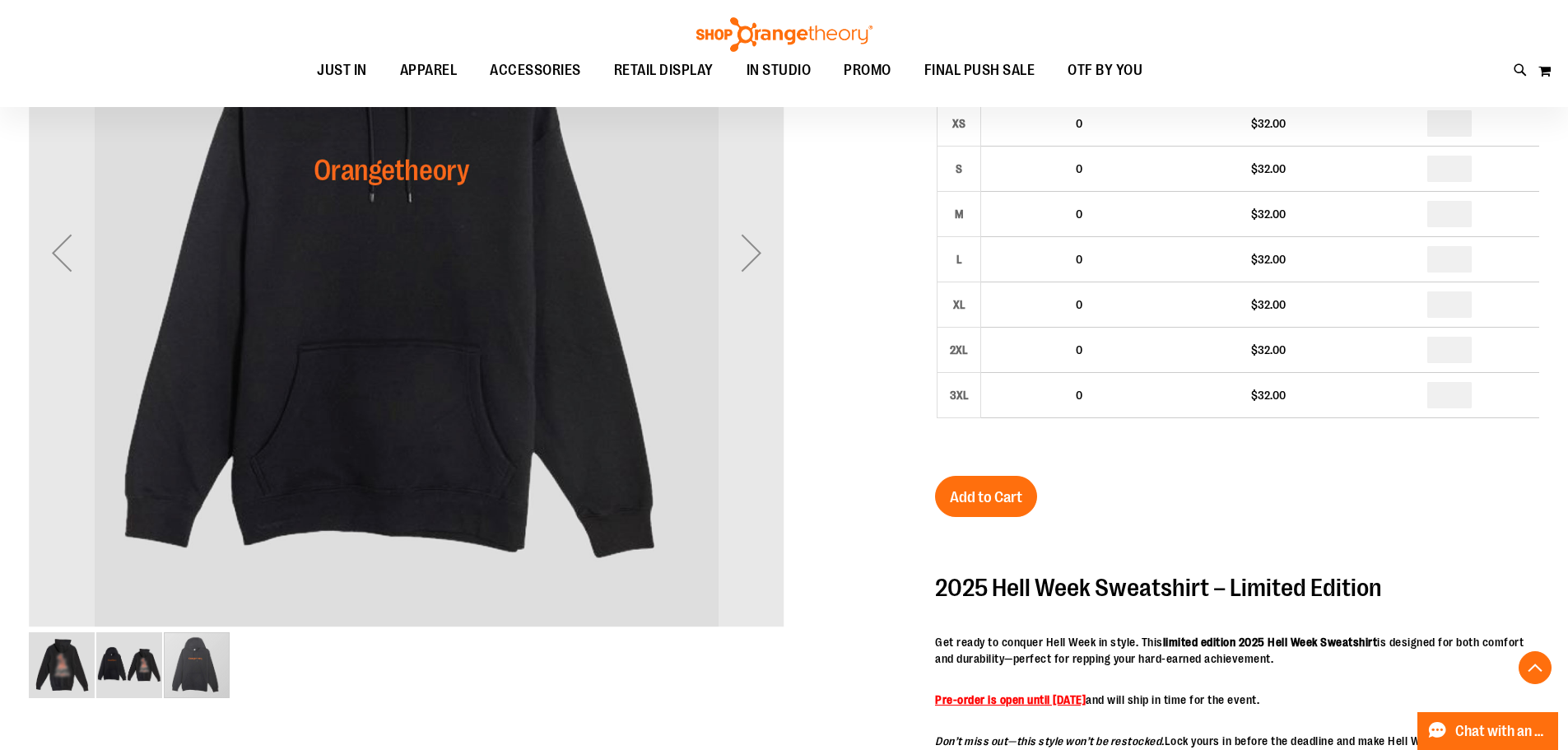
click at [98, 662] on img "image 2 of 3" at bounding box center [130, 665] width 66 height 66
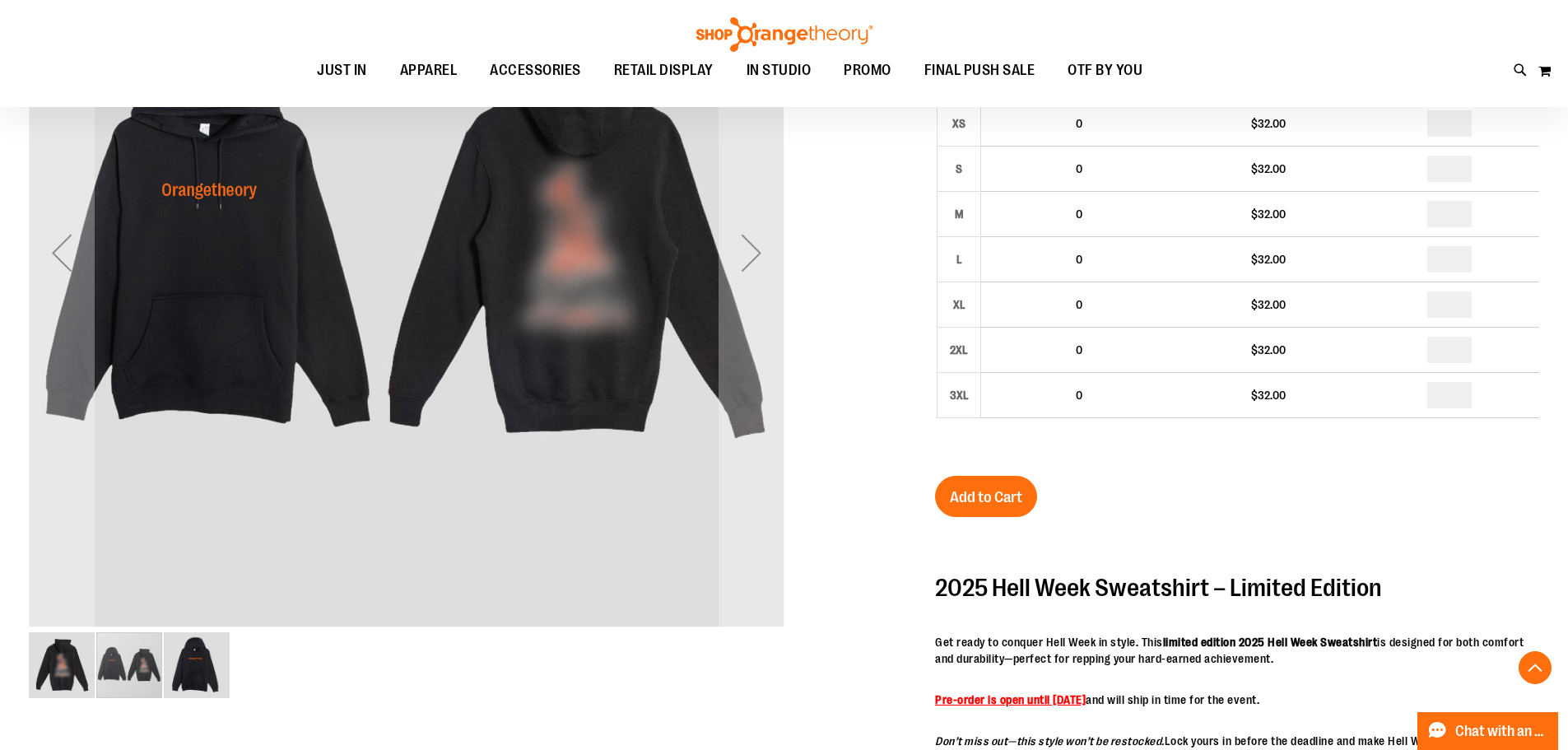
click at [58, 671] on img "image 1 of 3" at bounding box center [62, 665] width 66 height 66
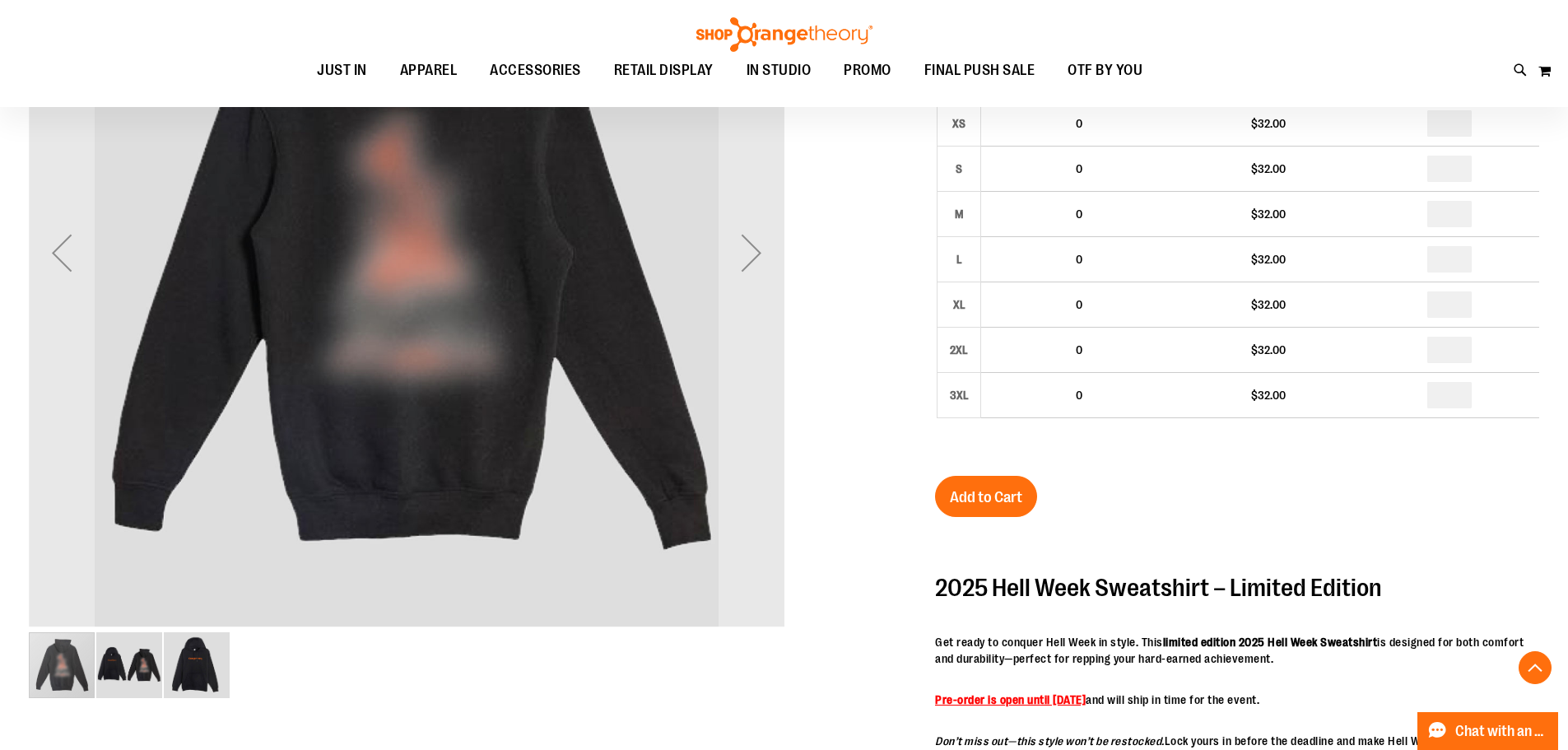
click at [103, 675] on img "image 2 of 3" at bounding box center [130, 665] width 66 height 66
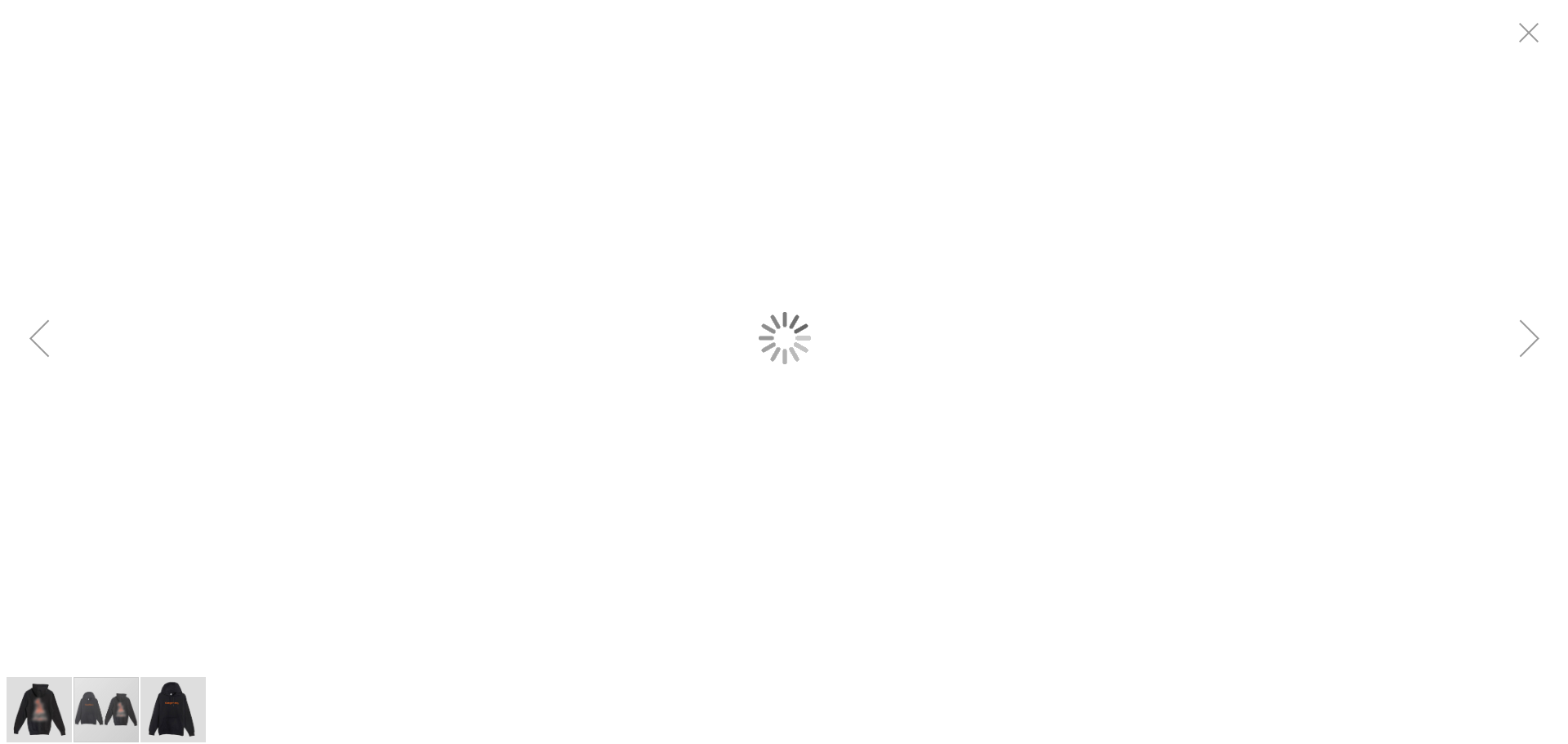
scroll to position [0, 0]
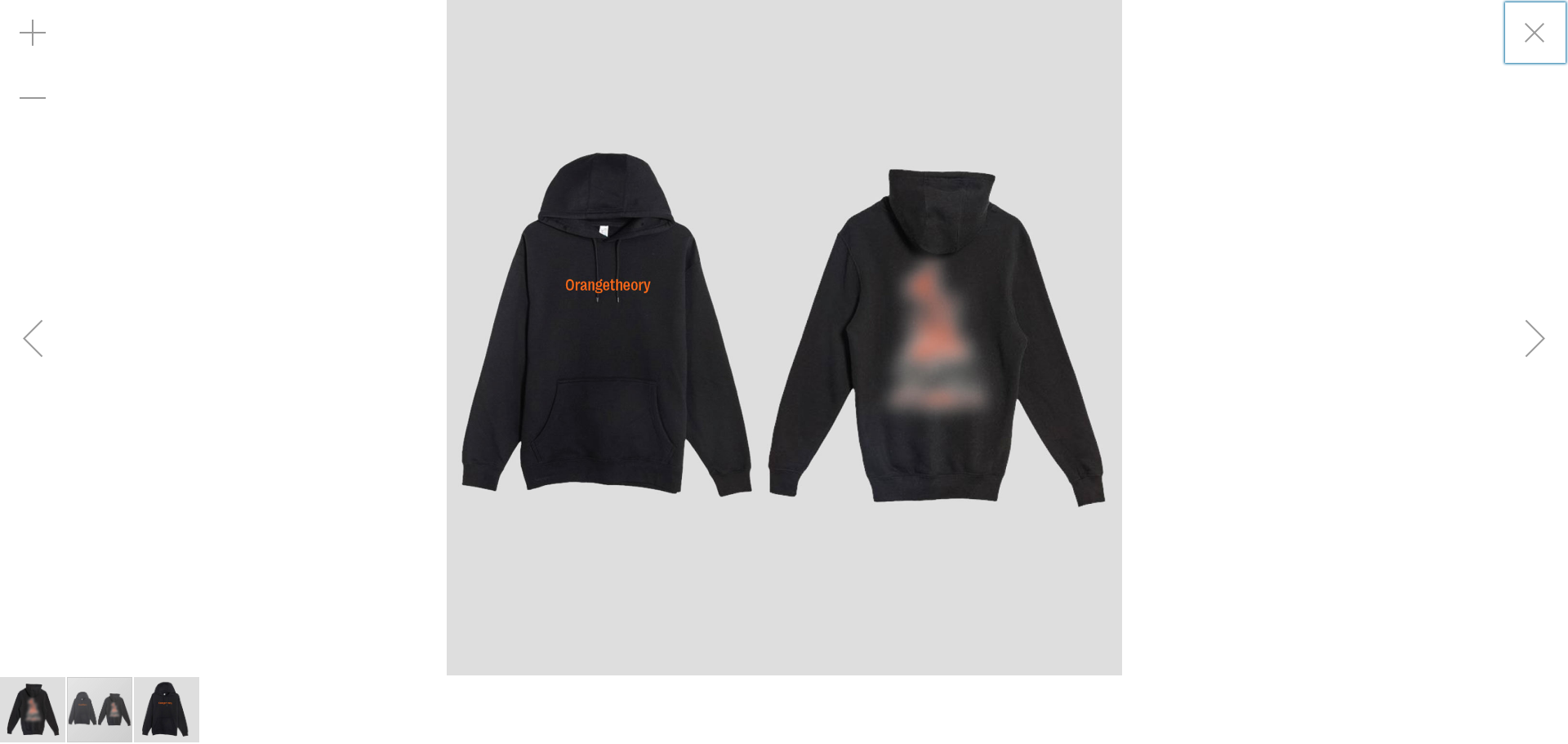
click at [1529, 332] on div "Next" at bounding box center [1536, 338] width 66 height 66
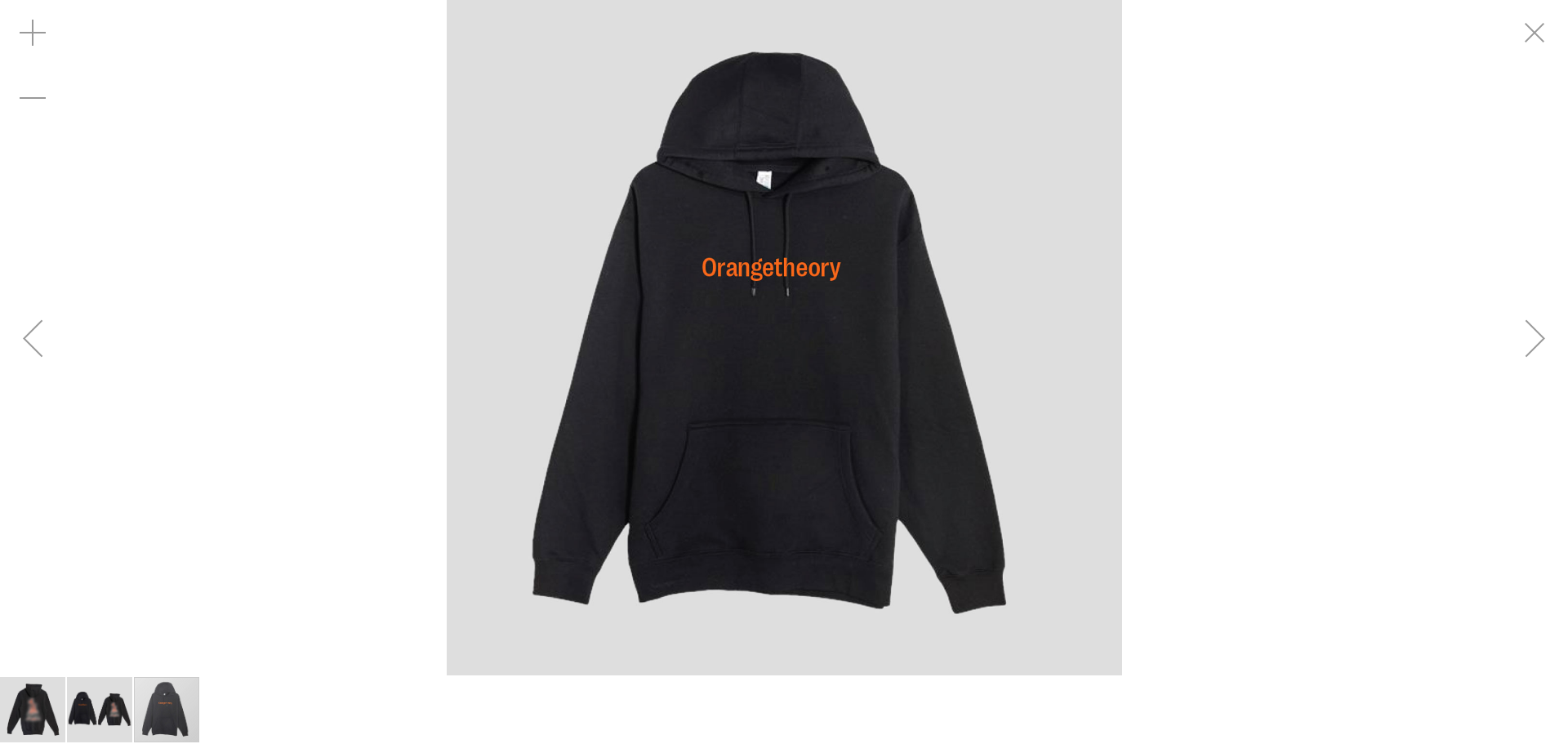
click at [1528, 330] on div "Next" at bounding box center [1536, 338] width 66 height 66
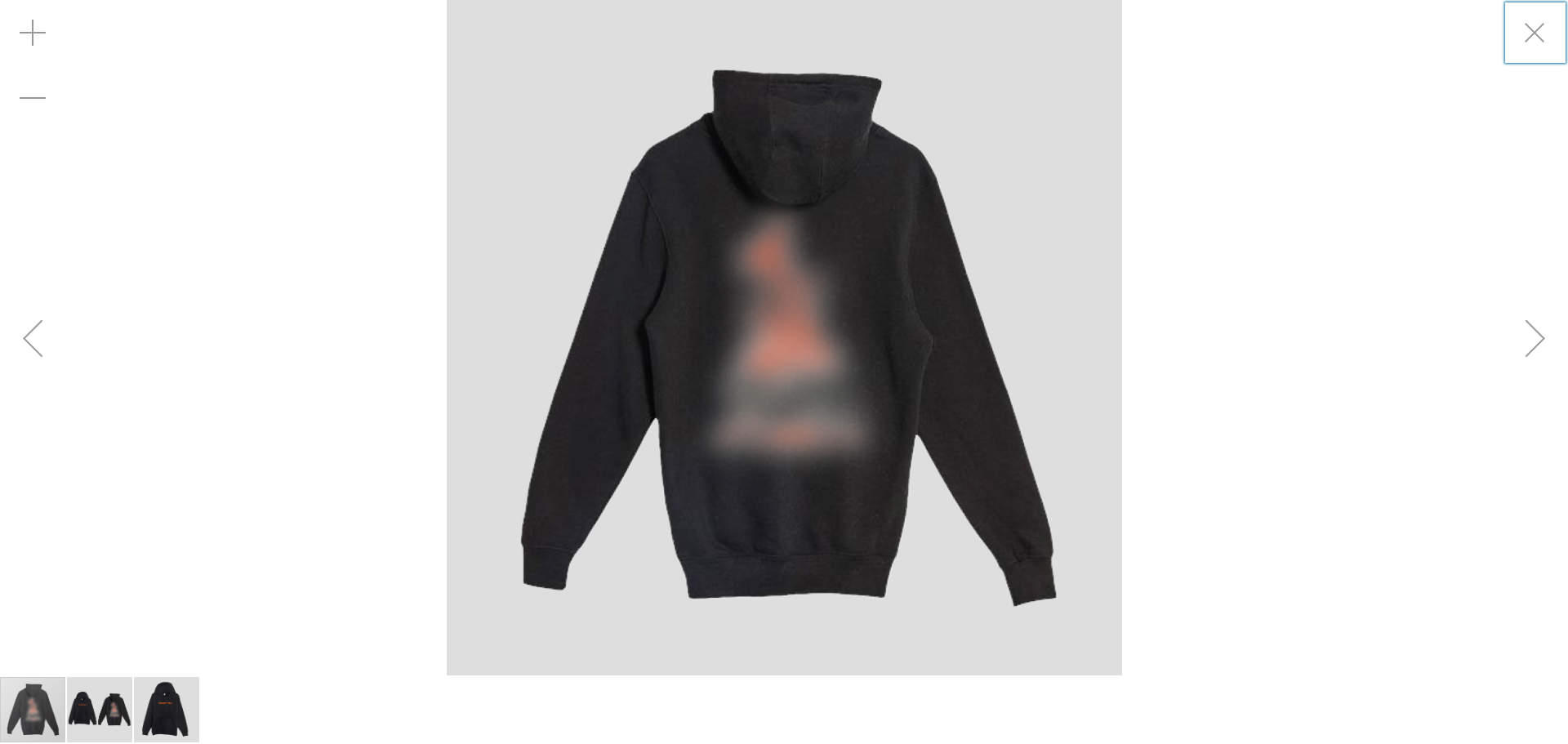
drag, startPoint x: 1518, startPoint y: 29, endPoint x: 1486, endPoint y: 40, distance: 33.8
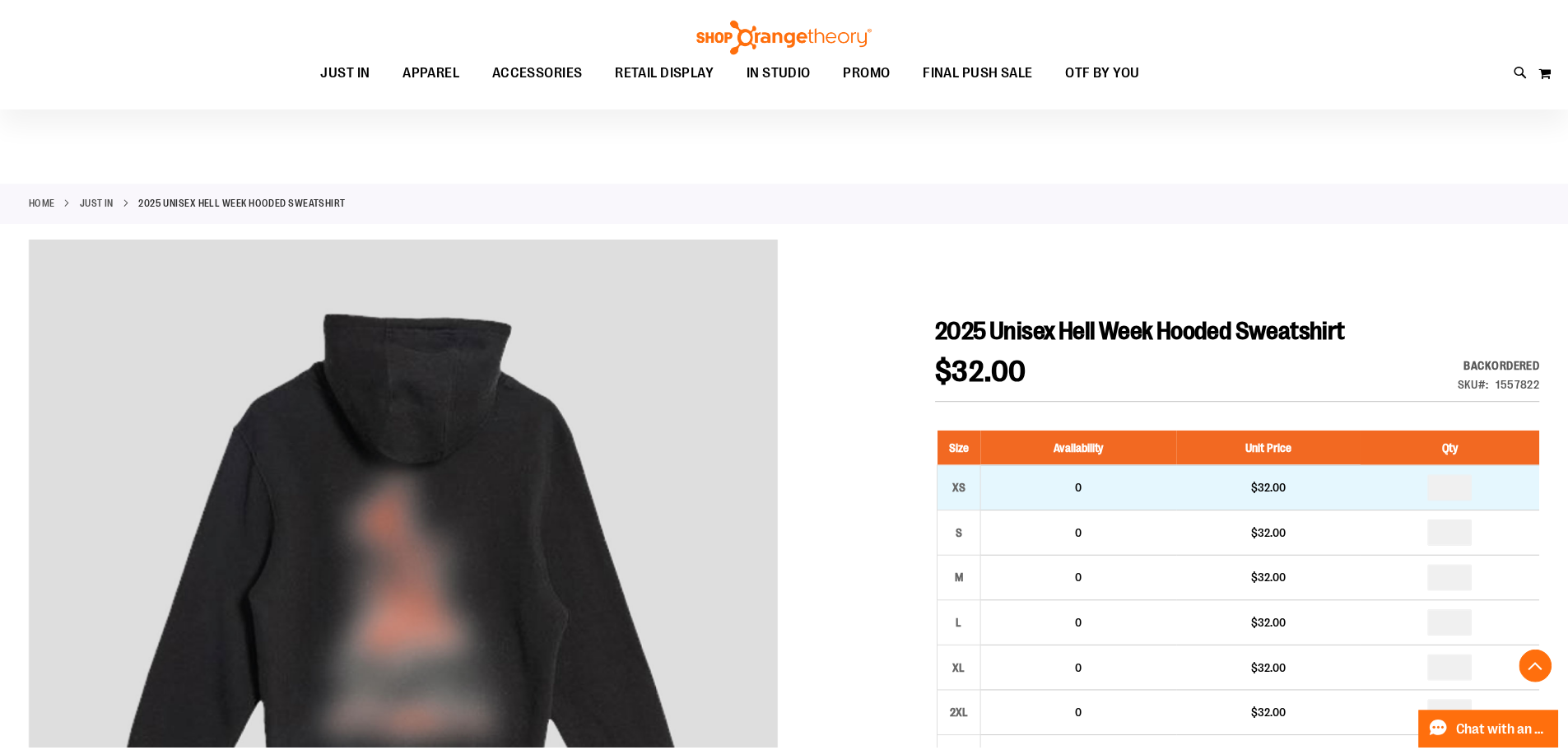
scroll to position [363, 0]
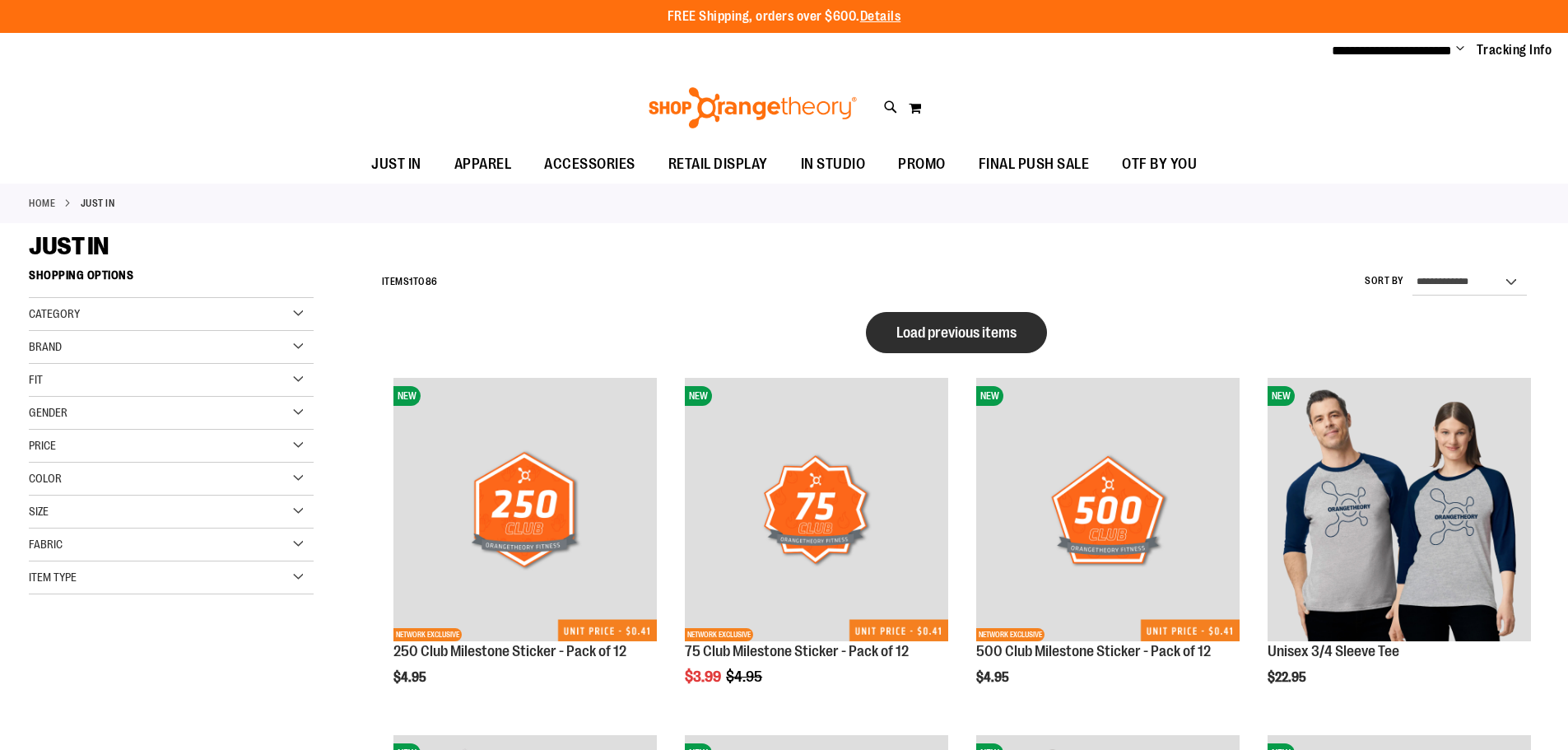
type input "**********"
click at [962, 333] on span "Load previous items" at bounding box center [956, 332] width 120 height 16
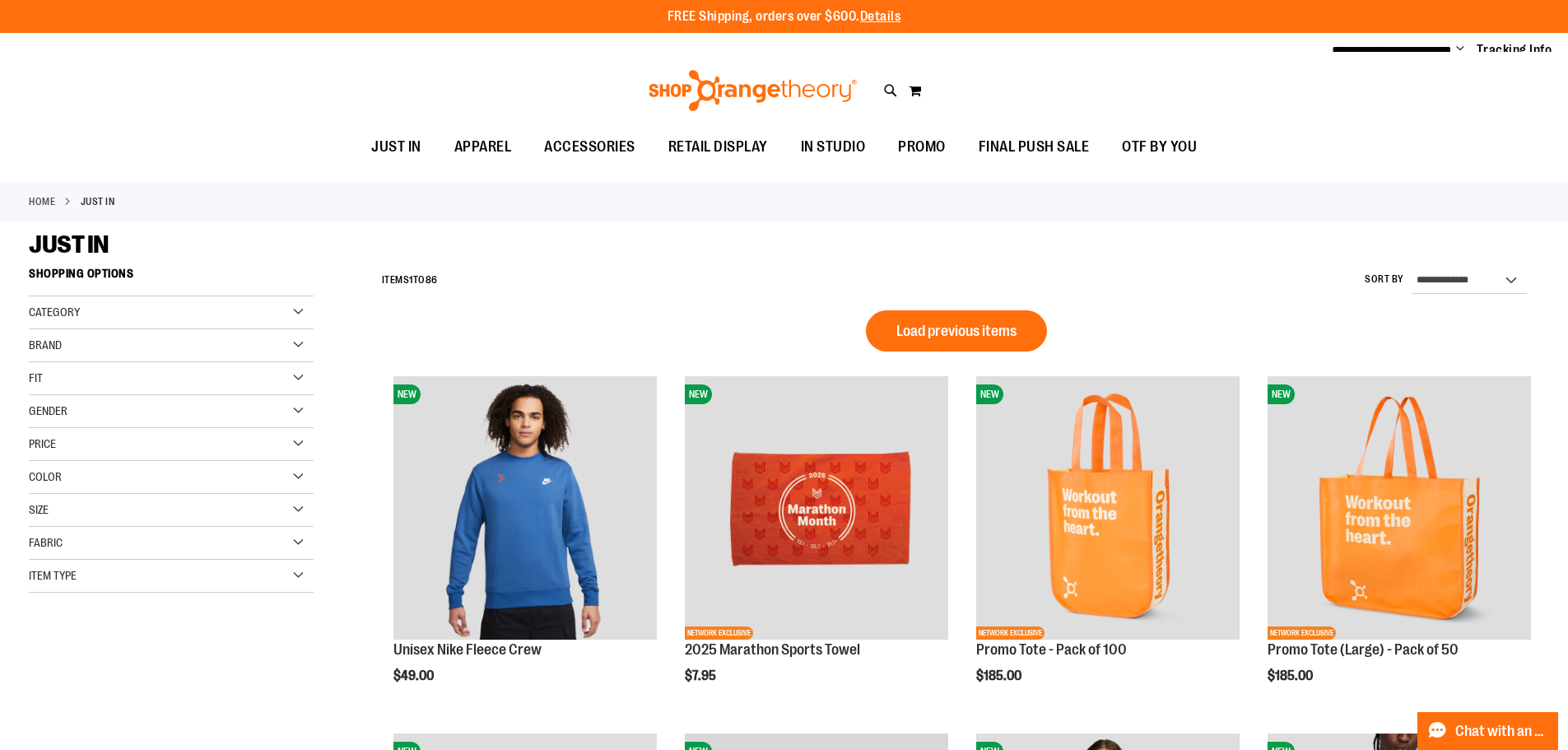
scroll to position [2175, 0]
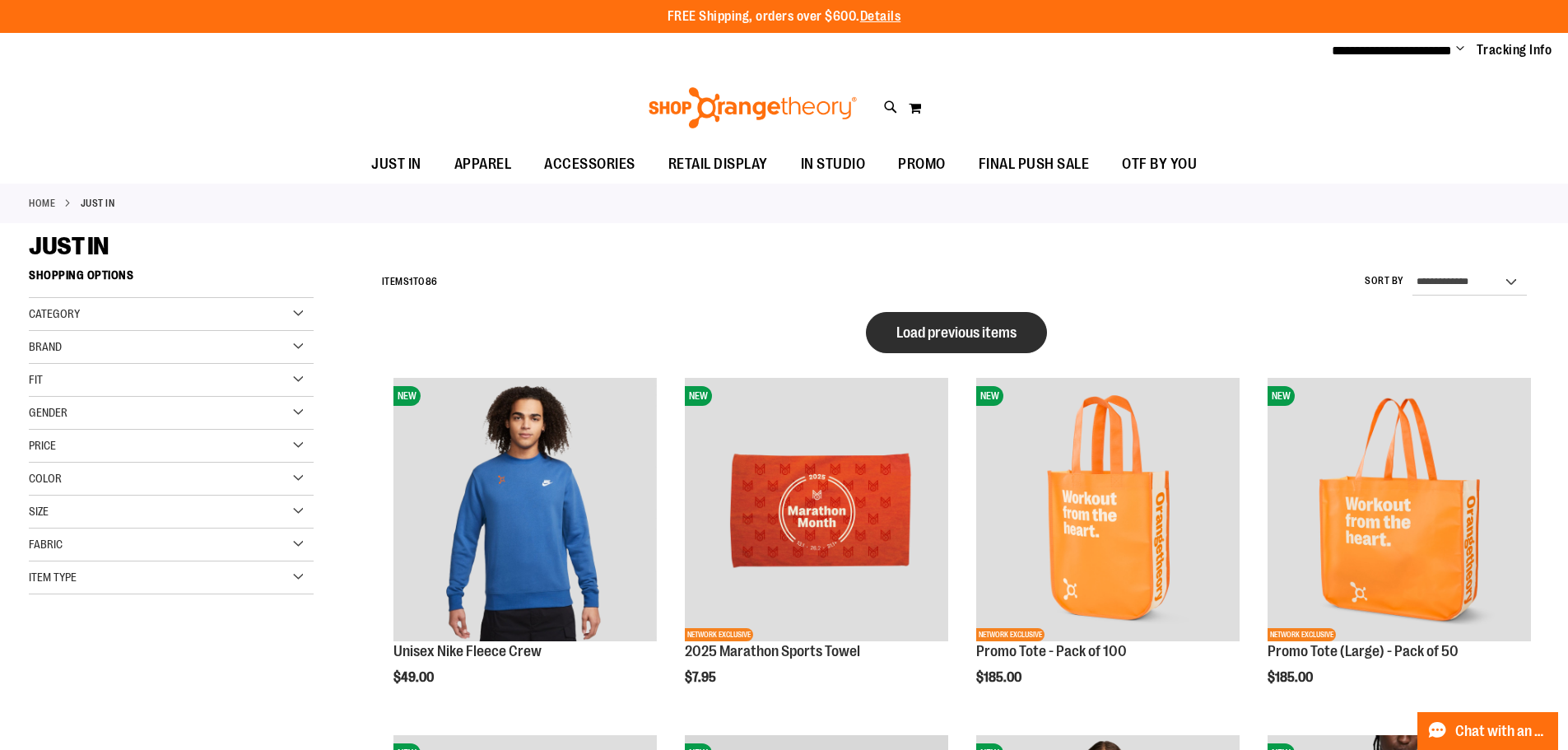
click at [903, 322] on button "Load previous items" at bounding box center [956, 332] width 181 height 42
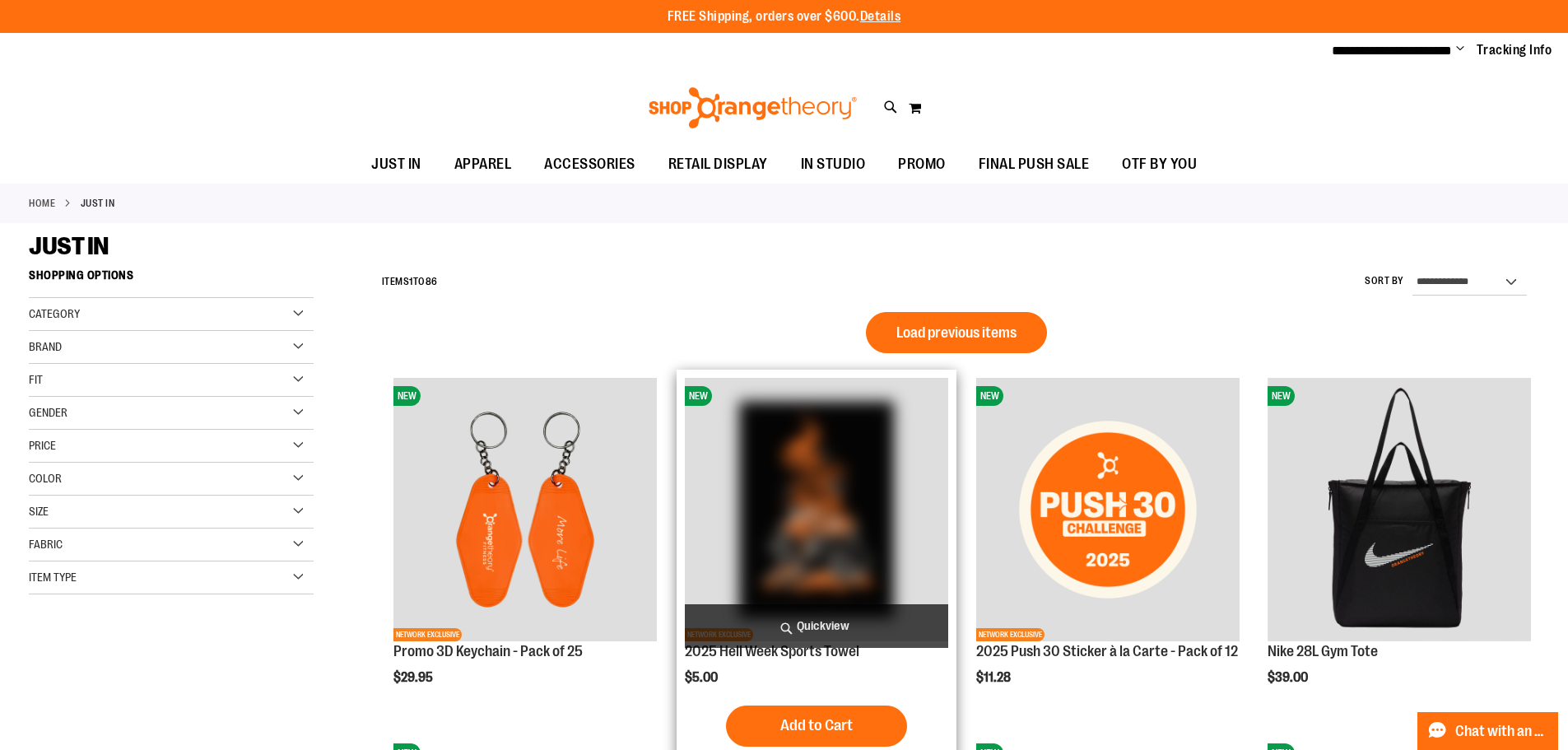
click at [808, 501] on img "product" at bounding box center [816, 509] width 263 height 264
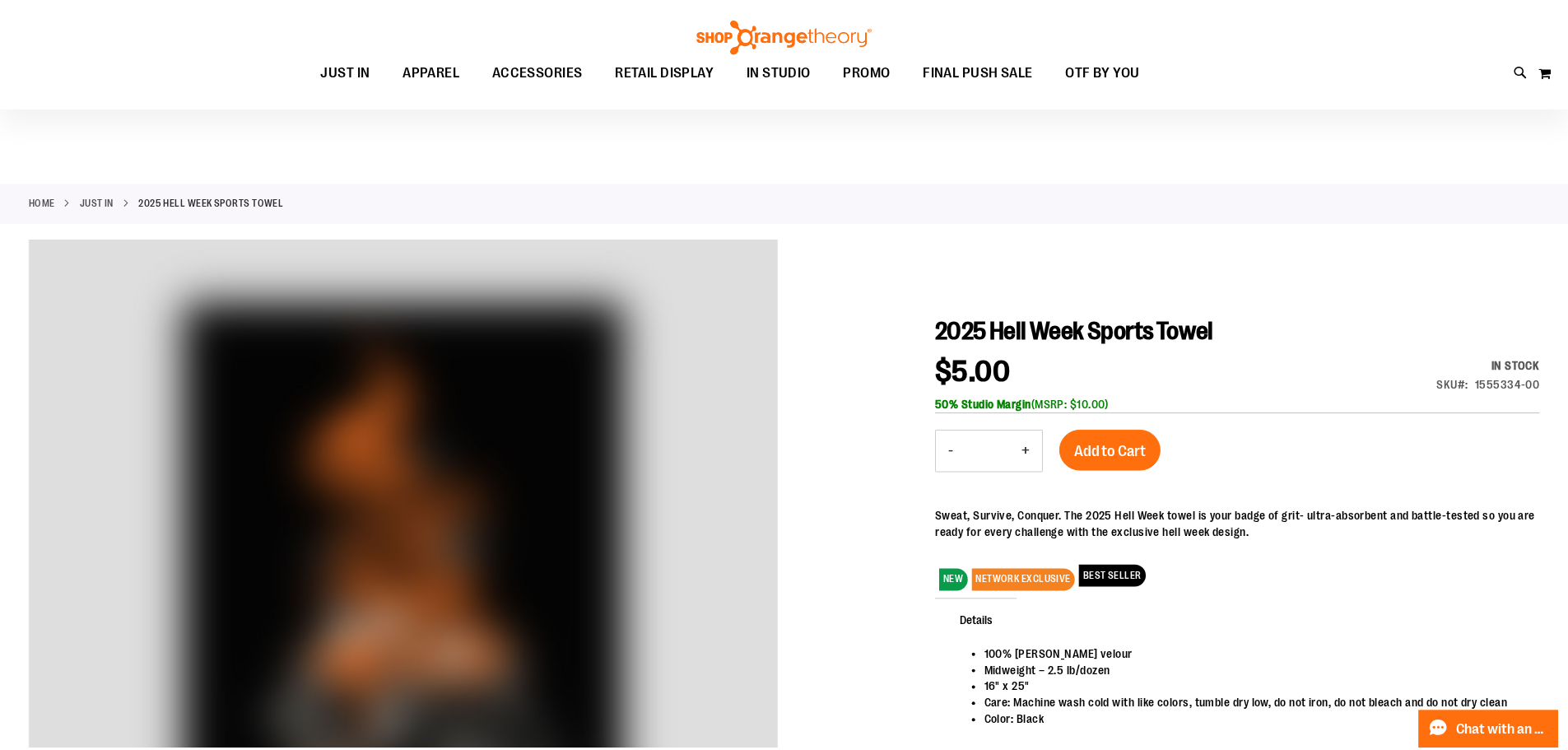
scroll to position [240, 0]
